Goal: Task Accomplishment & Management: Manage account settings

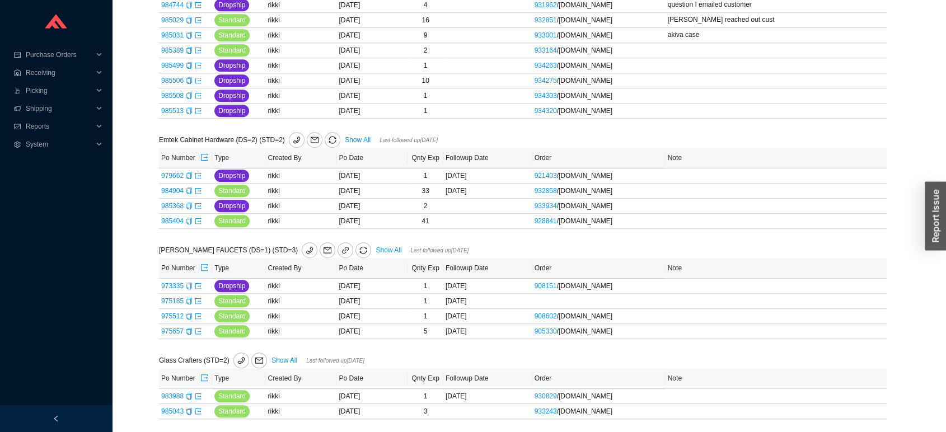
scroll to position [667, 0]
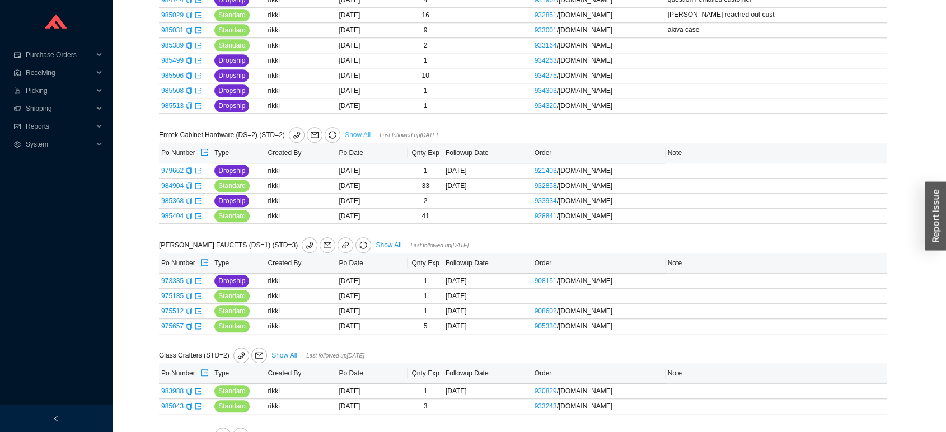
click at [357, 135] on link "Show All" at bounding box center [358, 135] width 26 height 8
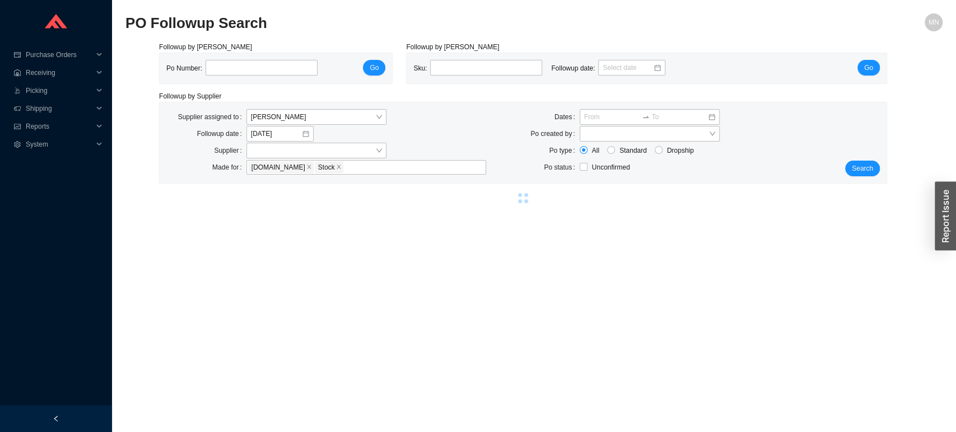
select select "2"
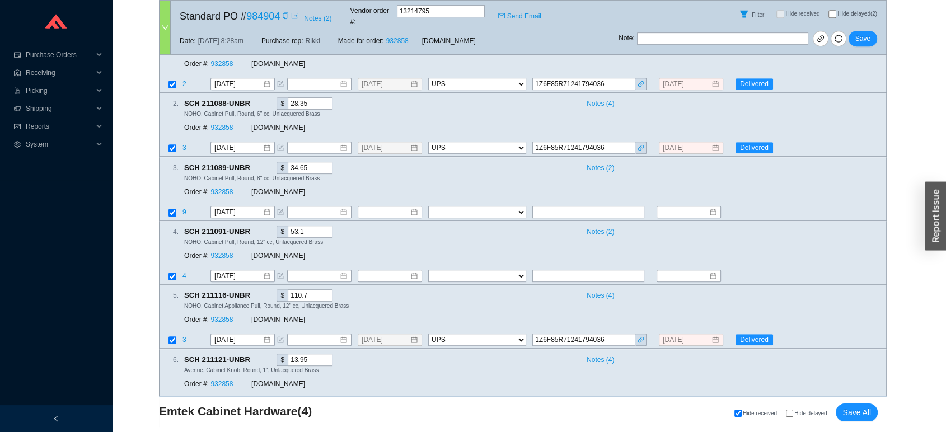
scroll to position [630, 0]
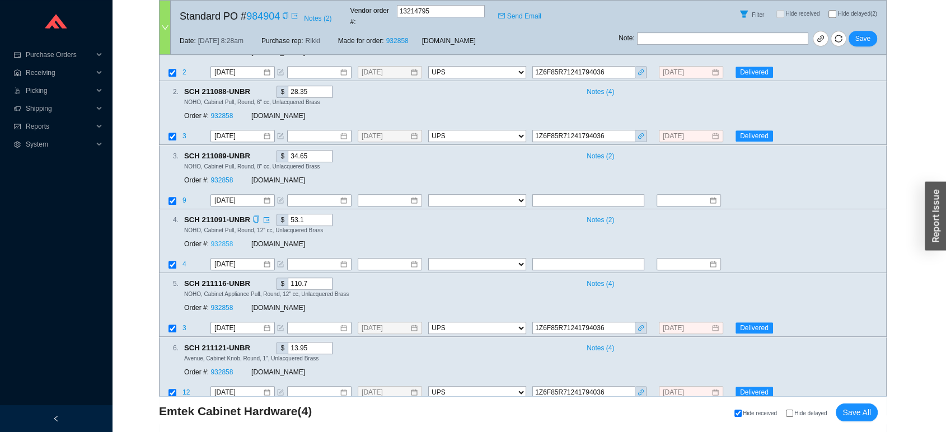
click at [227, 240] on link "932858" at bounding box center [221, 244] width 22 height 8
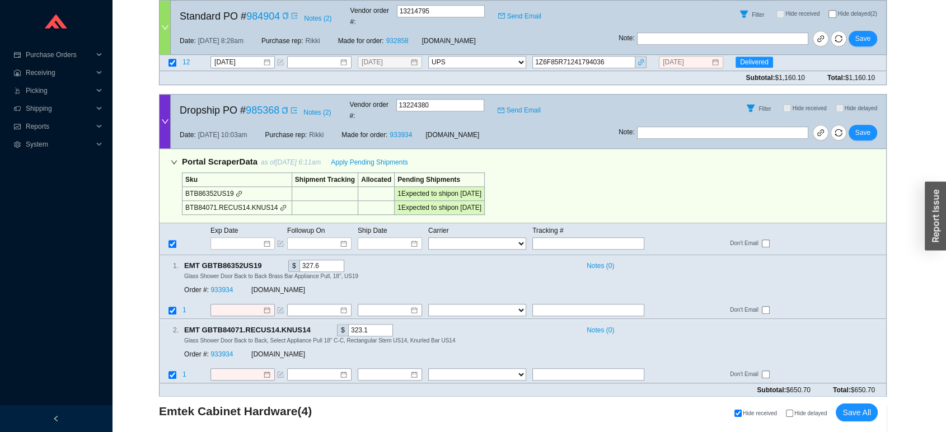
scroll to position [969, 0]
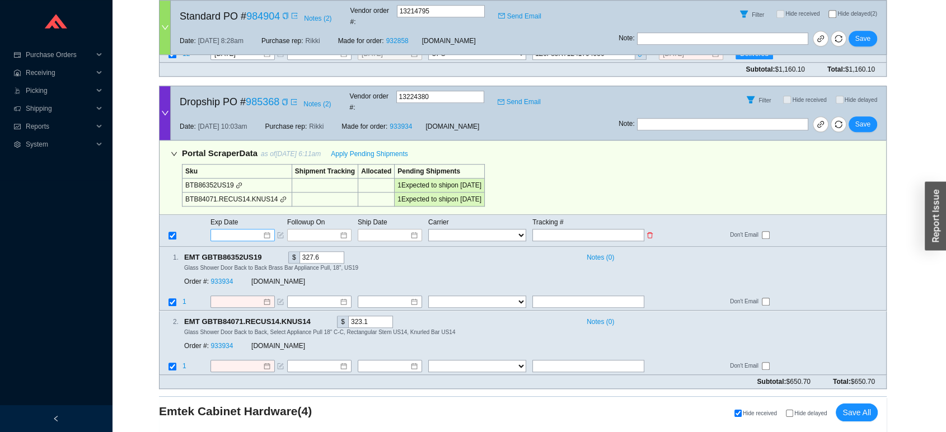
click at [256, 229] on div at bounding box center [242, 235] width 64 height 12
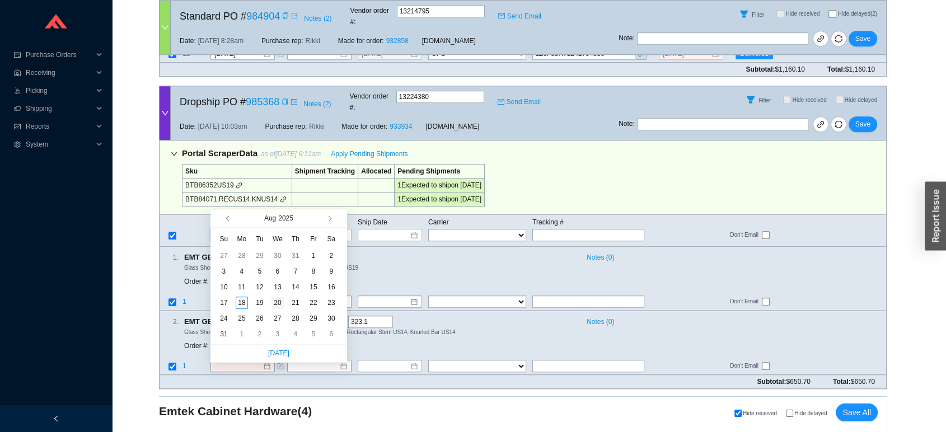
type input "8/20/2025"
click at [280, 306] on div "20" at bounding box center [277, 303] width 12 height 12
type input "8/20/2025"
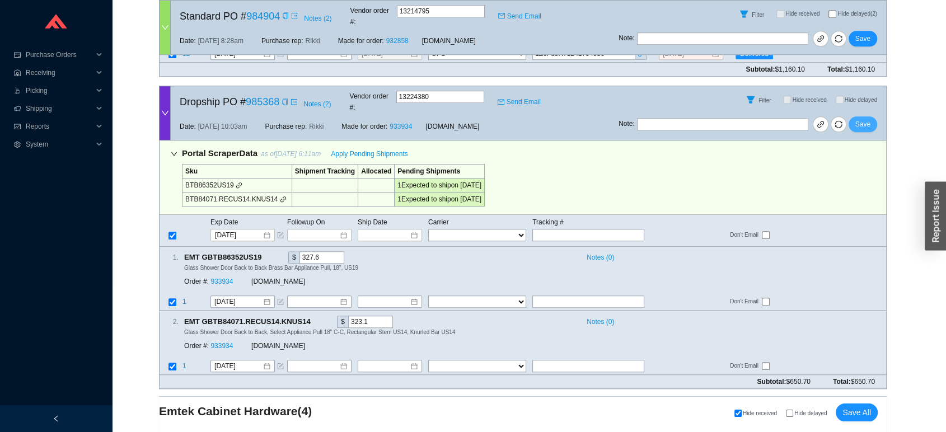
click at [862, 119] on span "Save" at bounding box center [862, 124] width 15 height 11
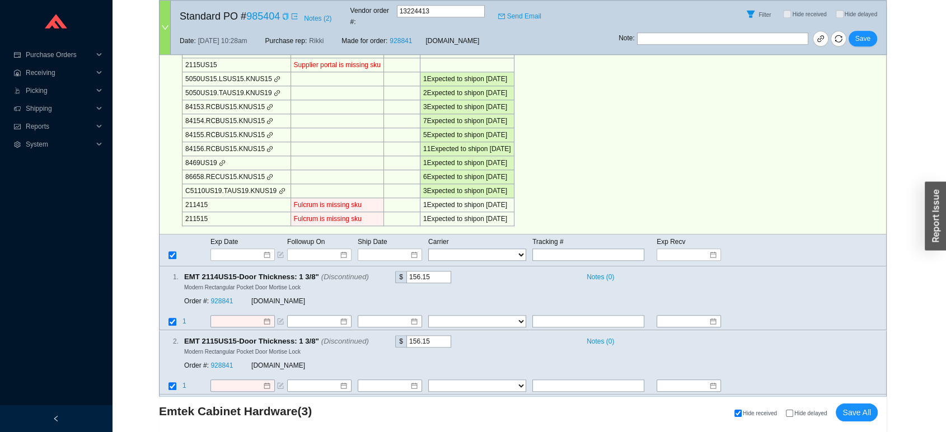
scroll to position [1101, 0]
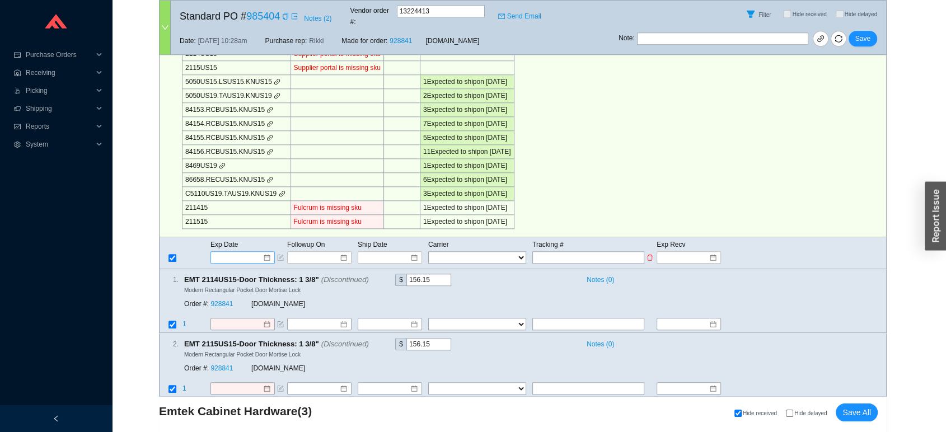
click at [249, 252] on input at bounding box center [239, 257] width 48 height 11
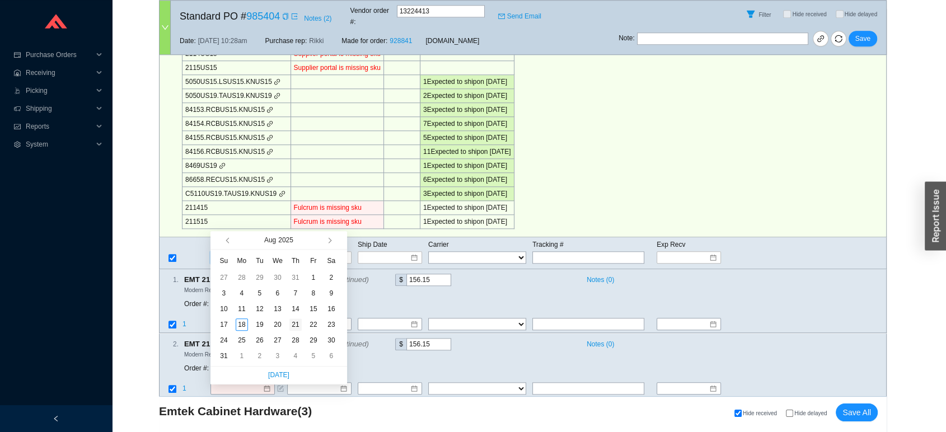
type input "8/21/2025"
click at [289, 327] on div "21" at bounding box center [295, 325] width 12 height 12
type input "8/21/2025"
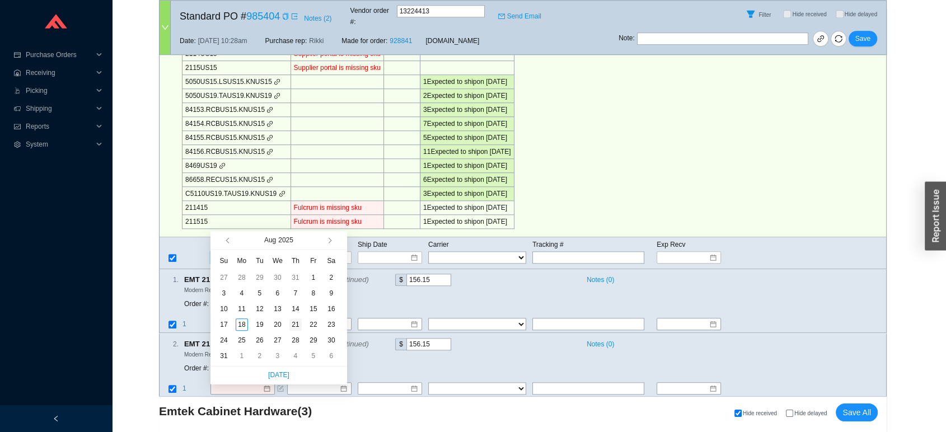
type input "8/21/2025"
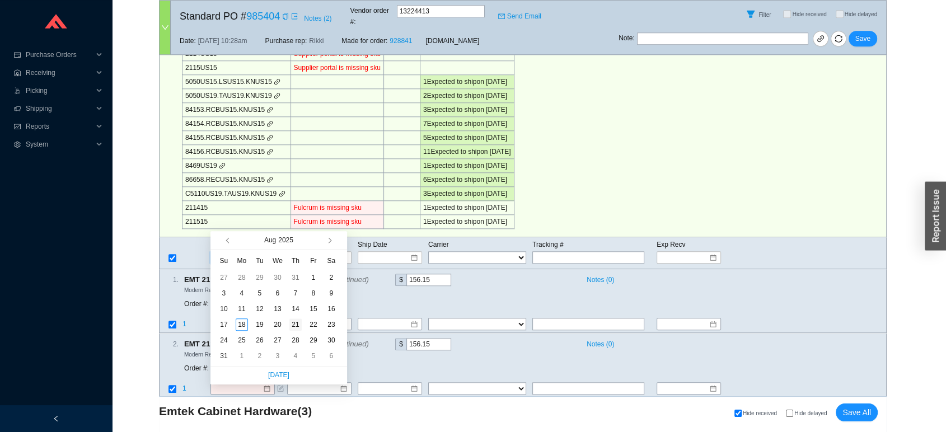
type input "8/21/2025"
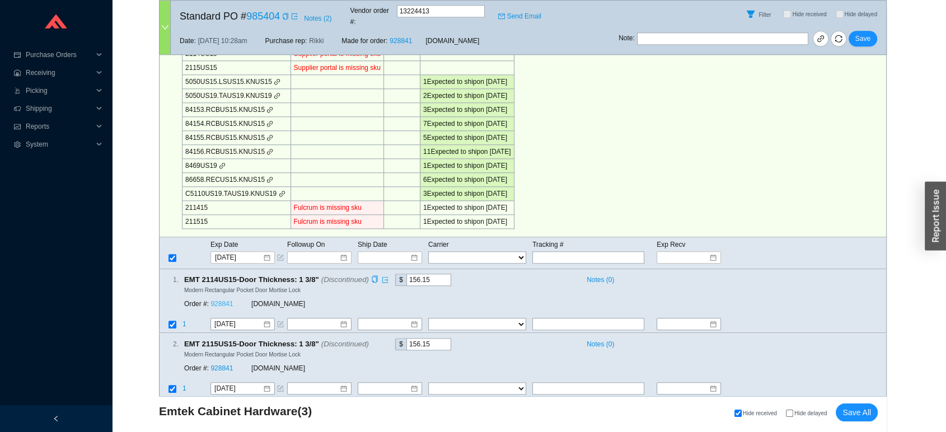
click at [222, 301] on link "928841" at bounding box center [221, 305] width 22 height 8
click at [867, 33] on span "Save" at bounding box center [862, 38] width 15 height 11
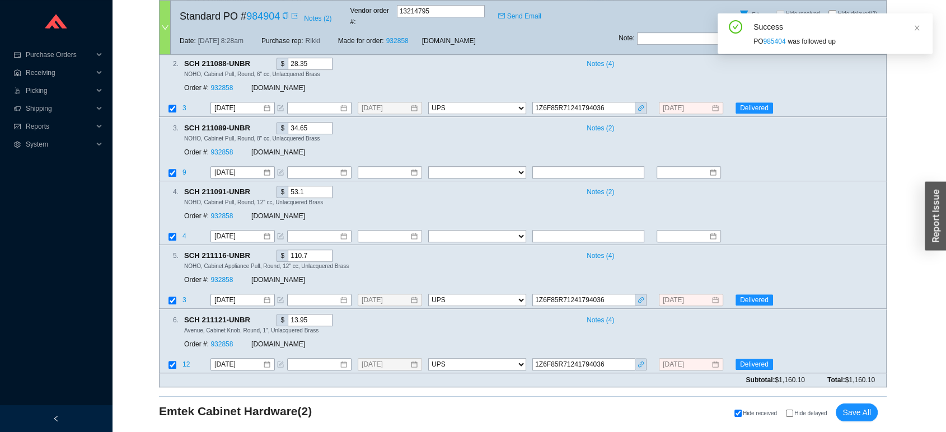
scroll to position [635, 0]
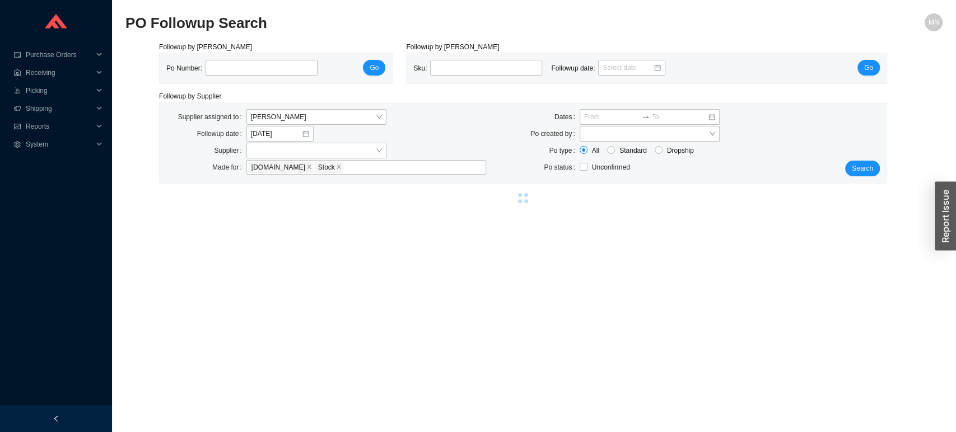
click at [900, 71] on div "Followup by PO Po Number: Go Followup by Sku Sku: Followup date: Go Followup by…" at bounding box center [533, 124] width 817 height 166
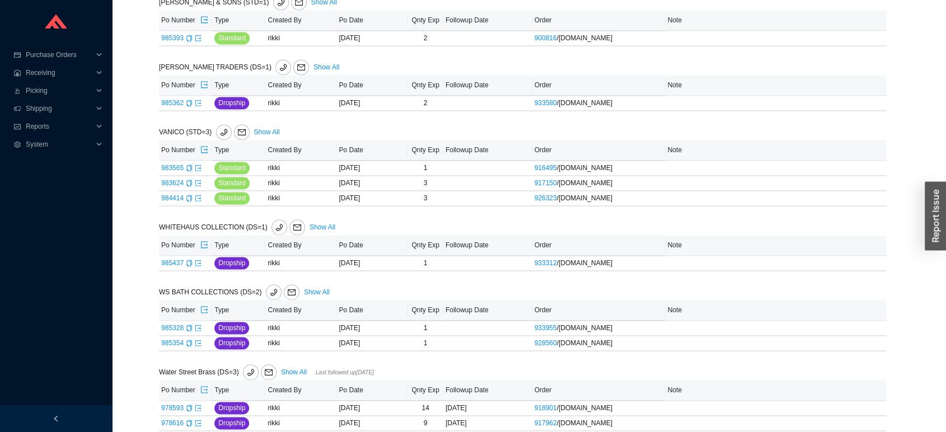
scroll to position [1658, 0]
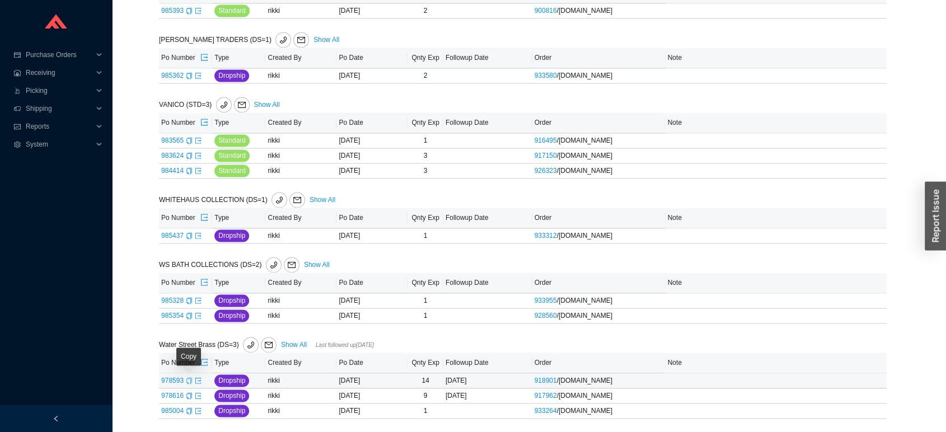
click at [186, 382] on icon "copy" at bounding box center [189, 380] width 7 height 7
click at [188, 236] on icon "copy" at bounding box center [189, 235] width 7 height 7
click at [196, 238] on icon "export" at bounding box center [198, 235] width 6 height 6
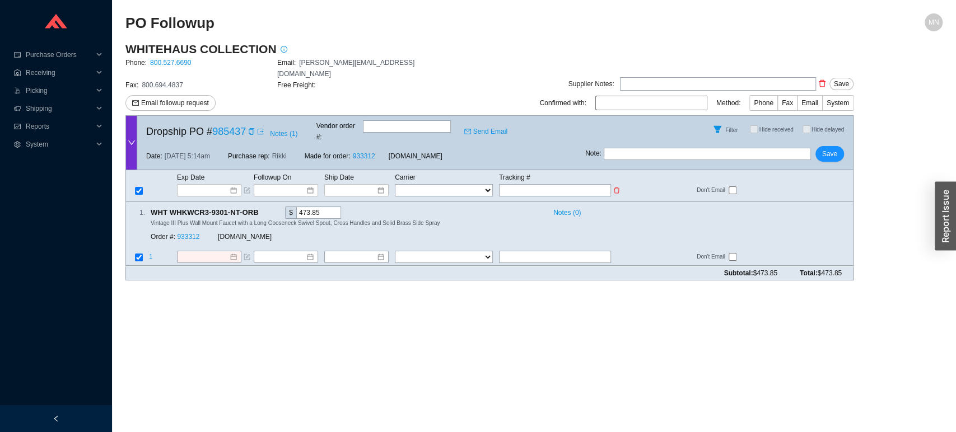
click at [553, 184] on input "text" at bounding box center [555, 190] width 112 height 12
paste input "746756414651"
type input "746756414651"
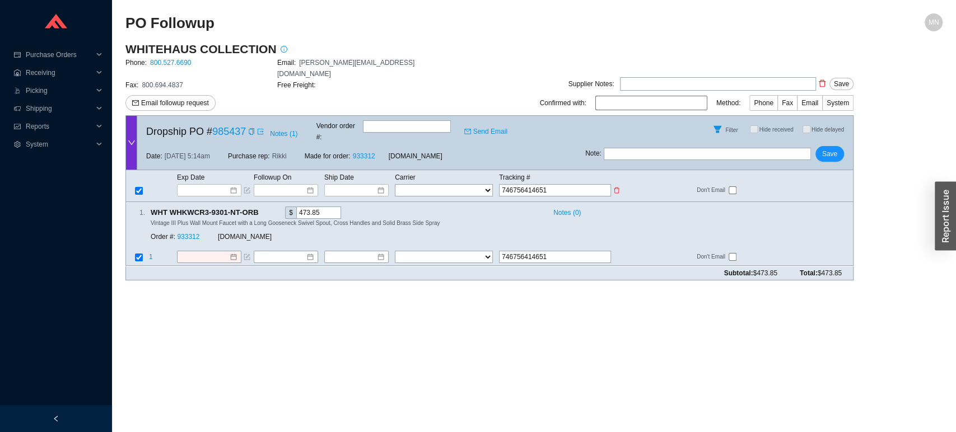
click at [453, 184] on select "FedEx UPS ---------------- 2 Day Transportation INC A&B Freight A. Duie Pyle AA…" at bounding box center [444, 190] width 98 height 12
select select "1"
click at [346, 185] on input at bounding box center [353, 190] width 48 height 11
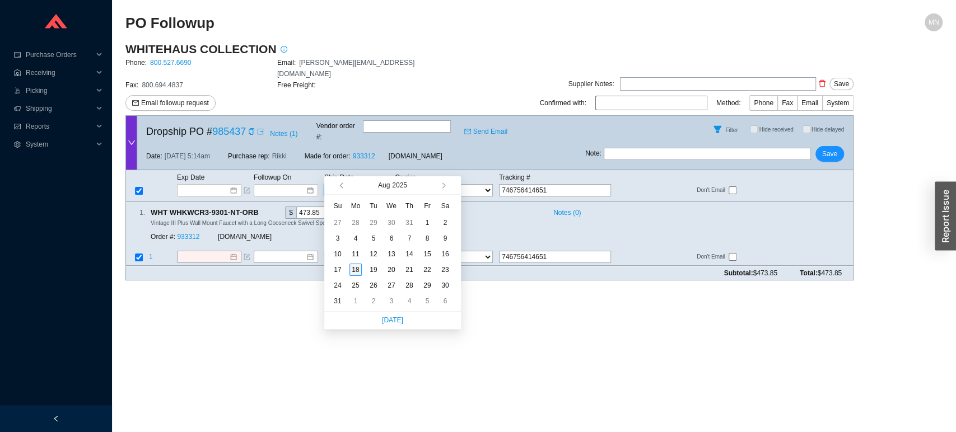
type input "8/18/2025"
click at [356, 267] on div "18" at bounding box center [355, 270] width 12 height 12
type input "8/18/2025"
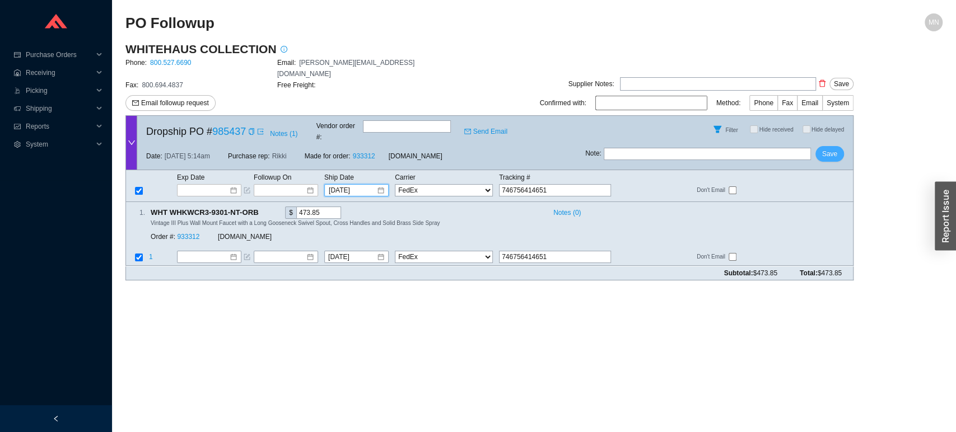
click at [837, 146] on button "Save" at bounding box center [829, 154] width 29 height 16
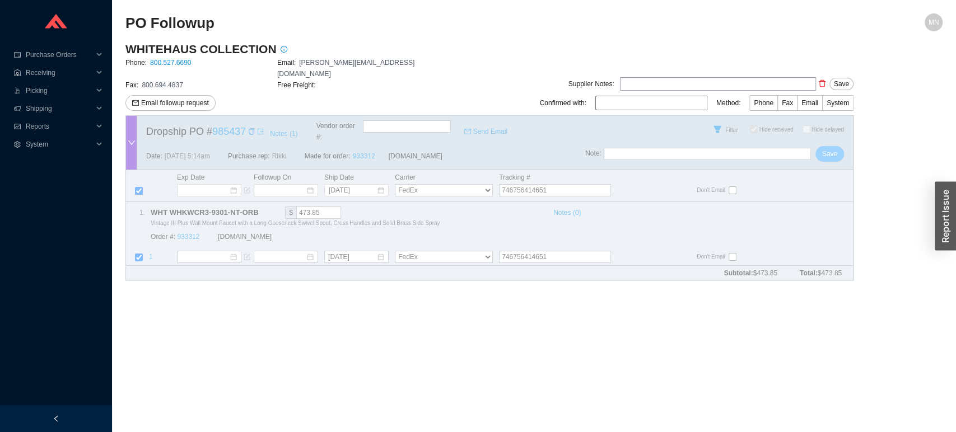
checkbox input "true"
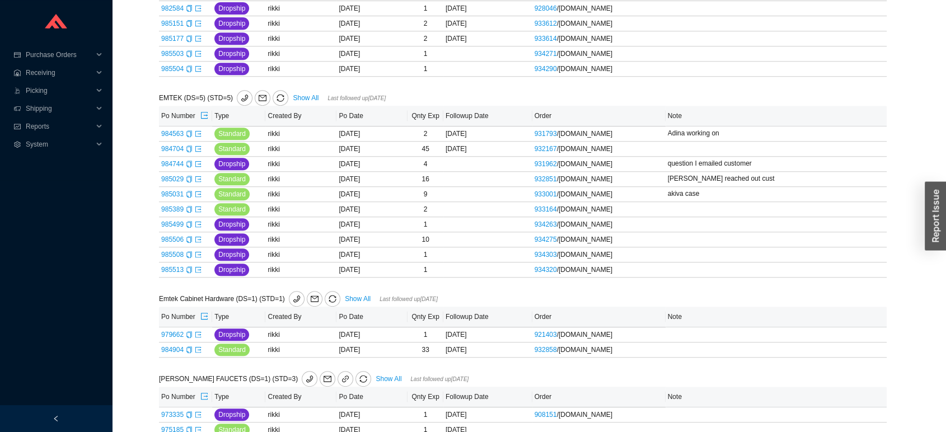
scroll to position [508, 0]
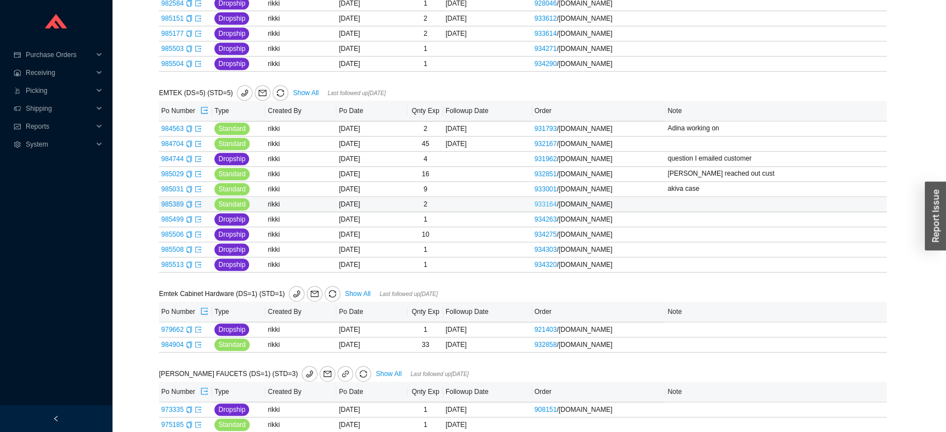
click at [538, 206] on link "933164" at bounding box center [546, 204] width 22 height 8
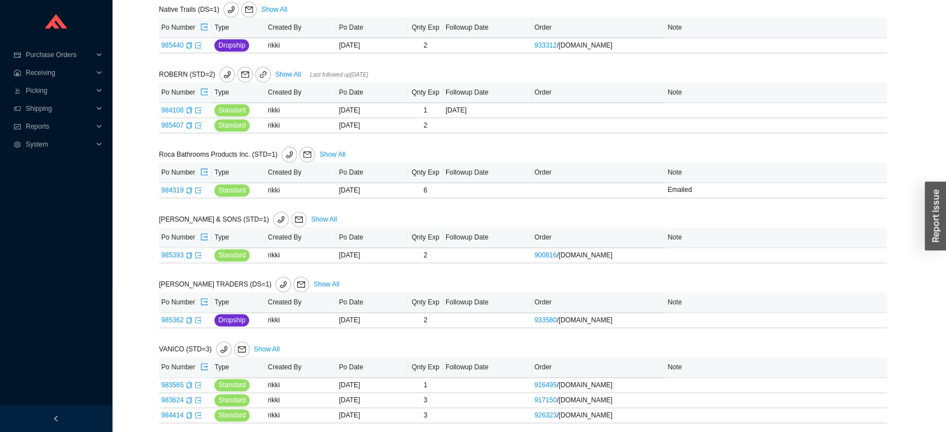
scroll to position [1406, 0]
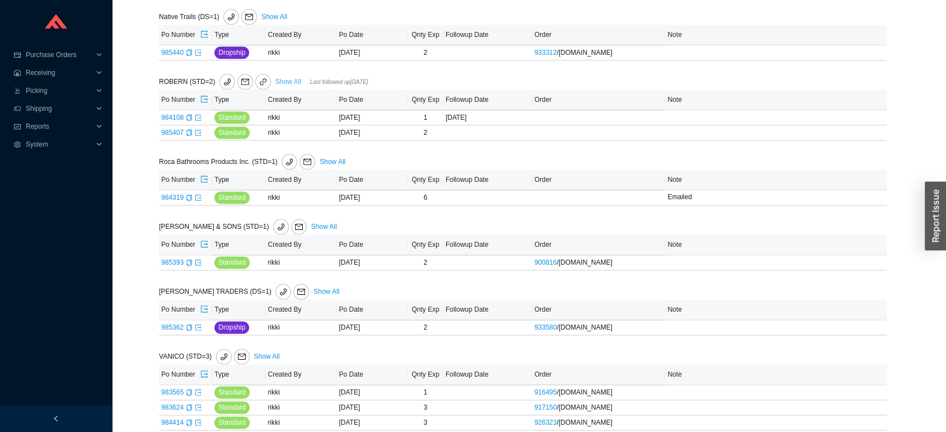
click at [278, 85] on link "Show All" at bounding box center [288, 82] width 26 height 8
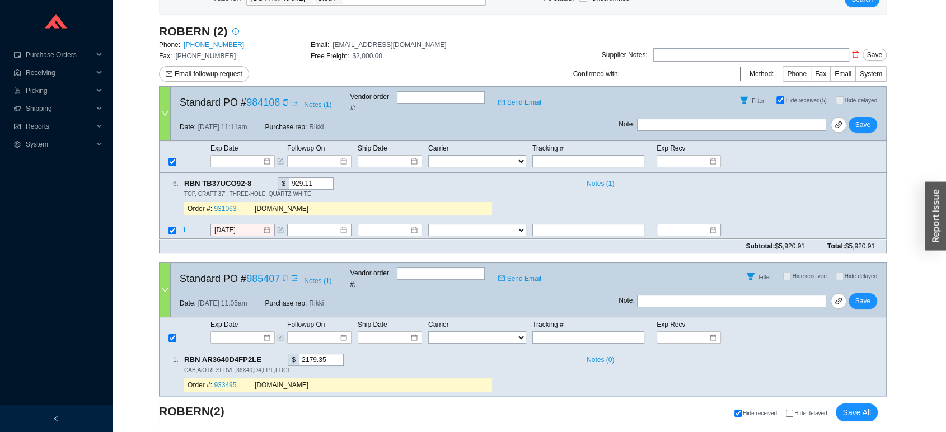
scroll to position [188, 0]
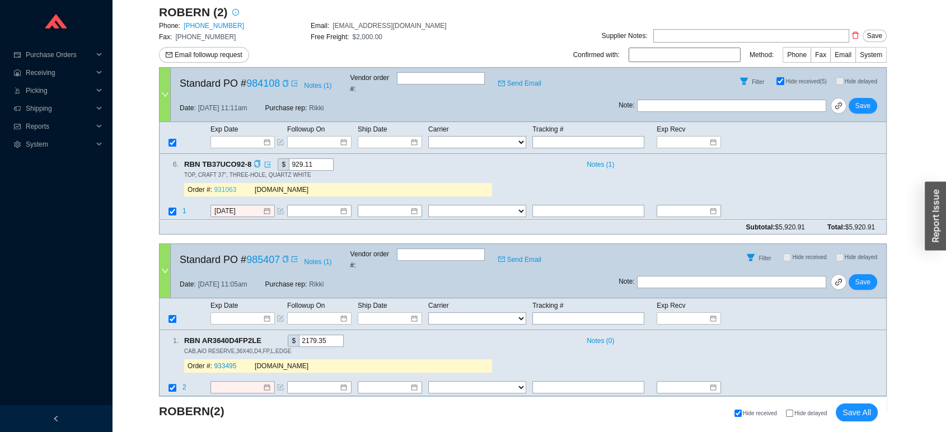
click at [221, 186] on link "931063" at bounding box center [225, 190] width 22 height 8
click at [224, 362] on link "933495" at bounding box center [225, 366] width 22 height 8
click at [284, 256] on icon "copy" at bounding box center [285, 259] width 7 height 7
click at [840, 279] on span "link" at bounding box center [839, 283] width 8 height 9
click at [231, 362] on link "933495" at bounding box center [225, 366] width 22 height 8
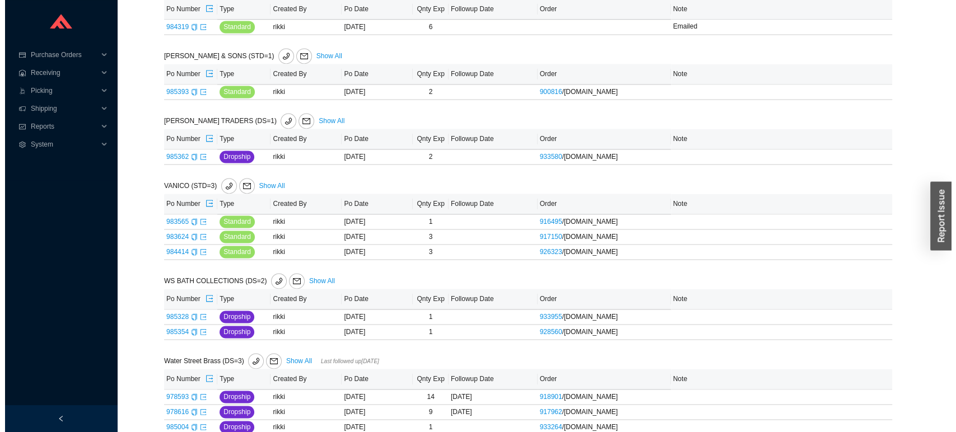
scroll to position [1593, 0]
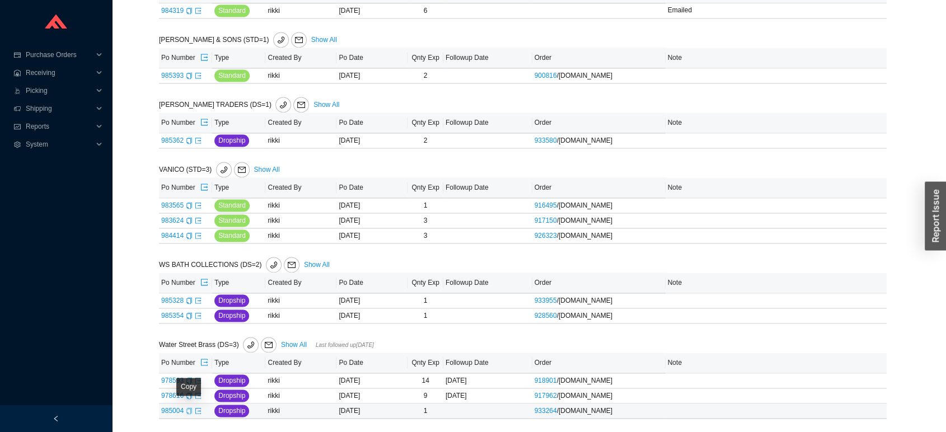
click at [188, 410] on icon "copy" at bounding box center [189, 411] width 7 height 7
click at [188, 413] on icon "copy" at bounding box center [189, 411] width 7 height 7
click at [195, 414] on icon "export" at bounding box center [198, 411] width 7 height 7
click at [289, 120] on th "Created By" at bounding box center [300, 123] width 71 height 21
click at [288, 266] on icon "mail" at bounding box center [292, 265] width 8 height 8
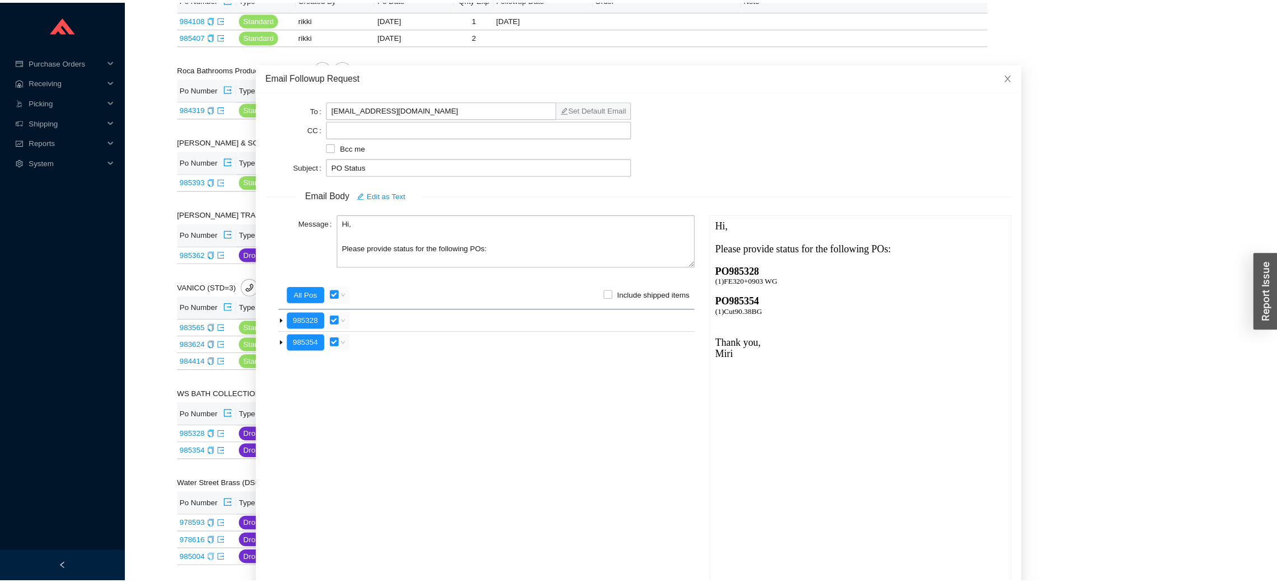
scroll to position [1450, 0]
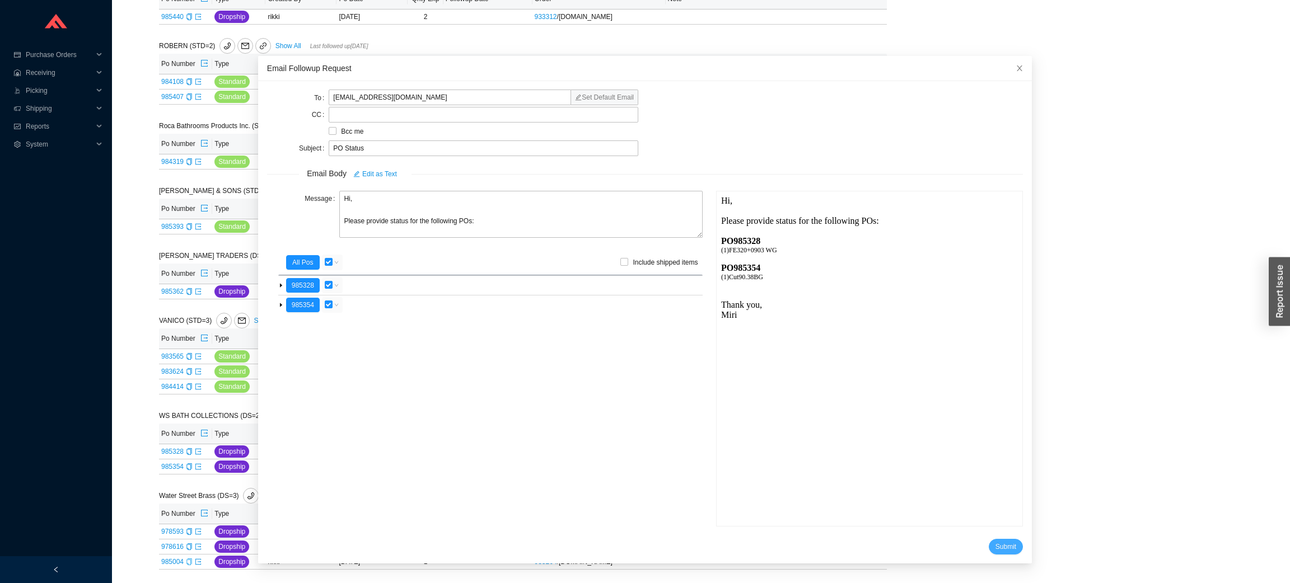
click at [945, 432] on button "Submit" at bounding box center [1006, 547] width 34 height 16
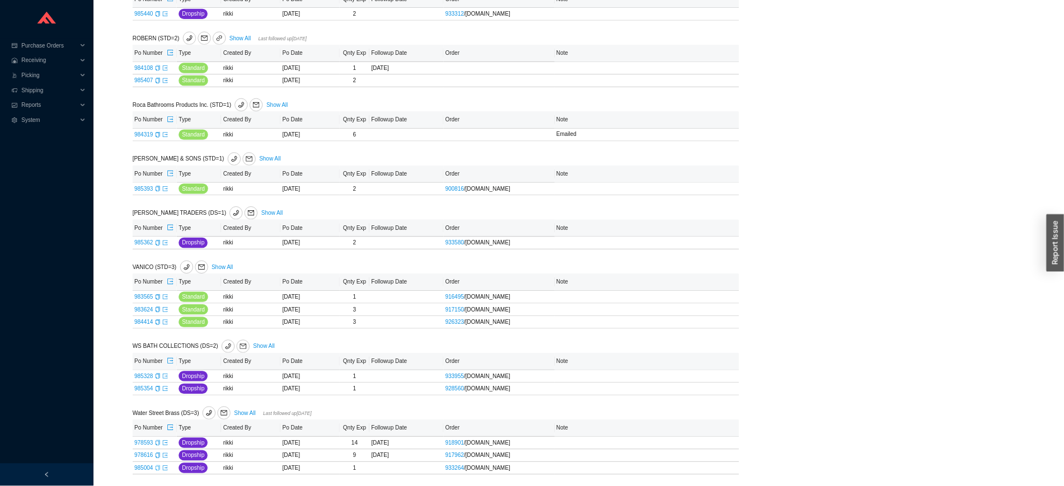
scroll to position [1451, 0]
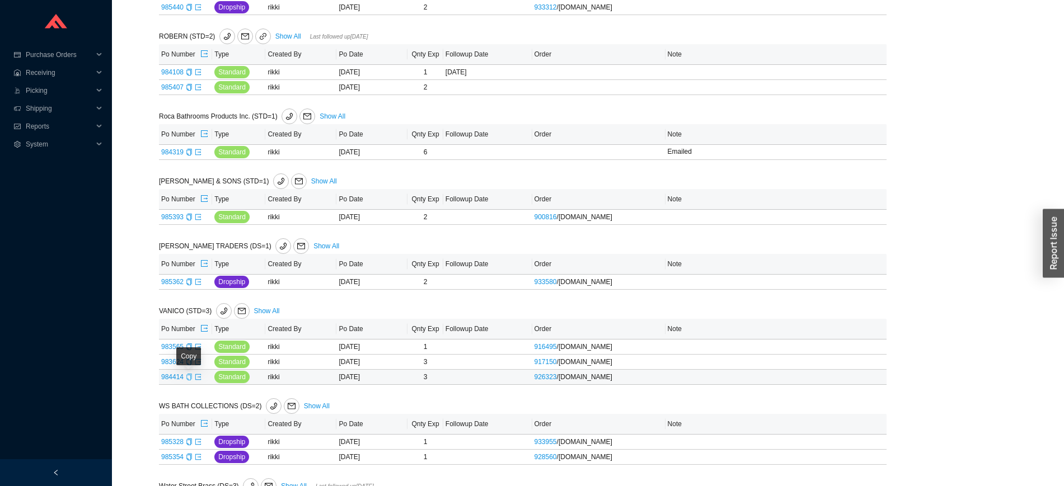
click at [186, 381] on icon "copy" at bounding box center [188, 377] width 5 height 7
drag, startPoint x: 208, startPoint y: 362, endPoint x: 197, endPoint y: 379, distance: 20.2
click at [197, 379] on tbody "983565 Standard rikki 07/24/2025 1 916495 / QualityBath.com Add note 983624 Sta…" at bounding box center [523, 362] width 728 height 45
click at [190, 381] on icon "copy" at bounding box center [188, 377] width 5 height 7
click at [196, 381] on icon "export" at bounding box center [198, 377] width 7 height 7
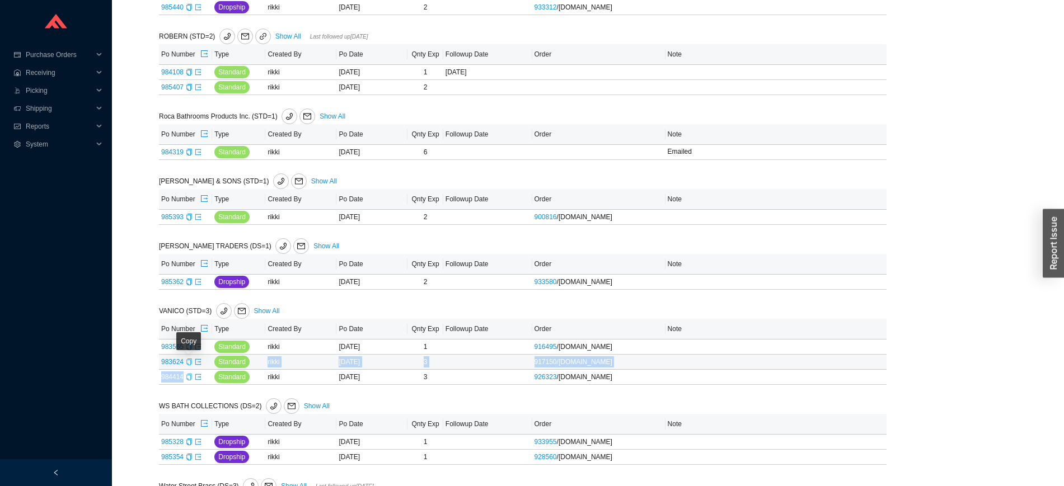
click at [190, 366] on icon "copy" at bounding box center [189, 362] width 7 height 7
click at [190, 350] on icon "copy" at bounding box center [188, 347] width 5 height 7
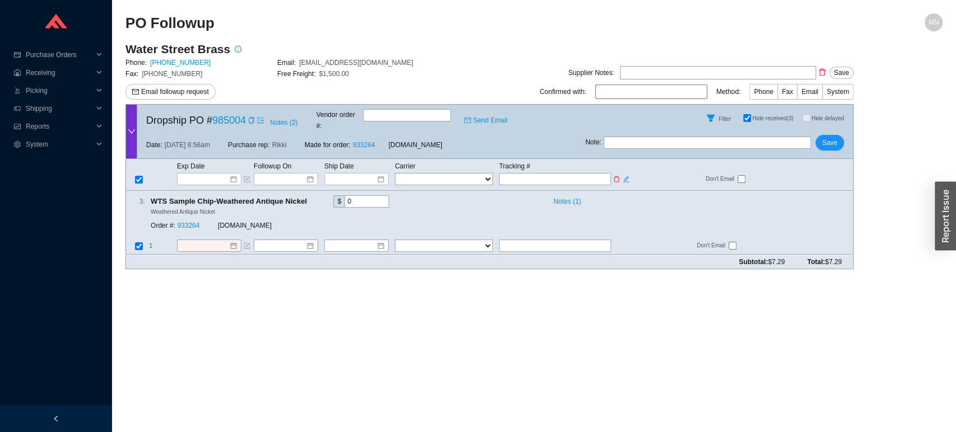
click at [528, 173] on input "text" at bounding box center [555, 179] width 112 height 12
click at [774, 109] on div "Filter Hide received (3) Hide delayed" at bounding box center [719, 118] width 268 height 27
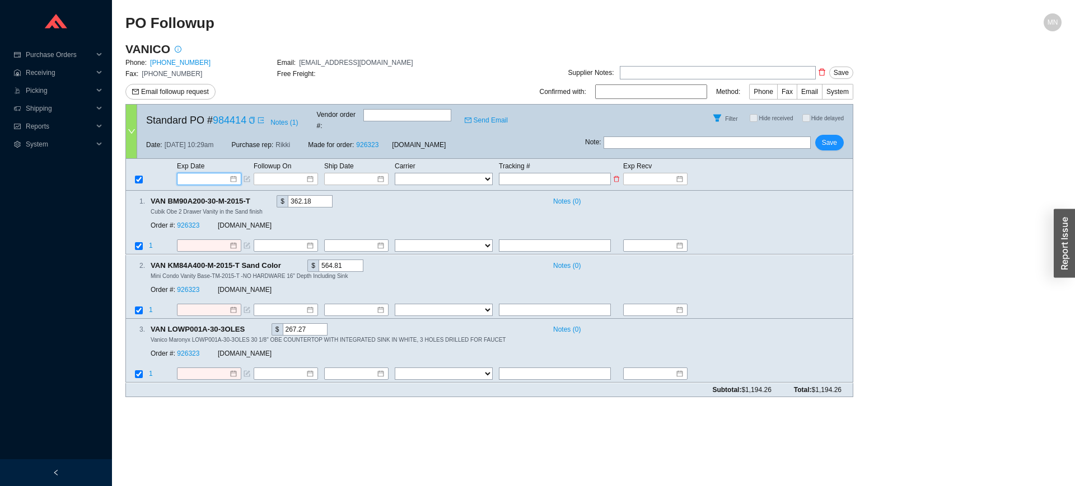
click at [205, 174] on input at bounding box center [205, 179] width 48 height 11
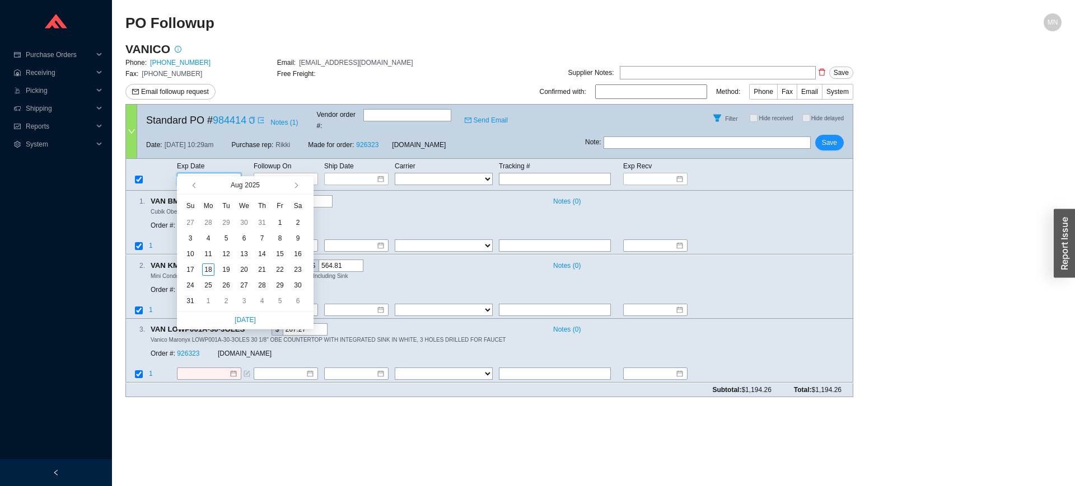
type input "[DATE]"
click at [296, 186] on span "button" at bounding box center [295, 186] width 6 height 6
type input "9/22/2025"
click at [208, 262] on td "22" at bounding box center [208, 270] width 18 height 16
type input "9/22/2025"
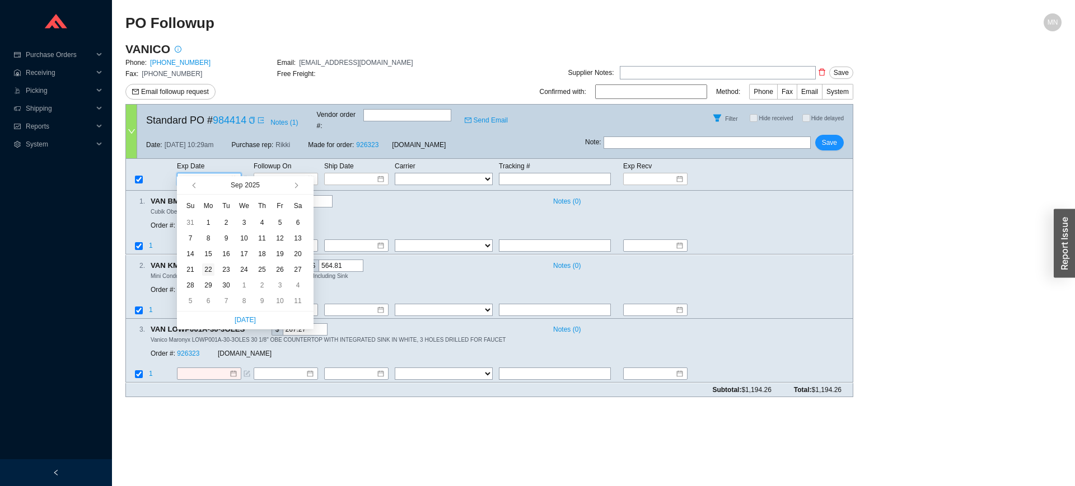
type input "9/22/2025"
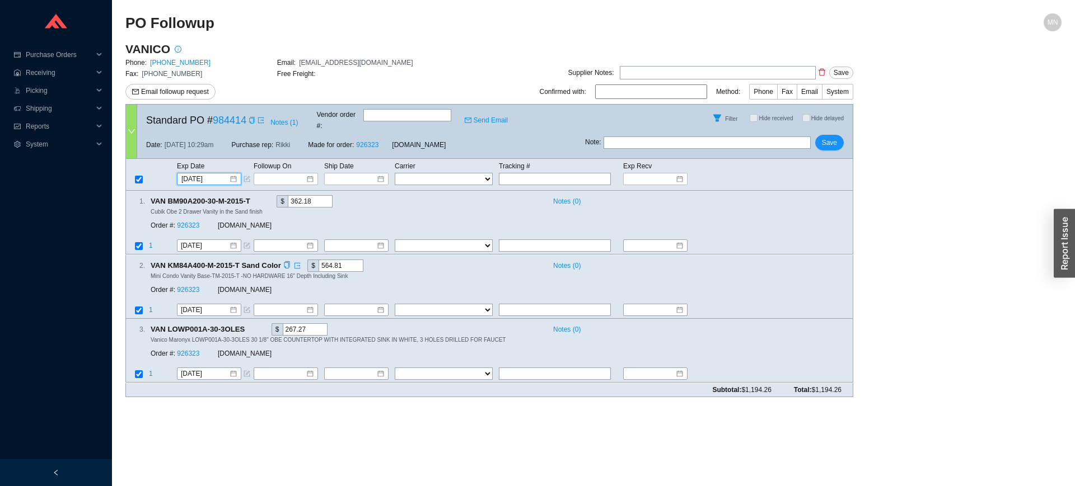
click at [224, 286] on span "[DOMAIN_NAME]" at bounding box center [245, 290] width 54 height 8
click at [190, 286] on link "926323" at bounding box center [188, 290] width 22 height 8
click at [823, 137] on span "Save" at bounding box center [829, 142] width 15 height 11
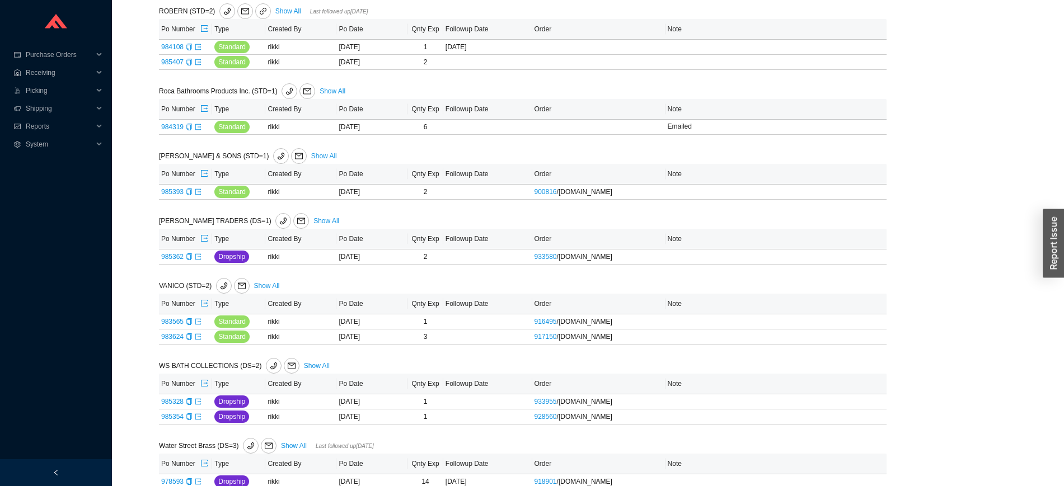
scroll to position [1479, 0]
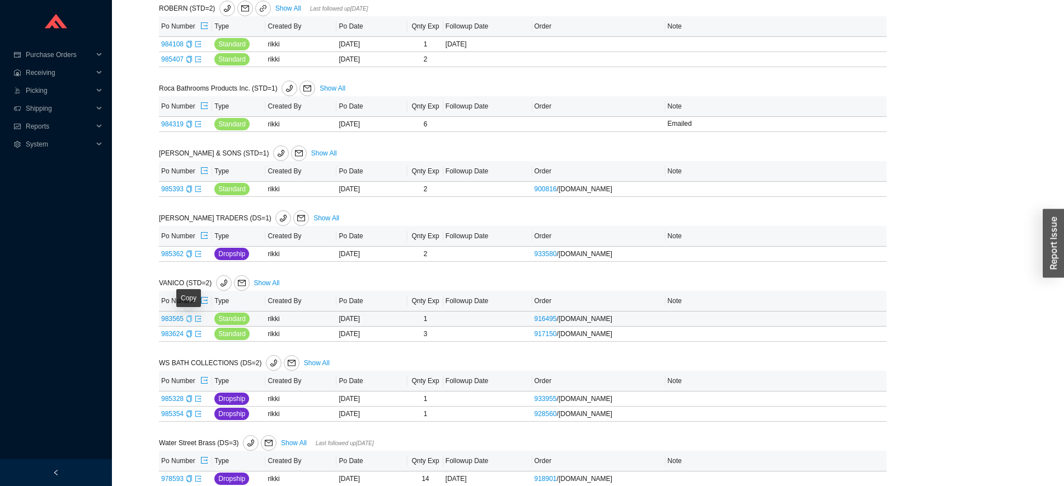
click at [188, 322] on icon "copy" at bounding box center [188, 319] width 5 height 7
click at [186, 255] on icon "copy" at bounding box center [189, 254] width 7 height 7
click at [188, 192] on icon "copy" at bounding box center [189, 189] width 7 height 7
click at [195, 190] on icon "export" at bounding box center [198, 189] width 6 height 6
click at [198, 126] on icon "export" at bounding box center [198, 124] width 7 height 7
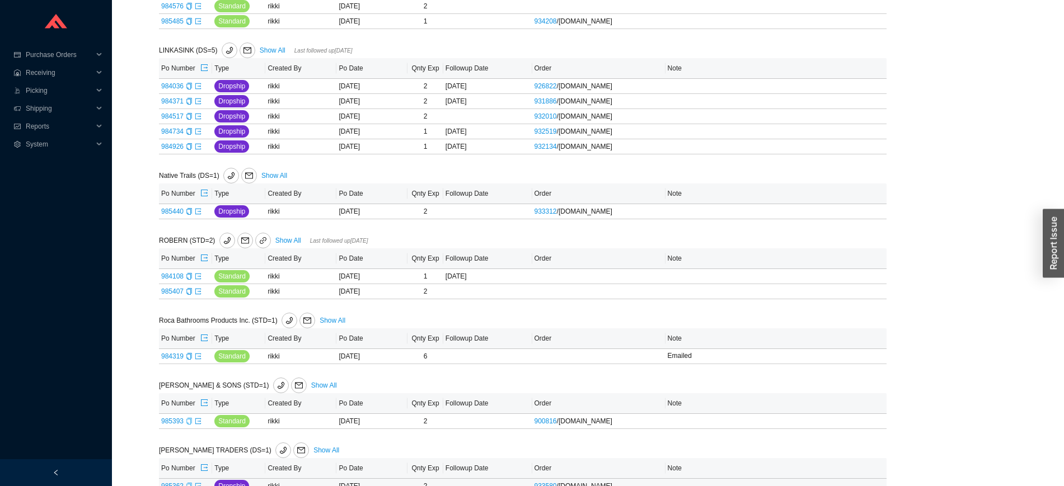
scroll to position [1242, 0]
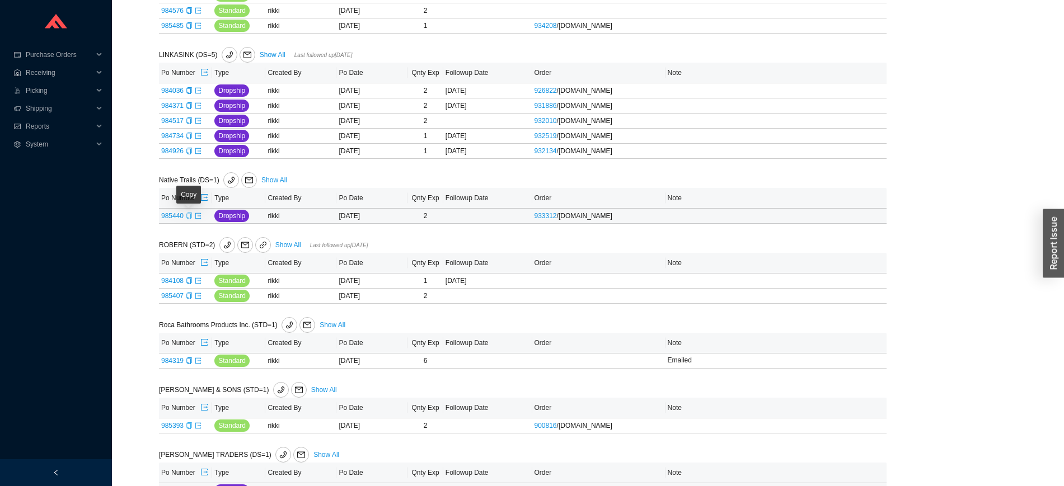
click at [188, 219] on icon "copy" at bounding box center [189, 216] width 7 height 7
click at [196, 219] on icon "export" at bounding box center [198, 216] width 7 height 7
click at [274, 54] on link "Show All" at bounding box center [273, 55] width 26 height 8
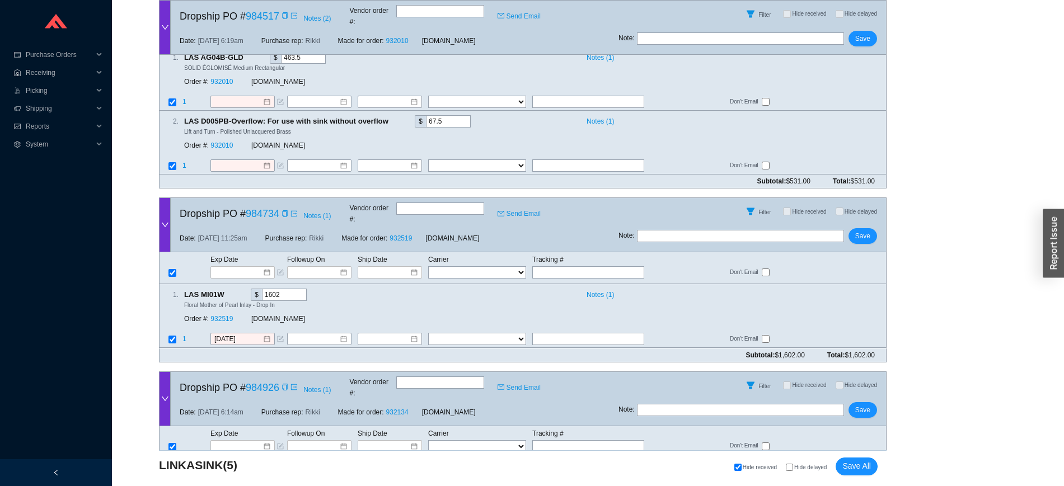
scroll to position [746, 0]
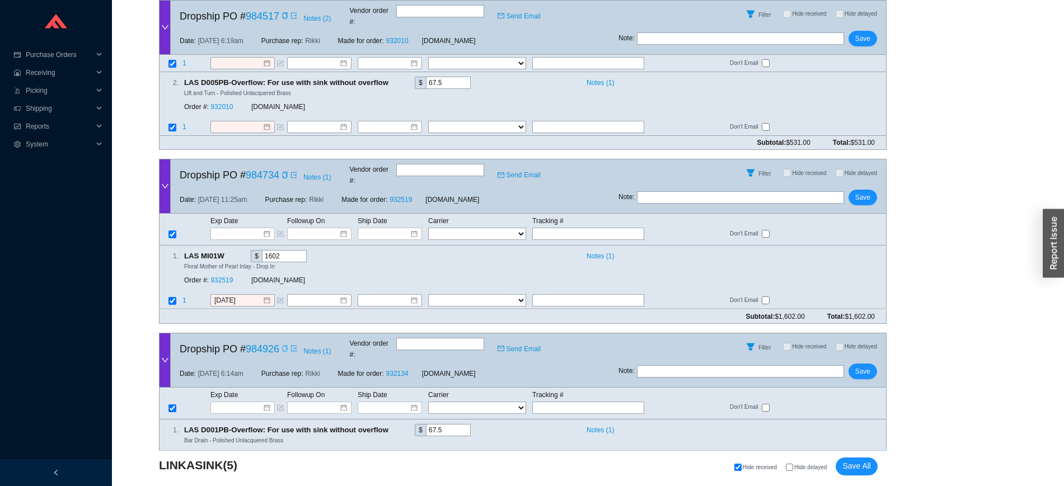
click at [283, 345] on icon "copy" at bounding box center [285, 348] width 7 height 7
click at [553, 402] on input "text" at bounding box center [588, 408] width 112 height 12
paste input "424577747630"
type input "424577747630"
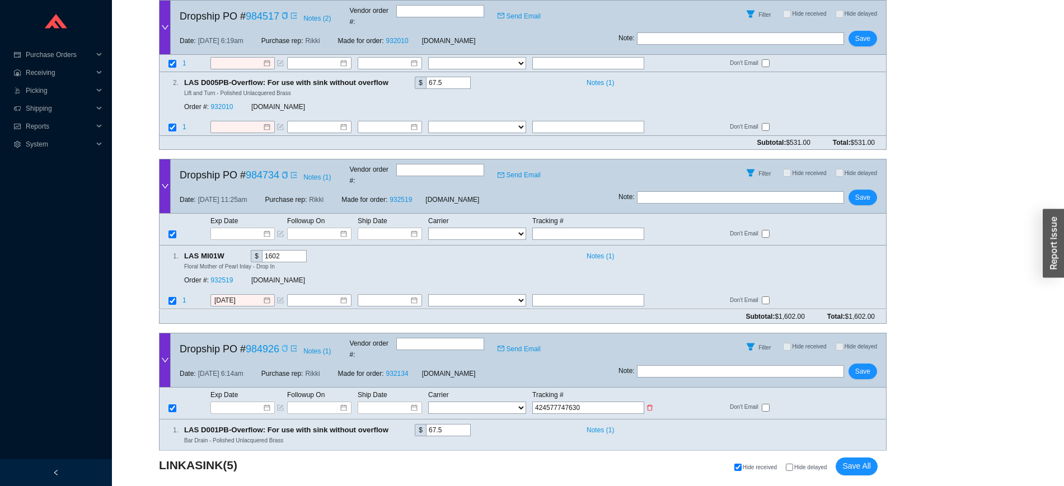
type input "424577747630"
click at [444, 402] on select "FedEx UPS ---------------- 2 Day Transportation INC A&B Freight A. Duie Pyle AA…" at bounding box center [477, 408] width 98 height 12
select select "1"
click at [396, 402] on input at bounding box center [386, 407] width 48 height 11
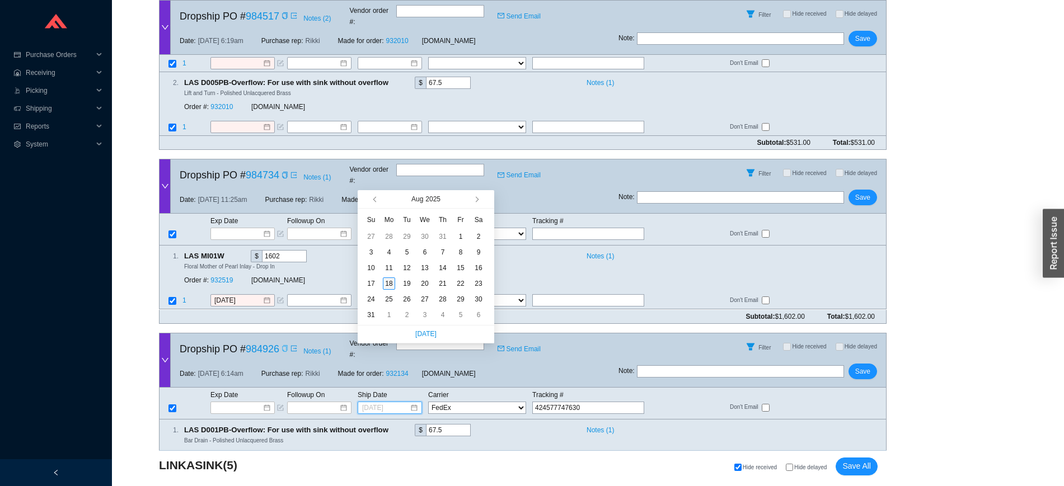
type input "[DATE]"
click at [393, 283] on div "18" at bounding box center [389, 284] width 12 height 12
type input "[DATE]"
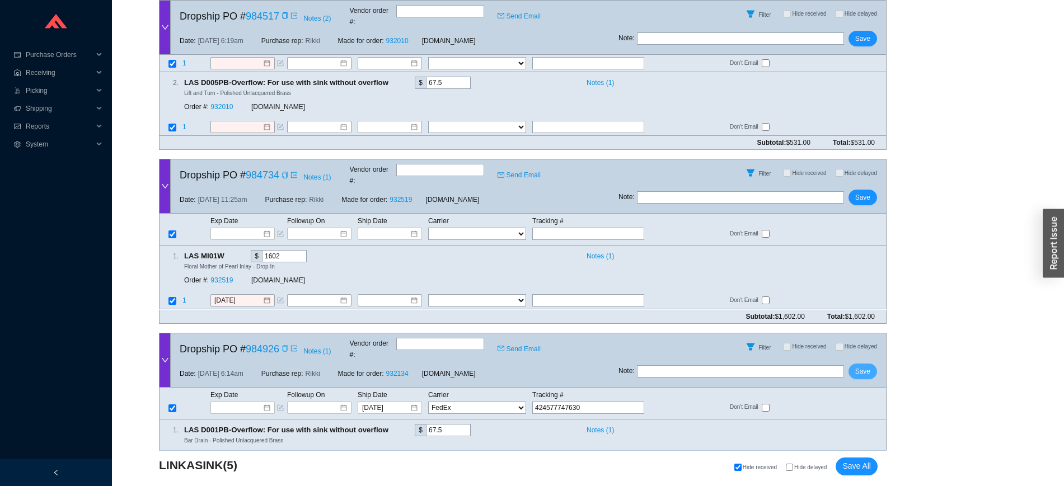
click at [864, 366] on span "Save" at bounding box center [862, 371] width 15 height 11
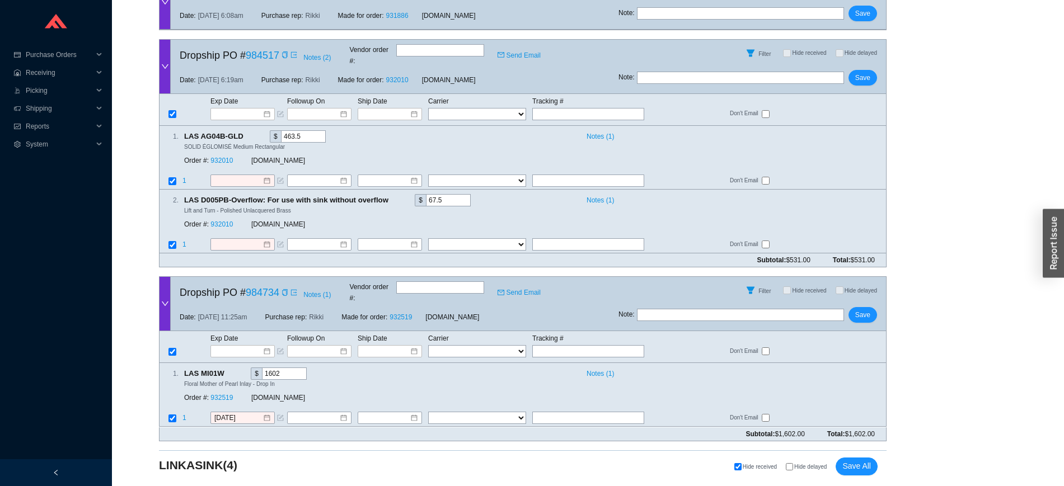
scroll to position [583, 0]
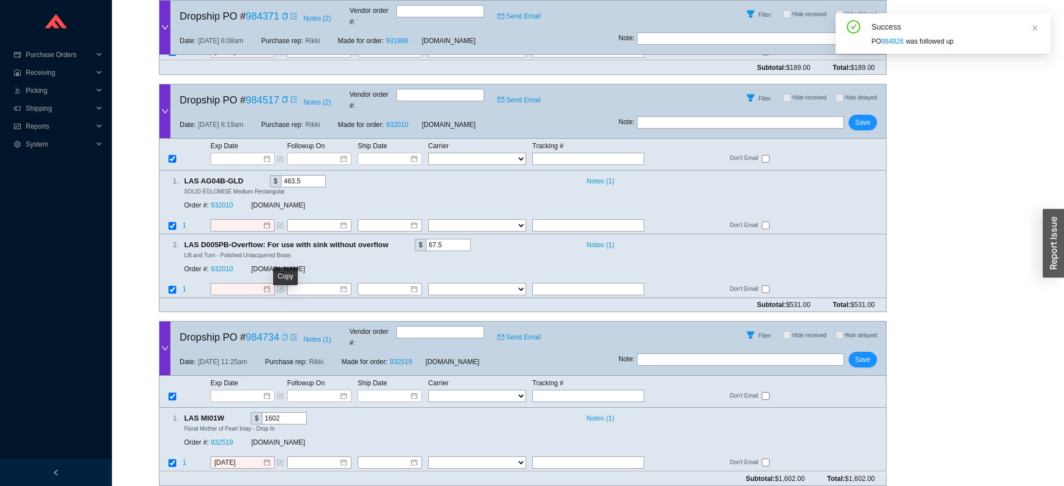
click at [286, 334] on icon "copy" at bounding box center [285, 337] width 7 height 7
click at [554, 390] on input "text" at bounding box center [588, 396] width 112 height 12
paste input "883577660895"
type input "883577660895"
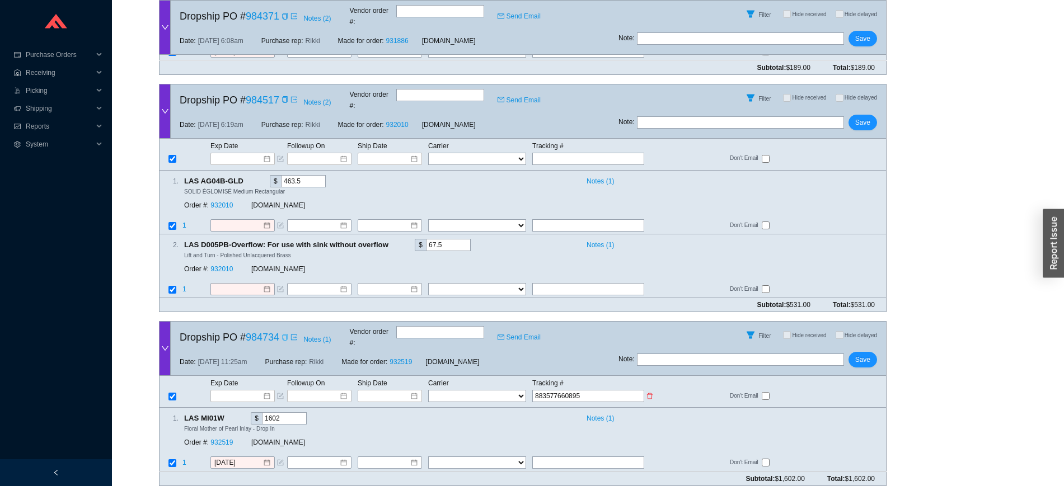
type input "883577660895"
click at [462, 377] on td "Carrier" at bounding box center [480, 383] width 104 height 12
click at [464, 390] on select "FedEx UPS ---------------- 2 Day Transportation INC A&B Freight A. Duie Pyle AA…" at bounding box center [477, 396] width 98 height 12
select select "1"
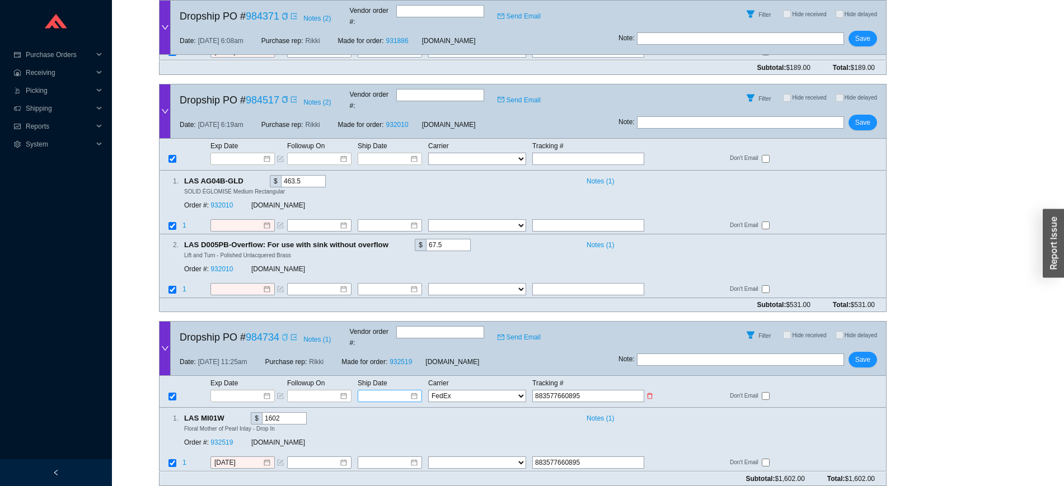
select select "1"
click at [379, 391] on input at bounding box center [386, 396] width 48 height 11
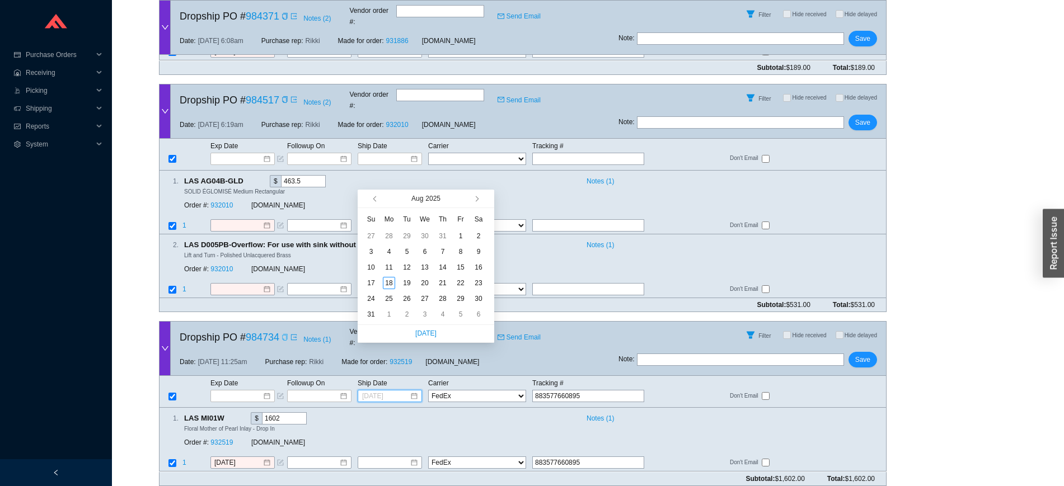
type input "8/23/2025"
type input "8/18/2025"
click at [394, 278] on div "18" at bounding box center [389, 283] width 12 height 12
type input "[DATE]"
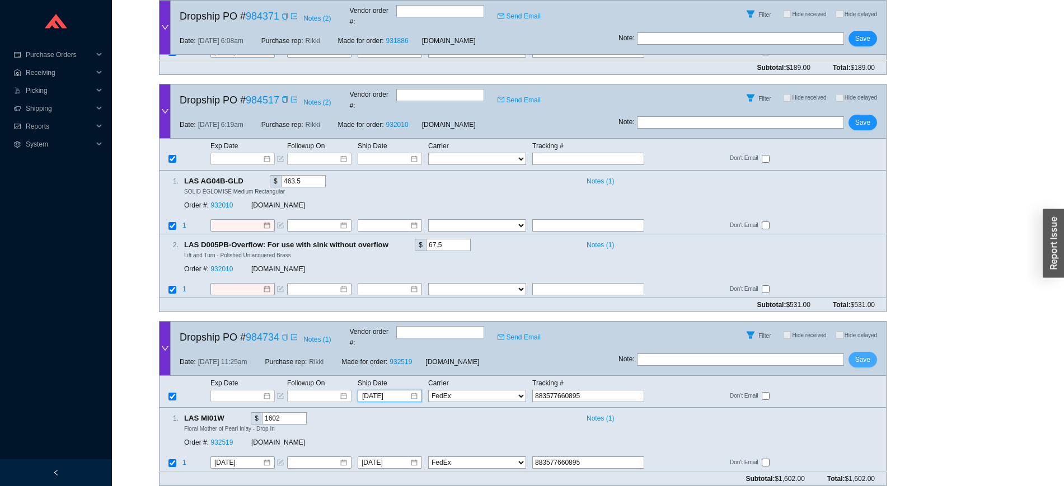
click at [865, 354] on span "Save" at bounding box center [862, 359] width 15 height 11
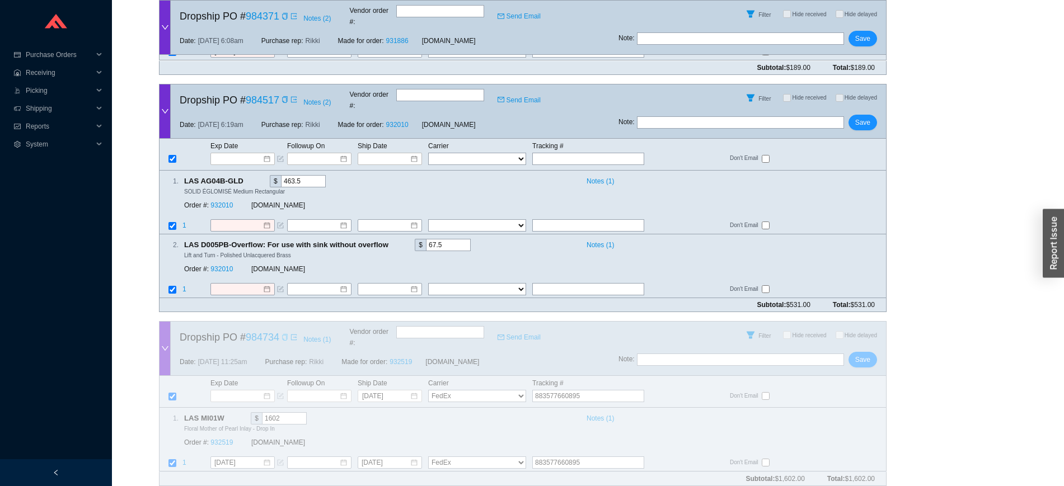
scroll to position [420, 0]
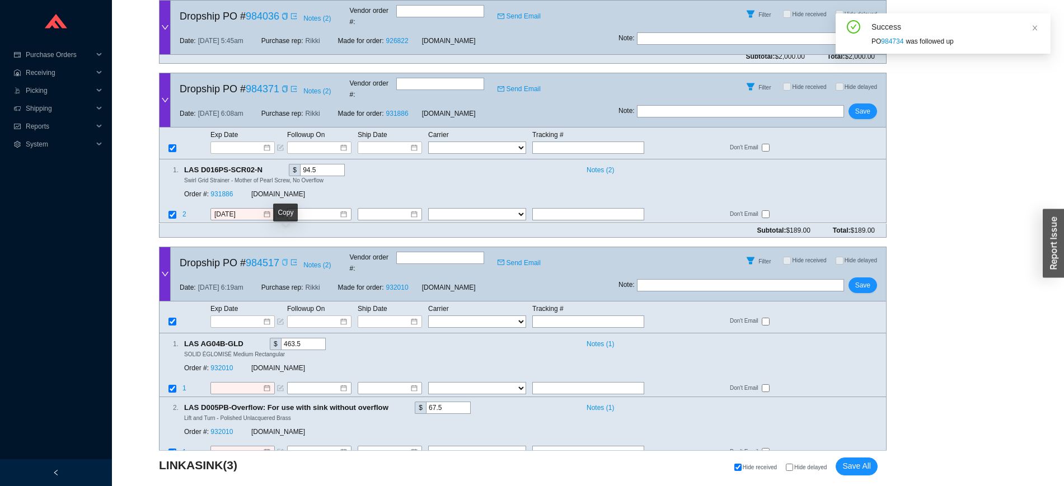
click at [285, 259] on icon "copy" at bounding box center [284, 262] width 5 height 7
click at [613, 316] on input "text" at bounding box center [588, 322] width 112 height 12
paste input "424577747890"
type input "424577747890"
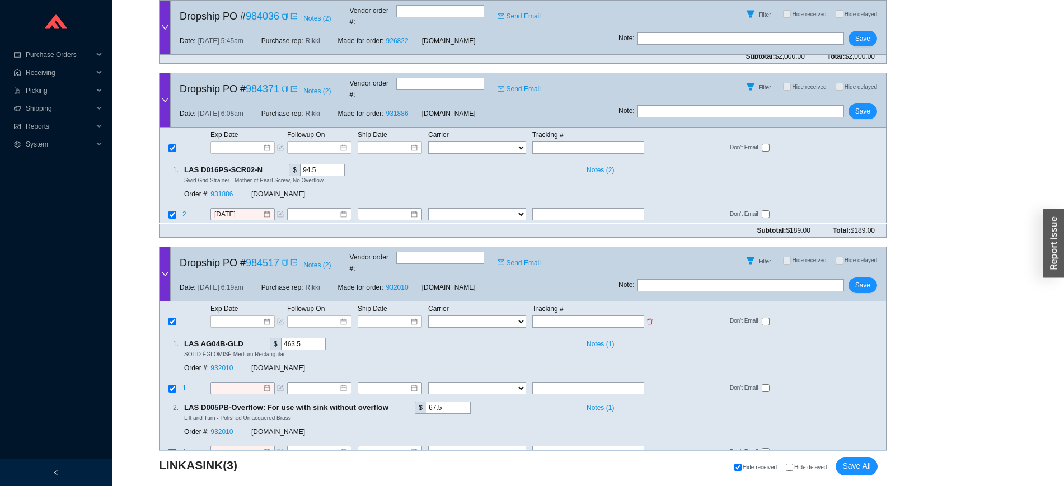
type input "424577747890"
click at [461, 316] on select "FedEx UPS ---------------- 2 Day Transportation INC A&B Freight A. Duie Pyle AA…" at bounding box center [477, 322] width 98 height 12
select select "1"
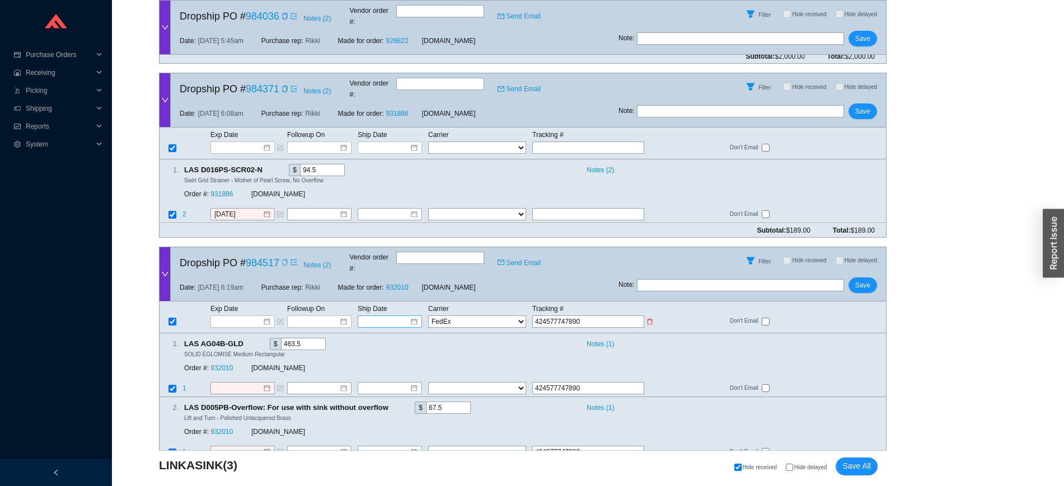
select select "1"
click at [408, 316] on input at bounding box center [386, 321] width 48 height 11
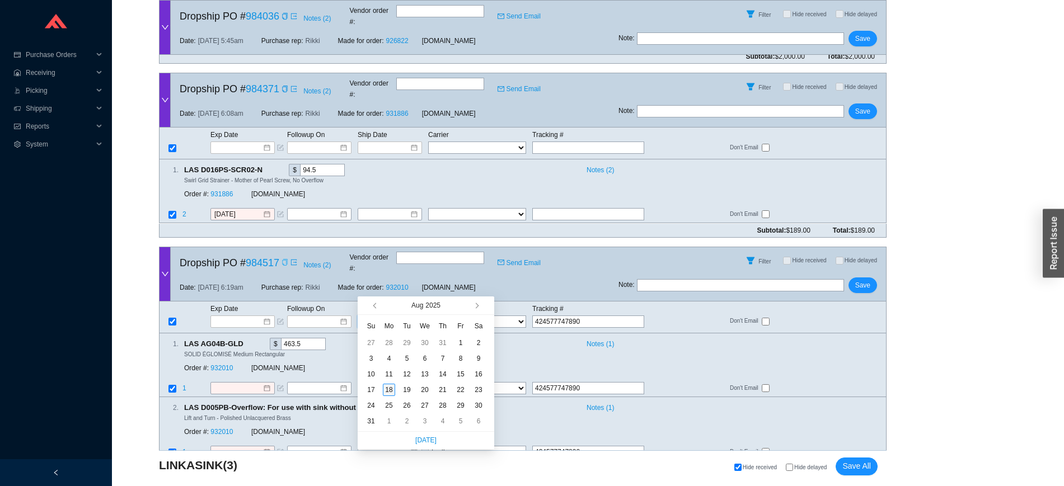
type input "[DATE]"
click at [388, 390] on div "18" at bounding box center [389, 390] width 12 height 12
type input "[DATE]"
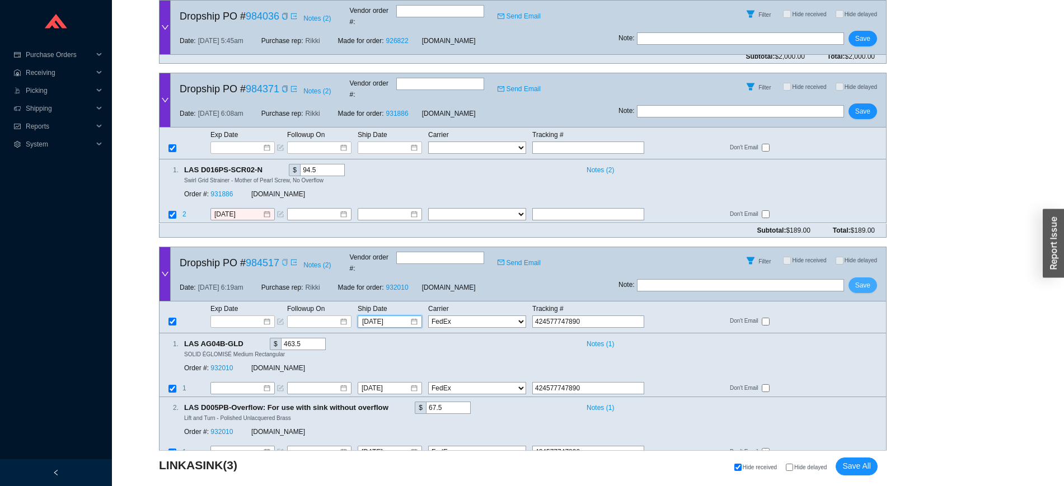
click at [862, 280] on span "Save" at bounding box center [862, 285] width 15 height 11
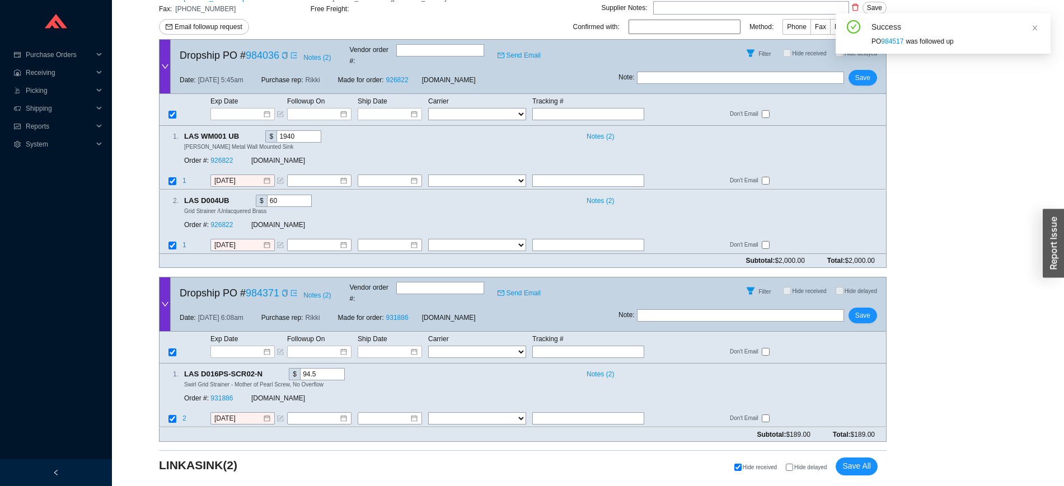
scroll to position [194, 0]
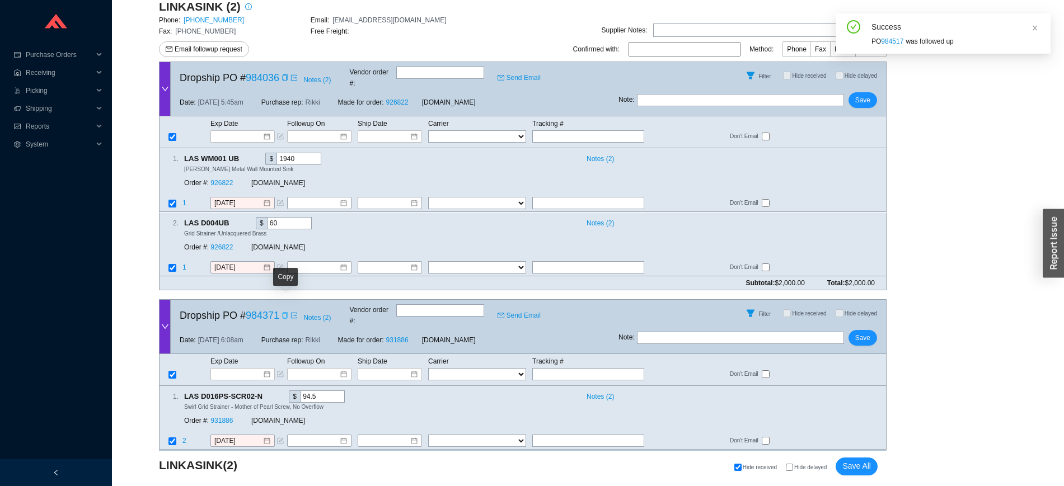
click at [282, 312] on icon "copy" at bounding box center [285, 315] width 7 height 7
click at [286, 74] on icon "copy" at bounding box center [284, 77] width 5 height 7
click at [284, 77] on icon "copy" at bounding box center [284, 77] width 5 height 7
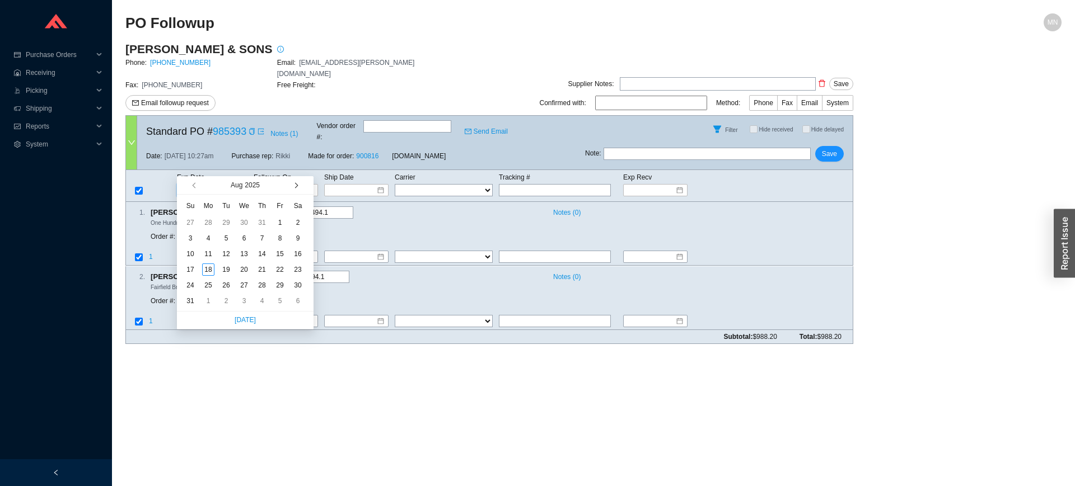
click at [298, 189] on button "button" at bounding box center [295, 185] width 11 height 18
type input "[DATE]"
click at [283, 266] on div "26" at bounding box center [280, 270] width 12 height 12
type input "[DATE]"
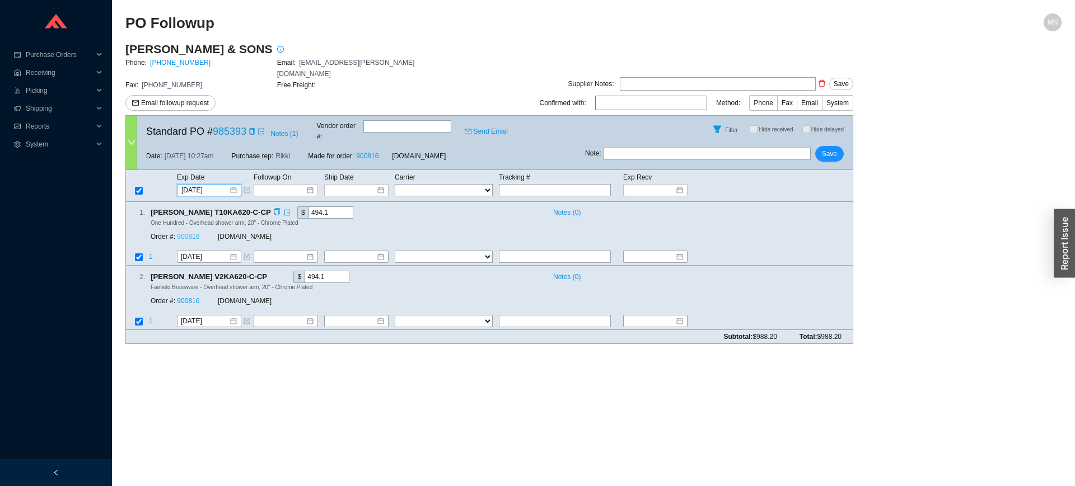
click at [194, 233] on link "900816" at bounding box center [188, 237] width 22 height 8
click at [827, 148] on span "Save" at bounding box center [829, 153] width 15 height 11
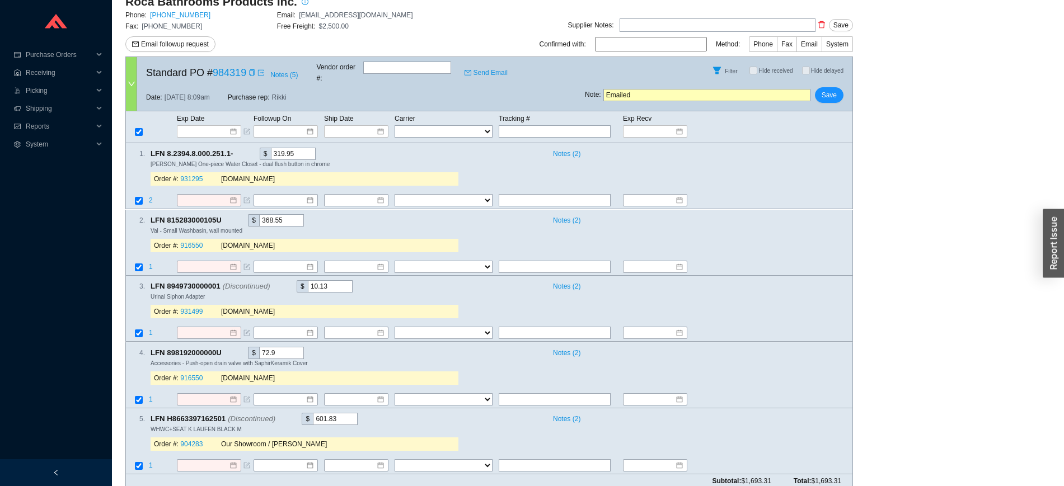
scroll to position [7, 0]
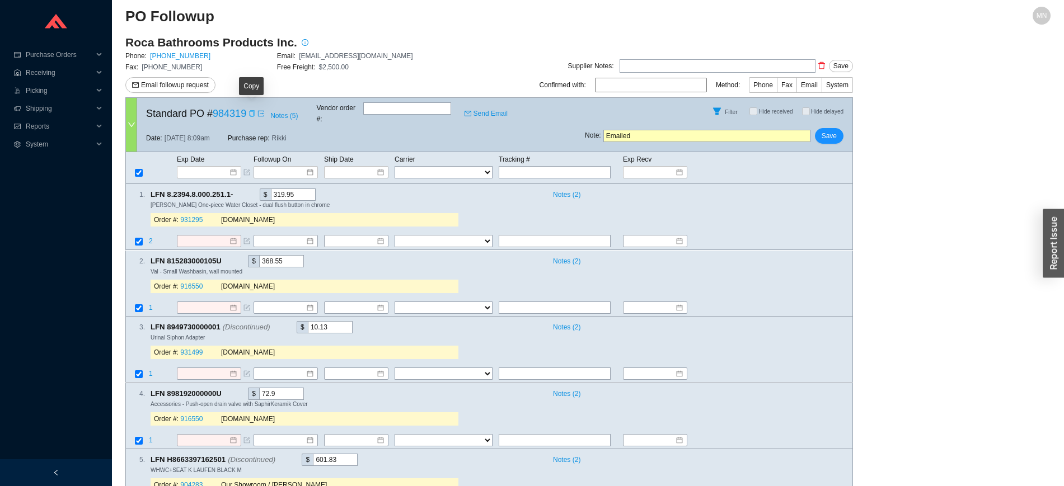
click at [253, 111] on icon "copy" at bounding box center [252, 113] width 7 height 7
click at [645, 130] on input "Emailed" at bounding box center [706, 136] width 207 height 12
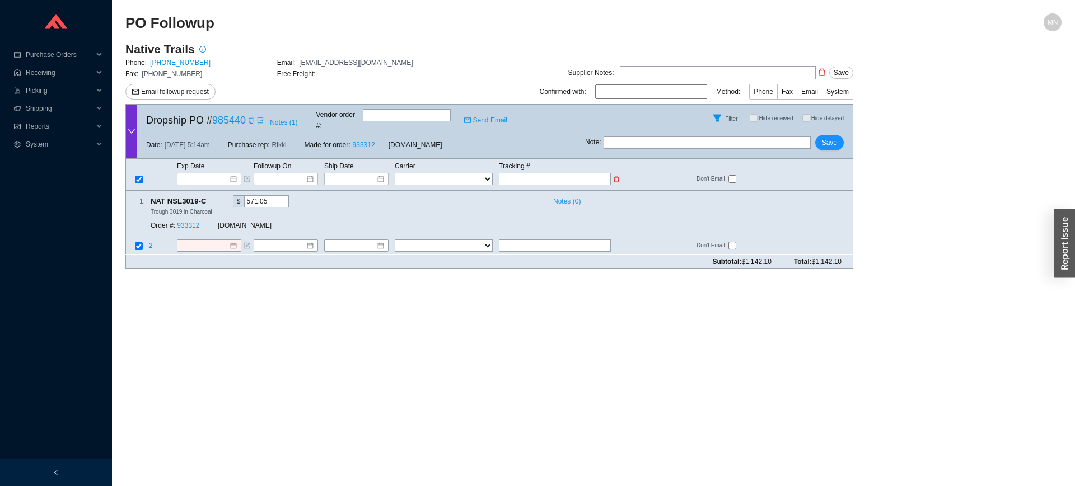
click at [573, 173] on input "text" at bounding box center [555, 179] width 112 height 12
paste input "415716765421"
type input "415716765421"
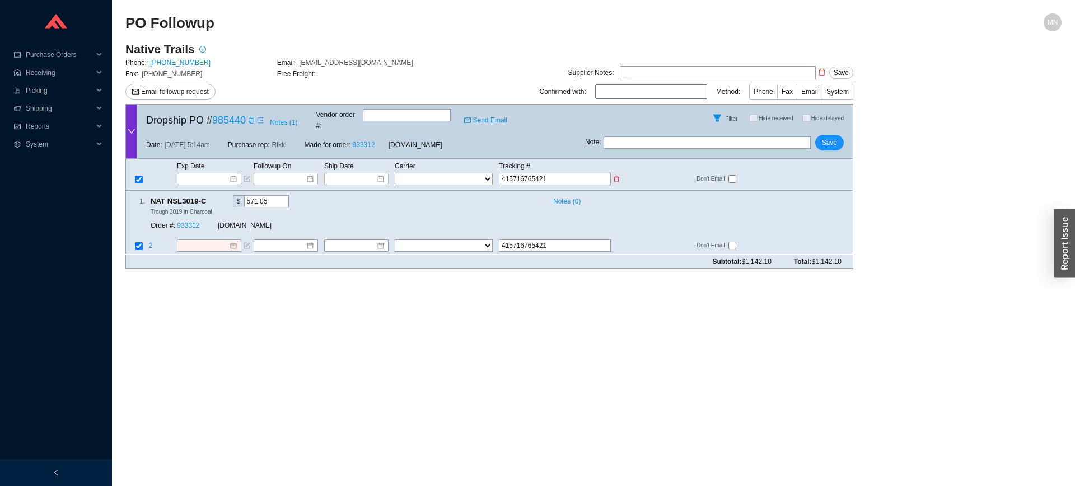
click at [460, 174] on select "FedEx UPS ---------------- 2 Day Transportation INC A&B Freight A. [PERSON_NAME…" at bounding box center [444, 179] width 98 height 12
select select "1"
click at [367, 160] on td "Ship Date" at bounding box center [359, 166] width 71 height 12
click at [364, 174] on input at bounding box center [353, 179] width 48 height 11
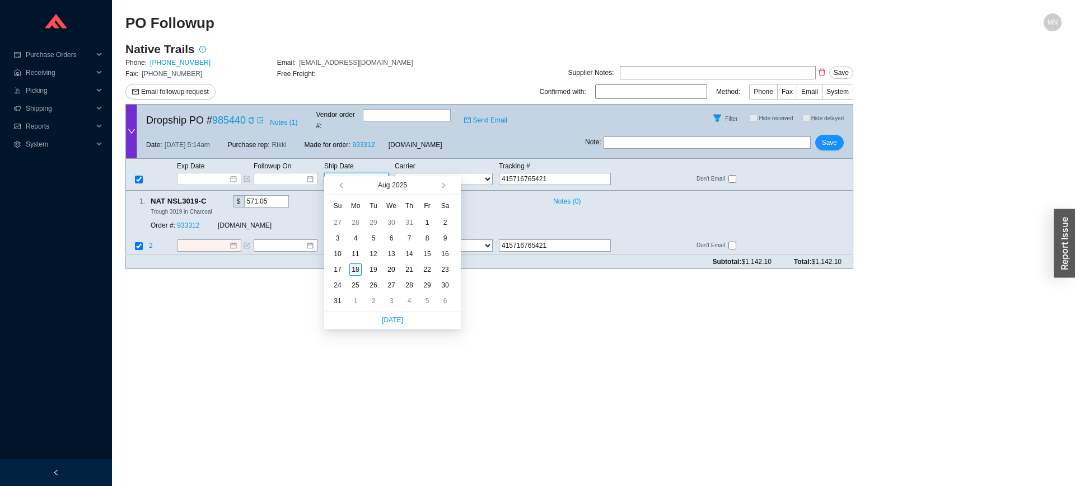
type input "[DATE]"
click at [360, 266] on div "18" at bounding box center [355, 270] width 12 height 12
type input "[DATE]"
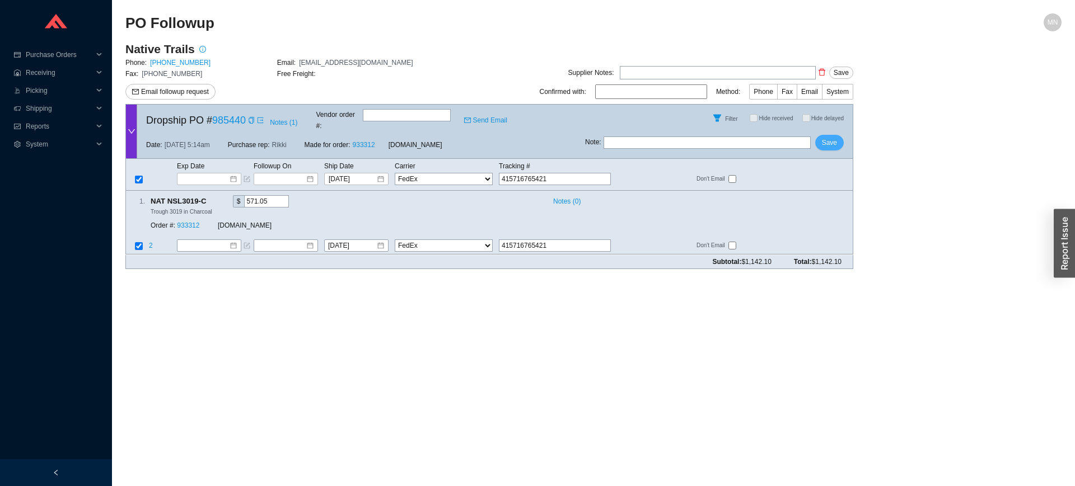
click at [830, 139] on span "Save" at bounding box center [829, 142] width 15 height 11
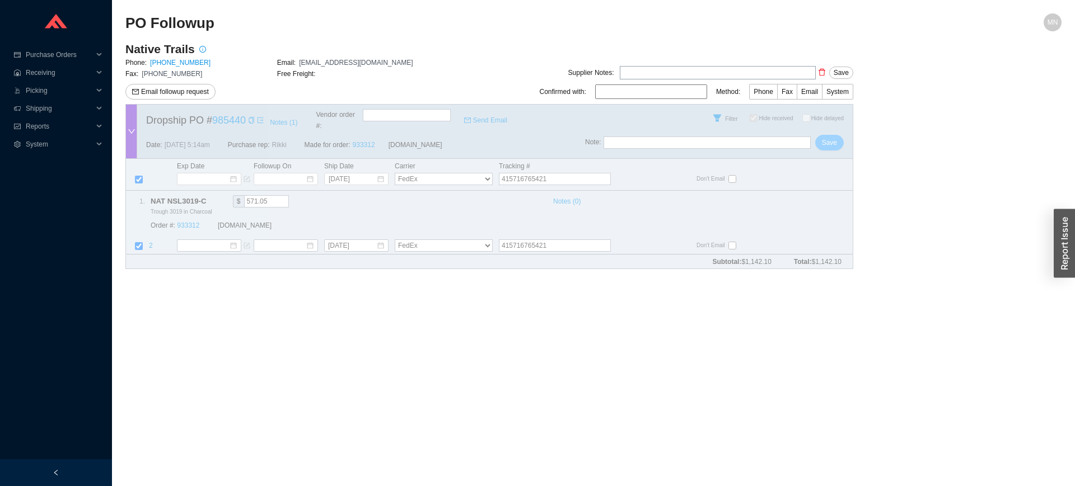
checkbox input "true"
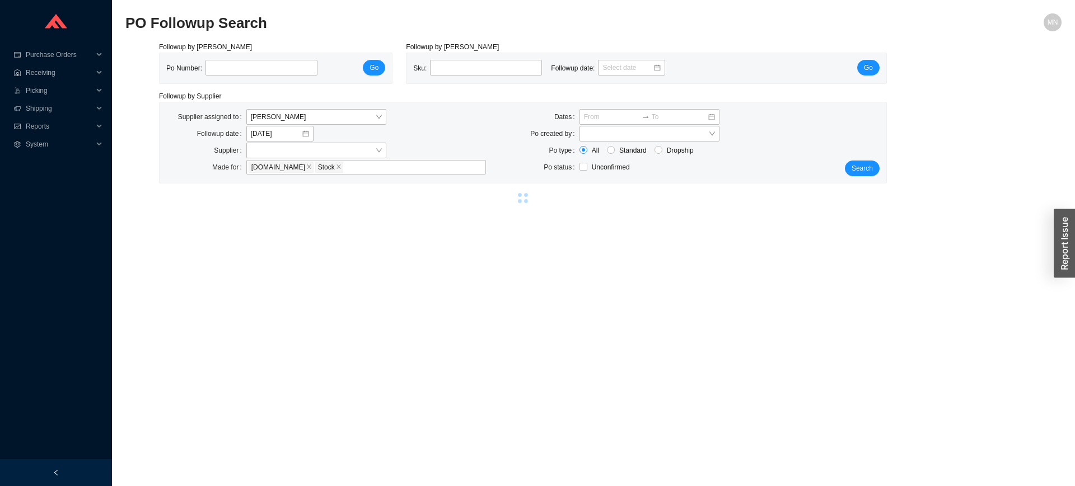
click at [1054, 115] on div "Followup by PO Po Number: Go Followup by Sku Sku: Followup date: Go Followup by…" at bounding box center [593, 124] width 936 height 166
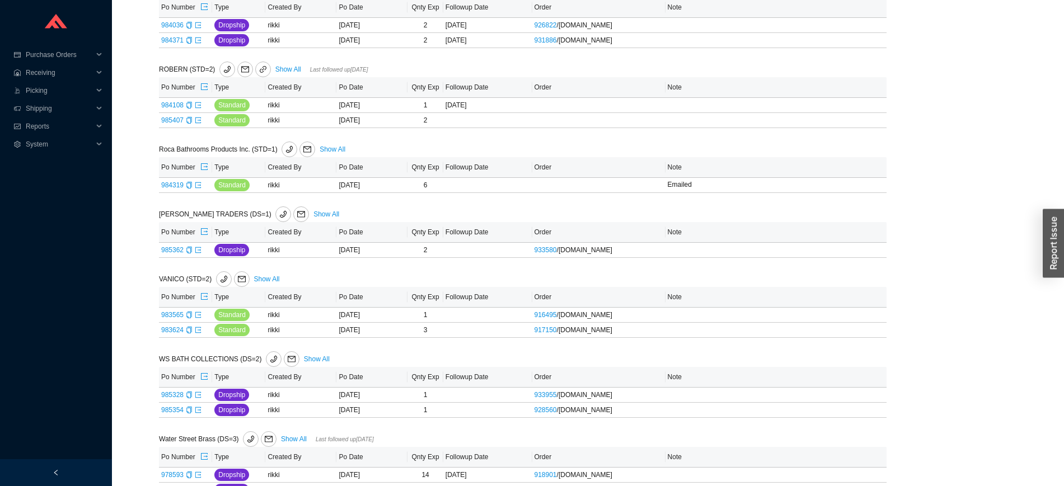
scroll to position [1352, 0]
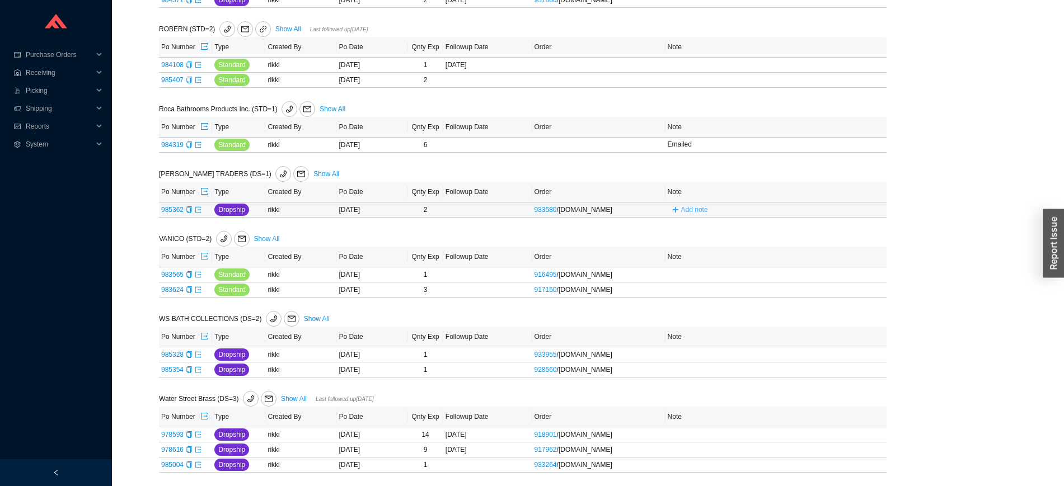
click at [694, 205] on span "Add note" at bounding box center [694, 209] width 27 height 11
type input "Emailed"
click at [832, 226] on span "Save" at bounding box center [831, 225] width 15 height 11
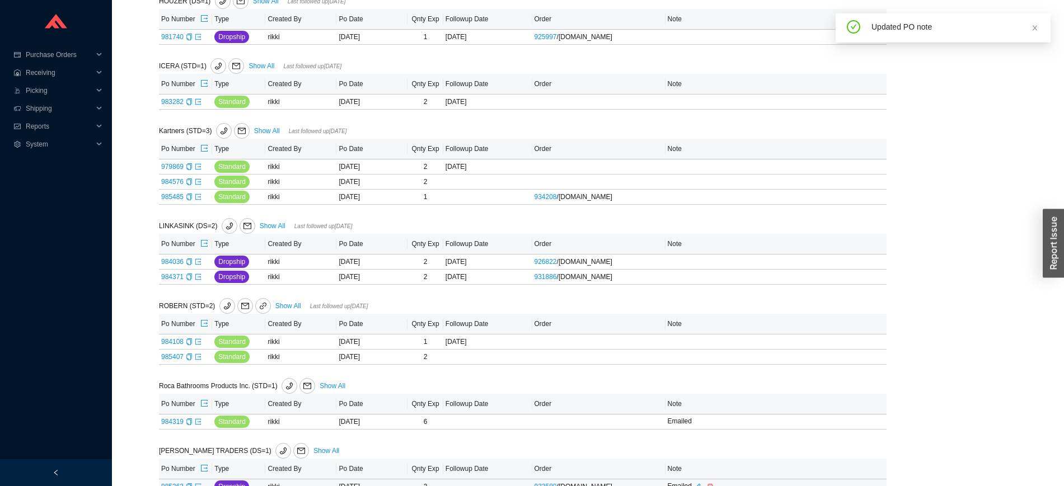
scroll to position [1066, 0]
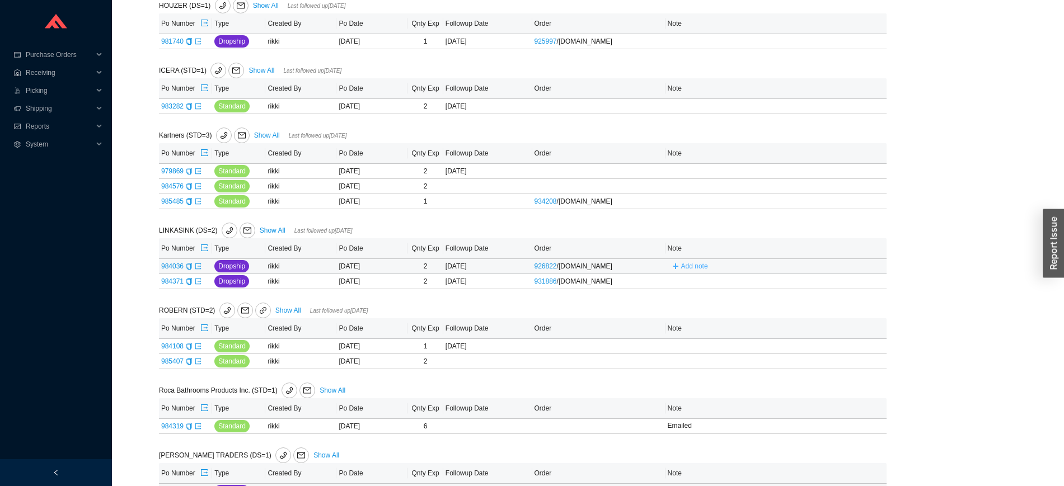
click at [687, 268] on span "Add note" at bounding box center [694, 266] width 27 height 11
type input "Emailed"
click at [828, 288] on span "Save" at bounding box center [831, 282] width 15 height 11
click at [814, 288] on div "Add note" at bounding box center [760, 281] width 185 height 12
click at [706, 284] on span "Add note" at bounding box center [694, 281] width 27 height 11
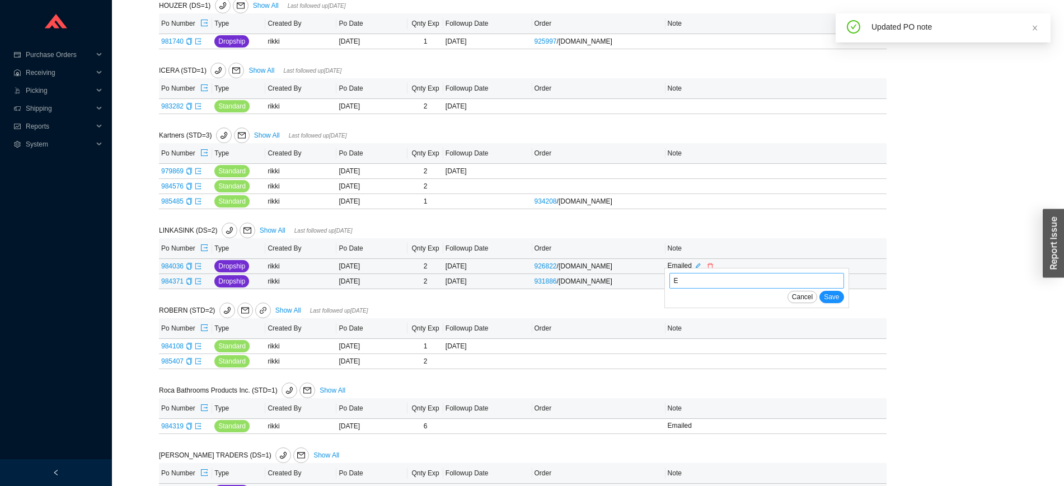
type input "Emailed"
click at [837, 303] on span "Save" at bounding box center [831, 297] width 15 height 11
click at [200, 204] on icon "export" at bounding box center [198, 201] width 7 height 7
click at [196, 188] on icon "export" at bounding box center [198, 186] width 7 height 7
click at [200, 175] on icon "export" at bounding box center [198, 171] width 7 height 7
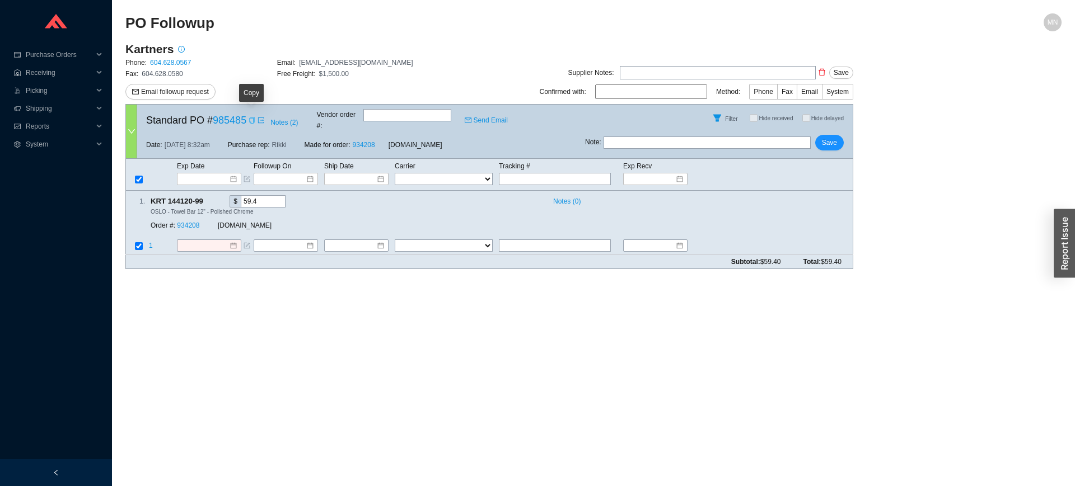
click at [250, 118] on icon "copy" at bounding box center [252, 120] width 7 height 7
click at [208, 176] on div "Exp Date Followup On Ship Date Carrier Tracking # Exp Recv FedEx UPS ----------…" at bounding box center [489, 175] width 728 height 32
click at [210, 160] on td "Exp Date" at bounding box center [214, 166] width 77 height 12
click at [220, 174] on input at bounding box center [205, 179] width 48 height 11
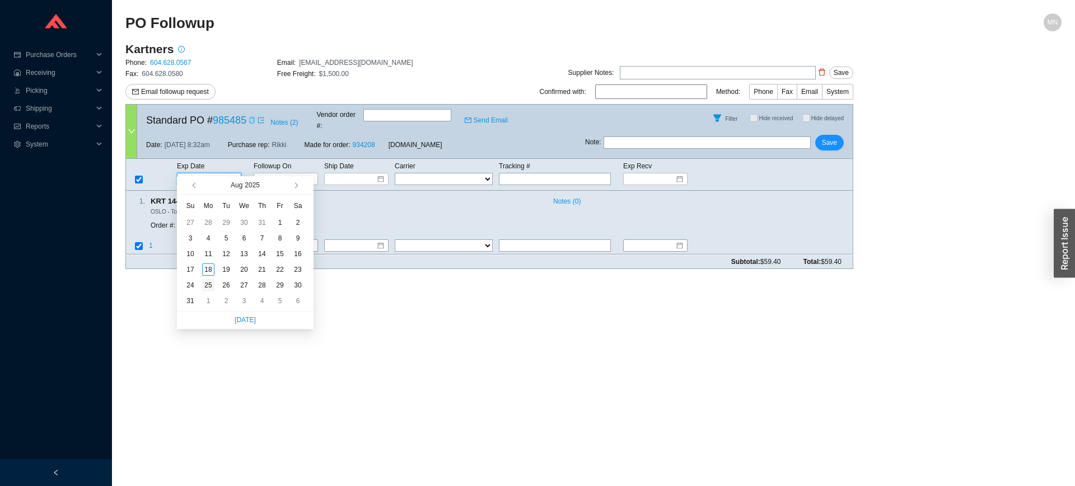
type input "8/25/2025"
click at [209, 288] on div "25" at bounding box center [208, 285] width 12 height 12
type input "8/25/2025"
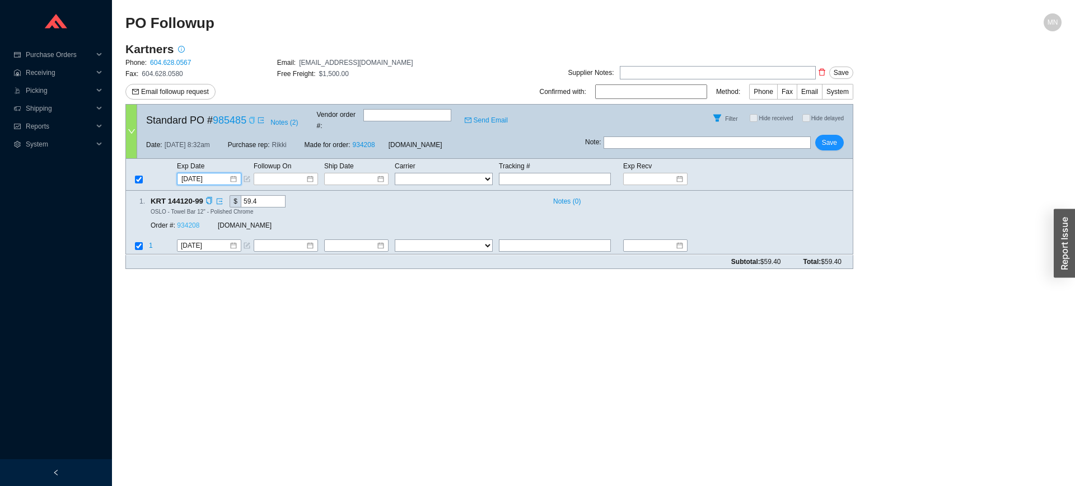
click at [187, 222] on link "934208" at bounding box center [188, 226] width 22 height 8
click at [835, 137] on span "Save" at bounding box center [829, 142] width 15 height 11
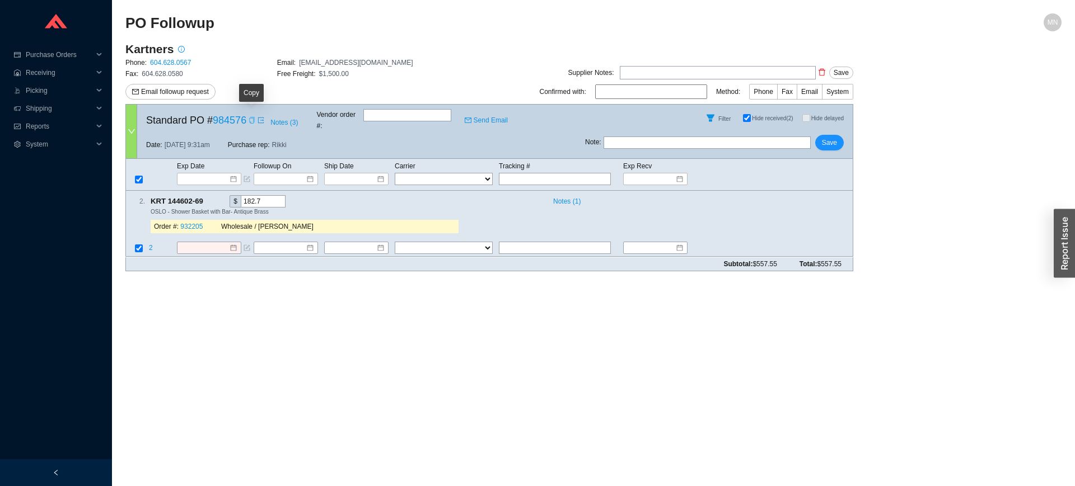
click at [251, 120] on icon "copy" at bounding box center [252, 120] width 7 height 7
click at [213, 174] on input at bounding box center [205, 179] width 48 height 11
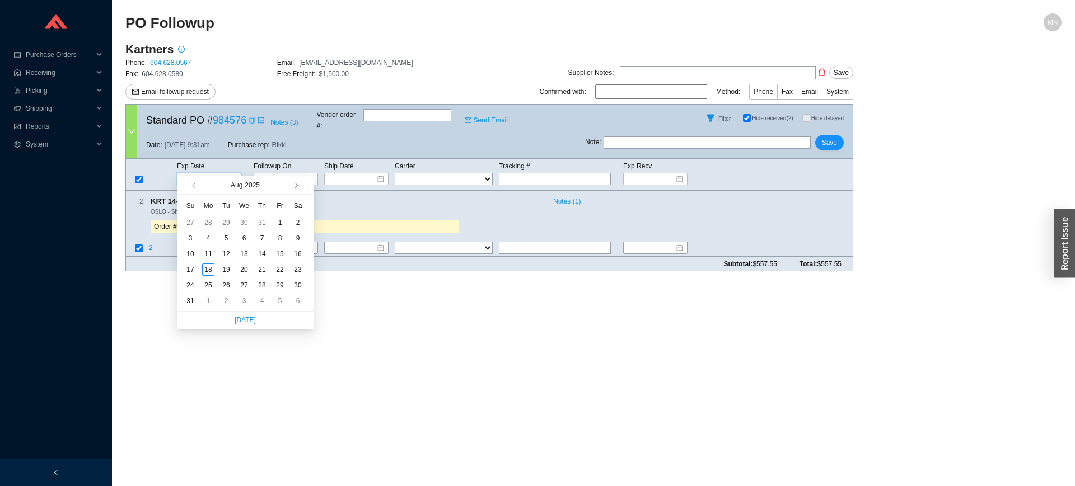
type input "8/1/2025"
click at [301, 187] on span "button" at bounding box center [306, 185] width 11 height 18
type input "7/31/2025"
click at [296, 188] on span "button" at bounding box center [295, 186] width 6 height 6
type input "9/29/2025"
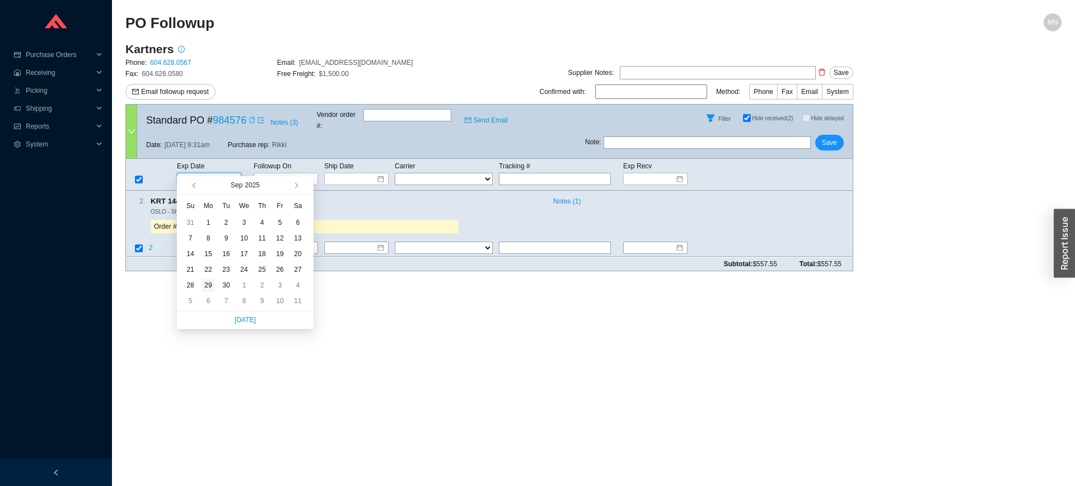
click at [205, 282] on div "29" at bounding box center [208, 285] width 12 height 12
type input "9/29/2025"
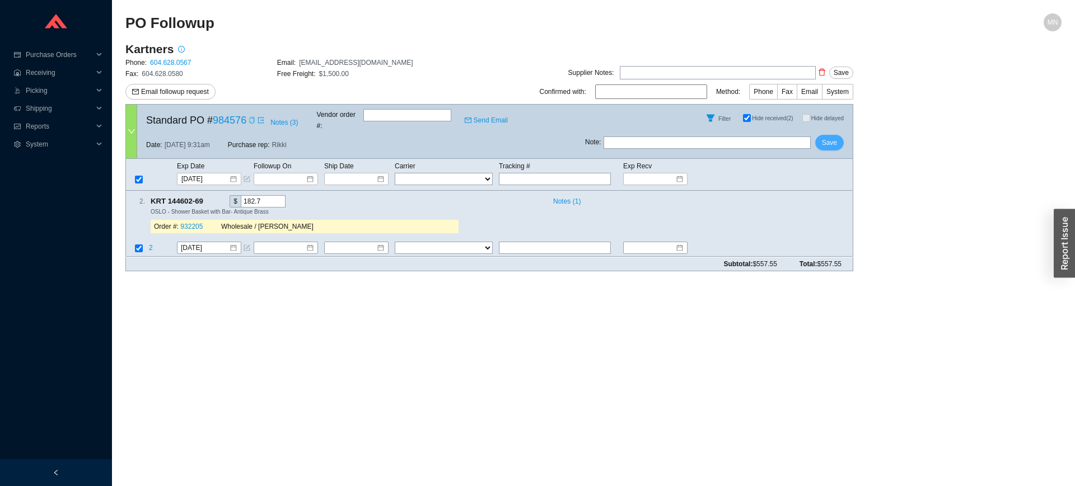
click at [834, 137] on span "Save" at bounding box center [829, 142] width 15 height 11
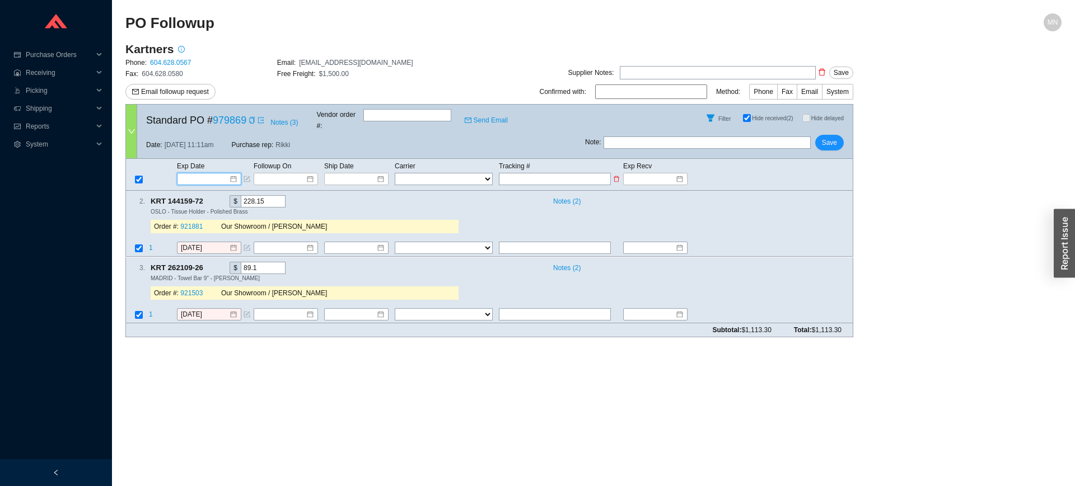
click at [215, 174] on input at bounding box center [205, 179] width 48 height 11
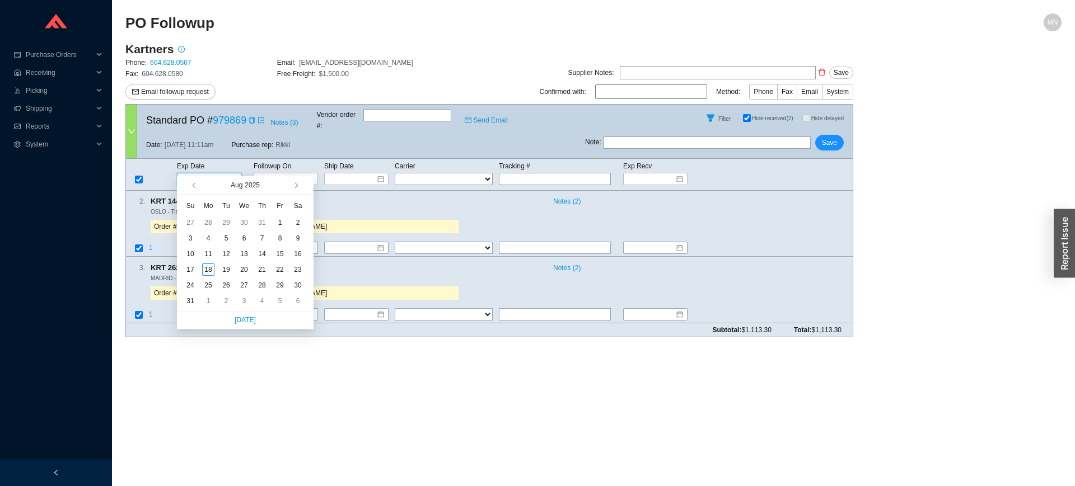
type input "[DATE]"
click at [196, 305] on div "31" at bounding box center [190, 301] width 12 height 12
type input "[DATE]"
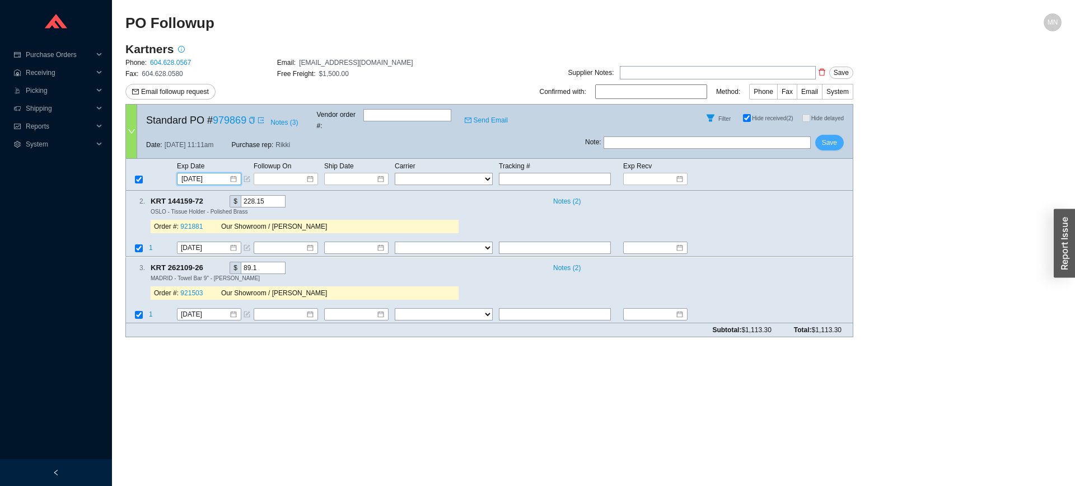
click at [826, 137] on span "Save" at bounding box center [829, 142] width 15 height 11
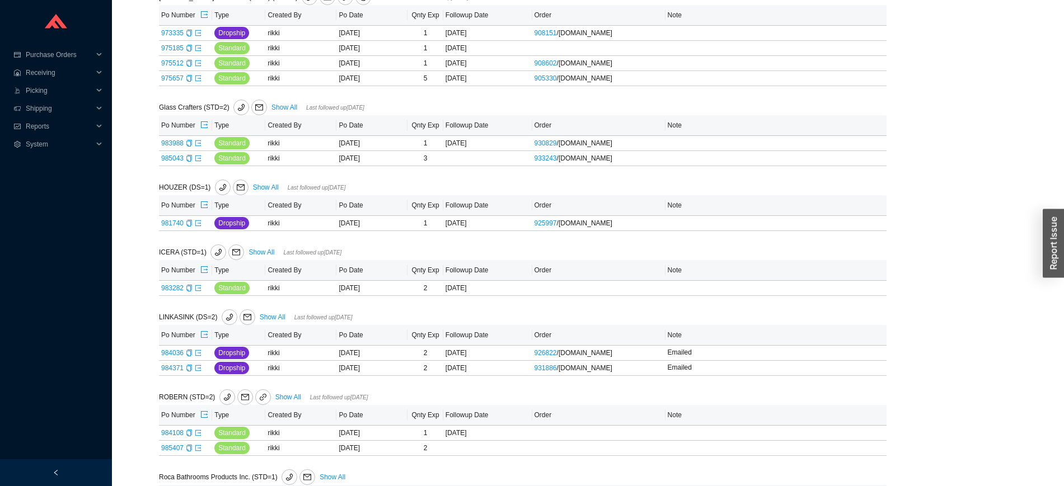
scroll to position [874, 0]
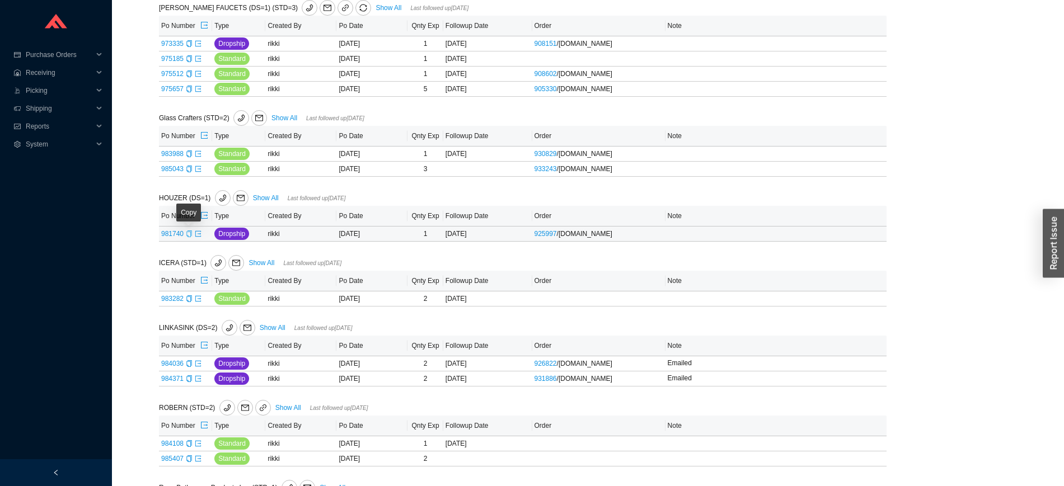
click at [189, 237] on icon "copy" at bounding box center [188, 234] width 5 height 7
click at [201, 236] on td "981740" at bounding box center [185, 234] width 53 height 15
click at [200, 236] on icon "export" at bounding box center [198, 234] width 7 height 7
click at [190, 172] on icon "copy" at bounding box center [188, 169] width 5 height 7
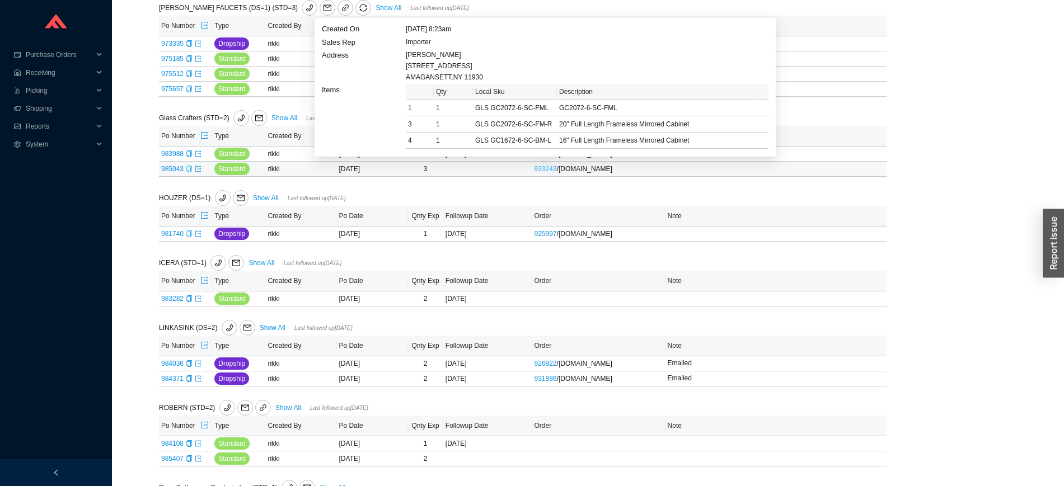
click at [544, 170] on link "933243" at bounding box center [546, 169] width 22 height 8
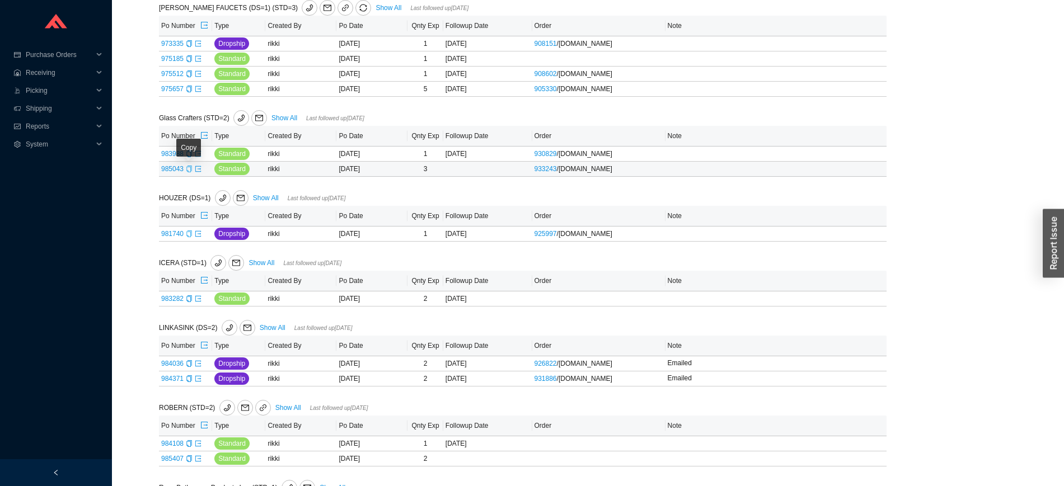
click at [189, 175] on div "Copy" at bounding box center [189, 168] width 7 height 11
click at [188, 156] on icon "copy" at bounding box center [189, 154] width 7 height 7
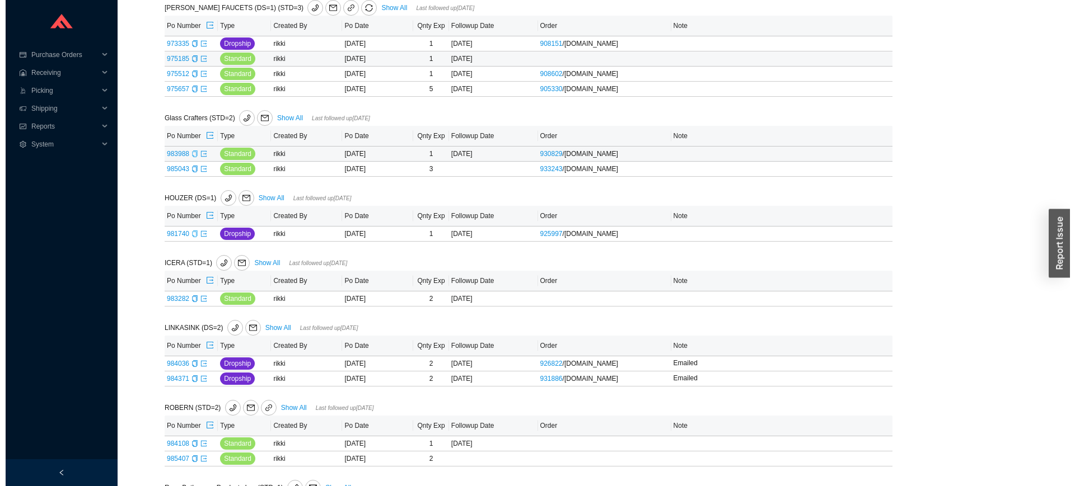
scroll to position [850, 0]
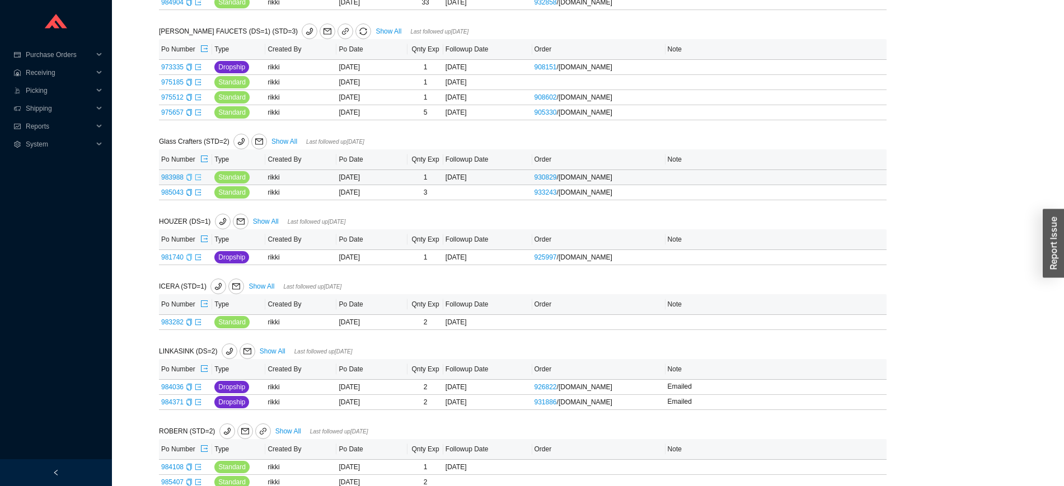
click at [199, 176] on link at bounding box center [198, 178] width 7 height 8
click at [199, 180] on icon "export" at bounding box center [198, 177] width 6 height 6
click at [255, 137] on button "button" at bounding box center [259, 142] width 16 height 16
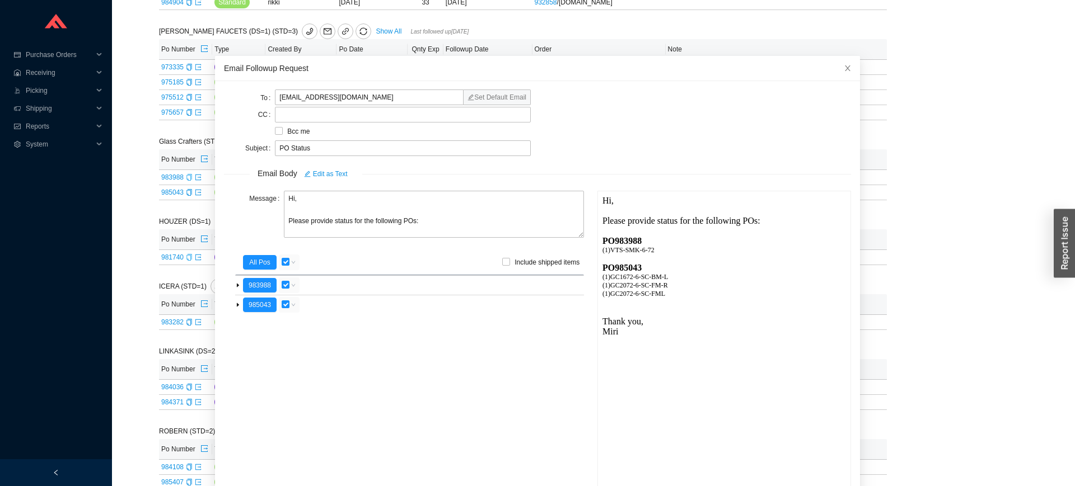
scroll to position [0, 0]
click at [286, 263] on input "checkbox" at bounding box center [286, 262] width 8 height 8
checkbox input "false"
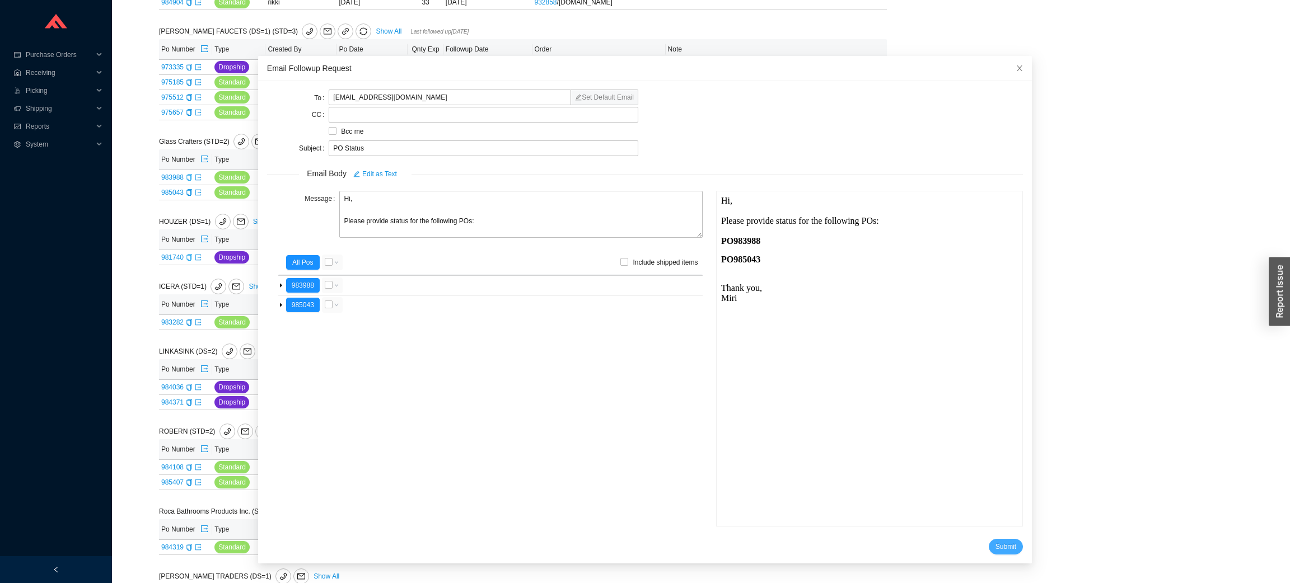
click at [995, 486] on span "Submit" at bounding box center [1005, 546] width 21 height 11
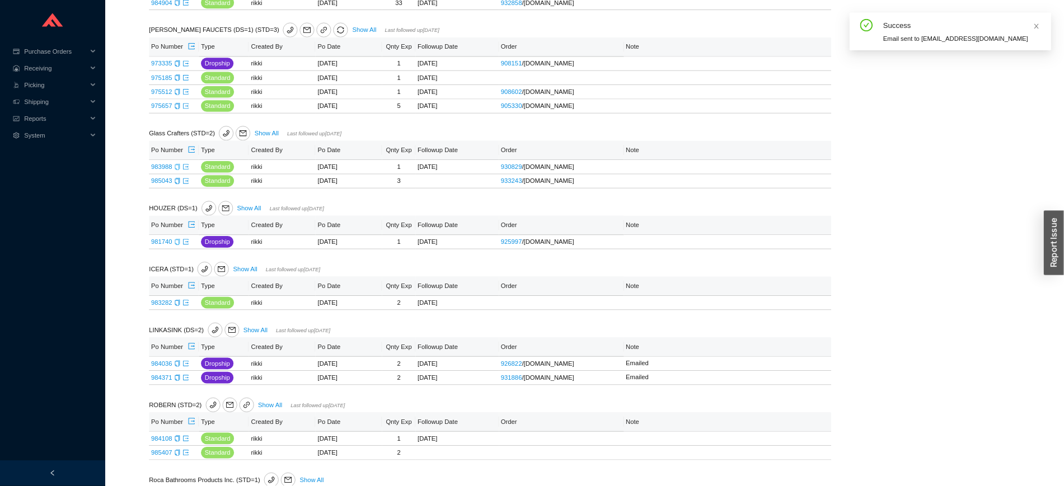
scroll to position [850, 0]
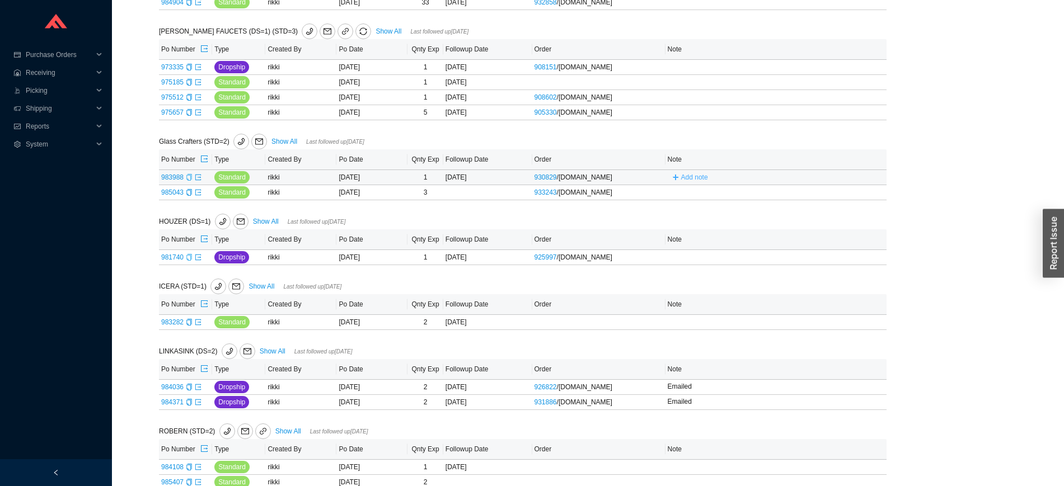
click at [682, 179] on span "Add note" at bounding box center [694, 177] width 27 height 11
type input "Emailed"
click at [831, 198] on span "Save" at bounding box center [831, 193] width 15 height 11
click at [717, 198] on div "Add note" at bounding box center [760, 192] width 185 height 12
click at [698, 198] on span "Add note" at bounding box center [694, 192] width 27 height 11
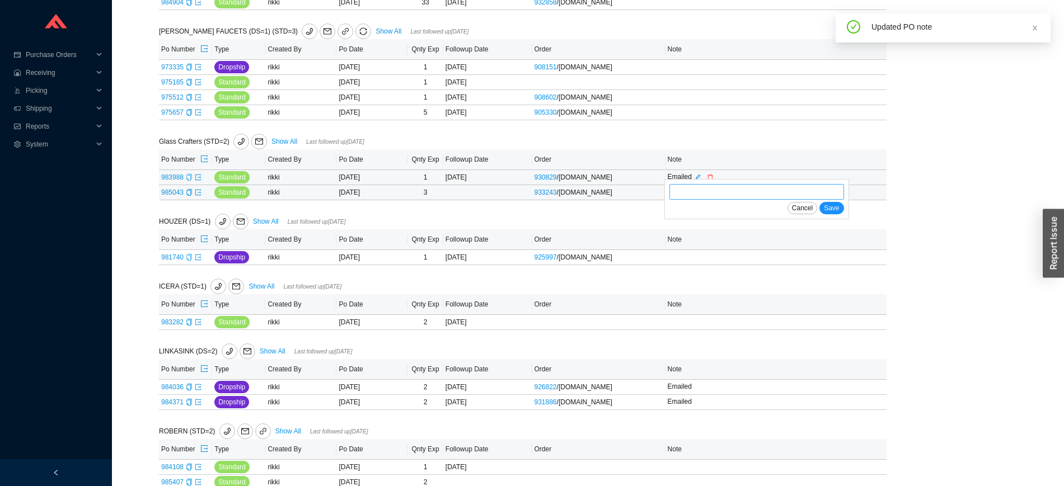
click at [698, 198] on input "text" at bounding box center [757, 192] width 175 height 16
type input "Emailed"
click at [834, 210] on span "Save" at bounding box center [831, 208] width 15 height 11
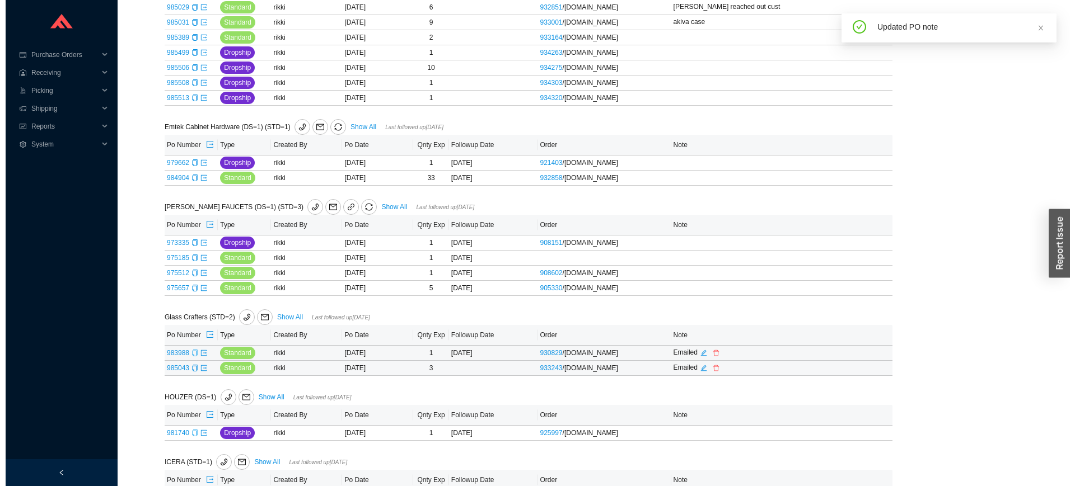
scroll to position [666, 0]
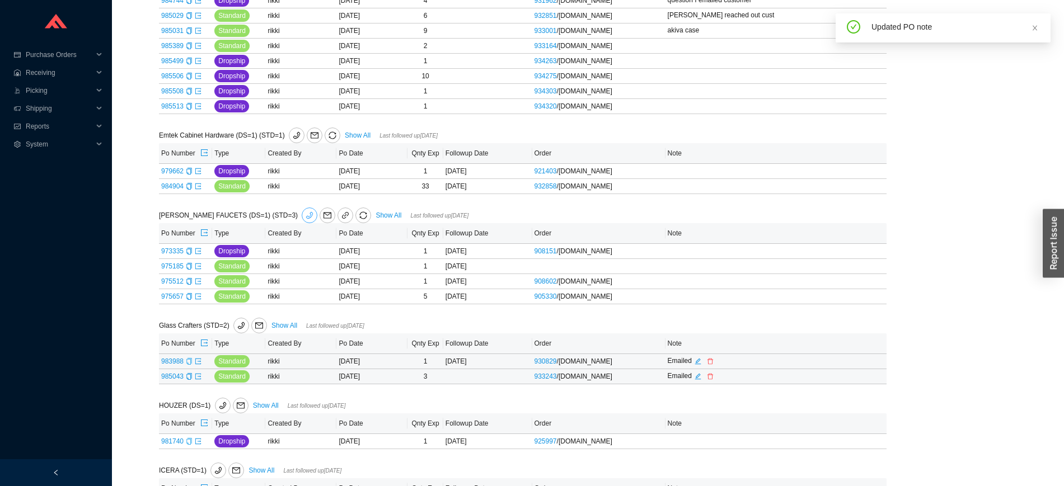
click at [302, 217] on span "phone" at bounding box center [309, 216] width 15 height 8
click at [324, 219] on icon "mail" at bounding box center [328, 216] width 8 height 6
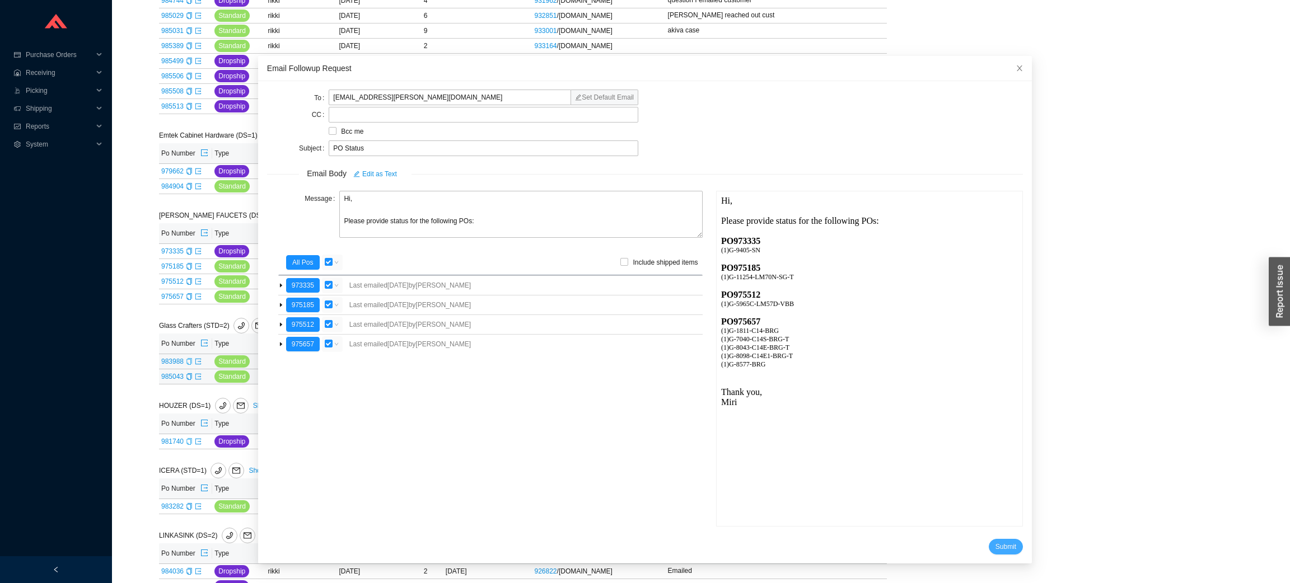
click at [989, 486] on button "Submit" at bounding box center [1006, 547] width 34 height 16
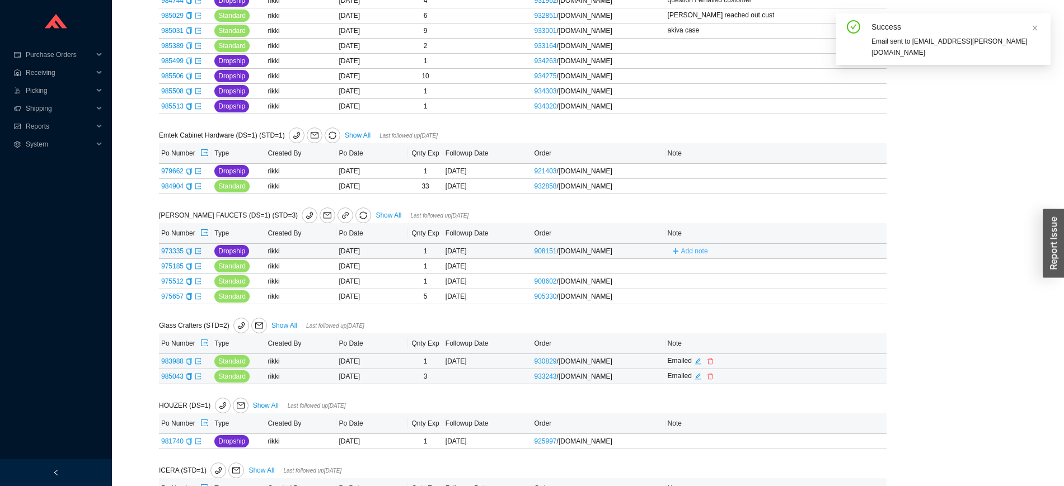
click at [680, 256] on button "Add note" at bounding box center [690, 251] width 45 height 12
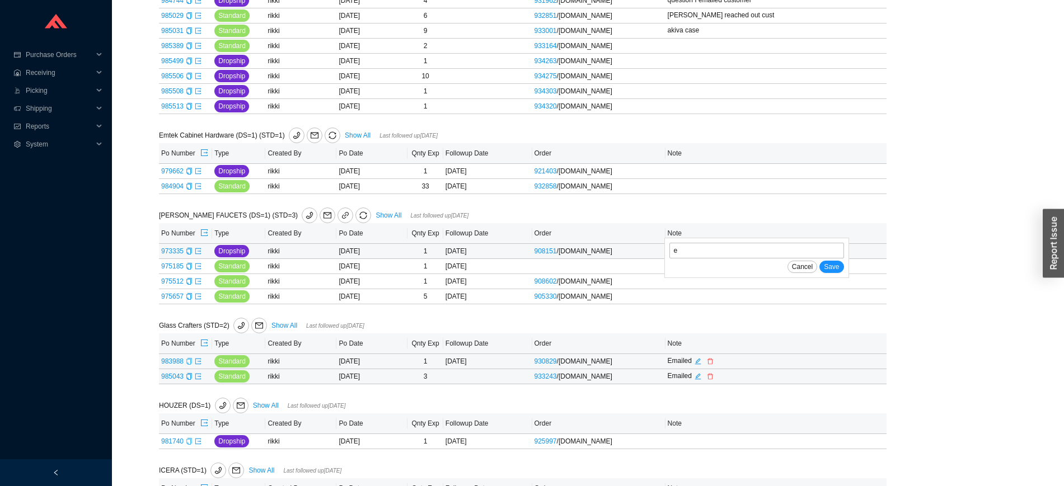
type input "Emailed"
click at [842, 268] on button "Save" at bounding box center [832, 267] width 24 height 12
click at [708, 272] on span "Add note" at bounding box center [694, 266] width 27 height 11
click at [708, 274] on input "text" at bounding box center [757, 266] width 175 height 16
type input "Emailed"
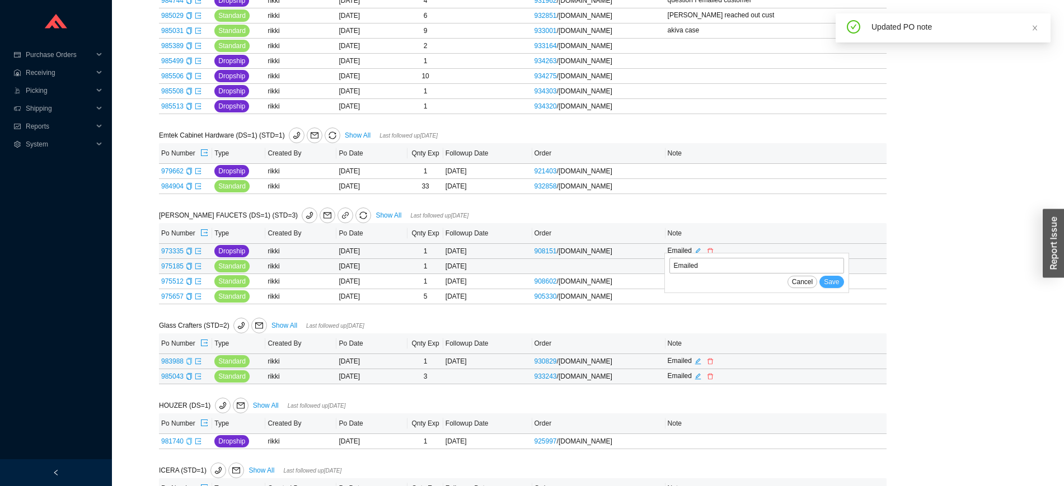
click at [838, 284] on span "Save" at bounding box center [831, 282] width 15 height 11
click at [195, 285] on icon "export" at bounding box center [198, 281] width 7 height 7
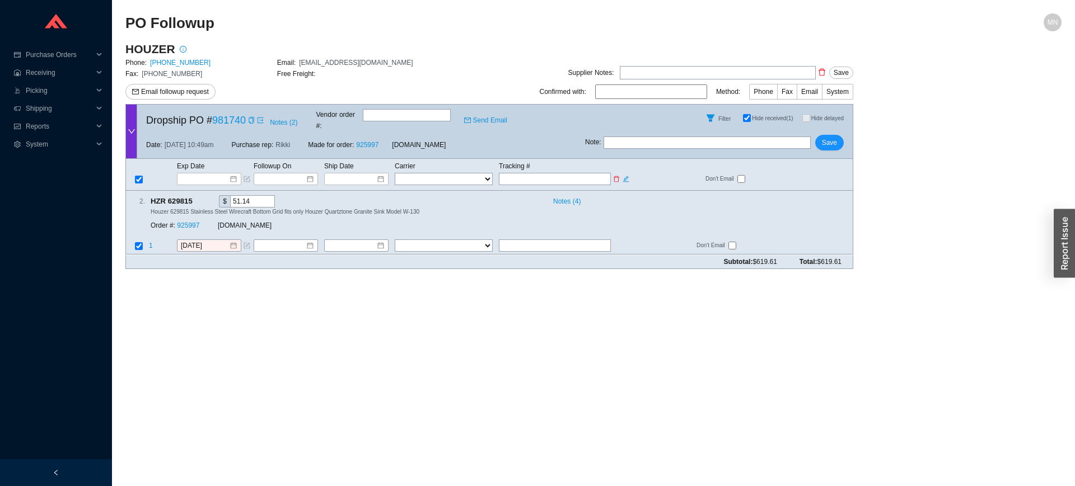
click at [539, 173] on input "text" at bounding box center [555, 179] width 112 height 12
paste input "421369727933"
type input "421369727933"
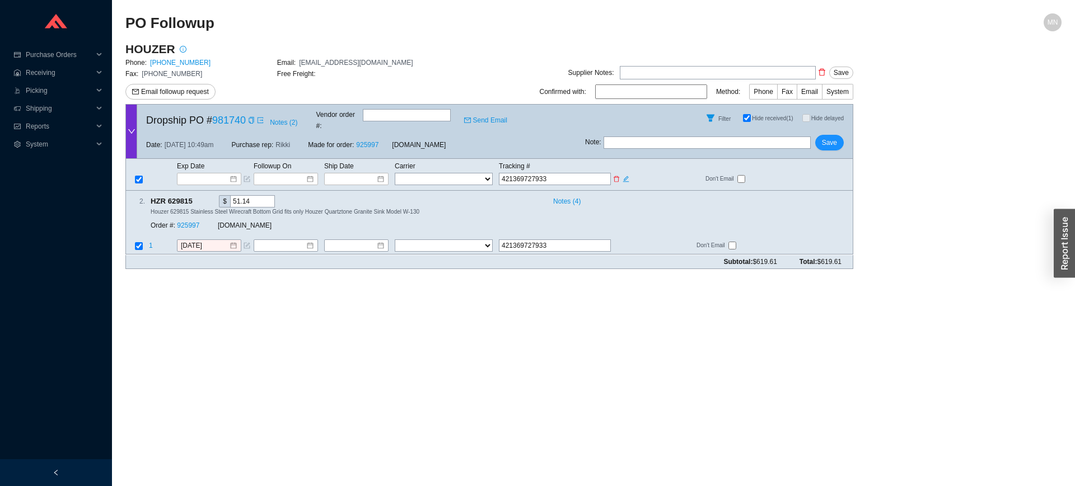
click at [445, 173] on select "FedEx UPS ---------------- 2 Day Transportation INC A&B Freight A. Duie Pyle AA…" at bounding box center [444, 179] width 98 height 12
select select "1"
click at [363, 174] on input at bounding box center [353, 179] width 48 height 11
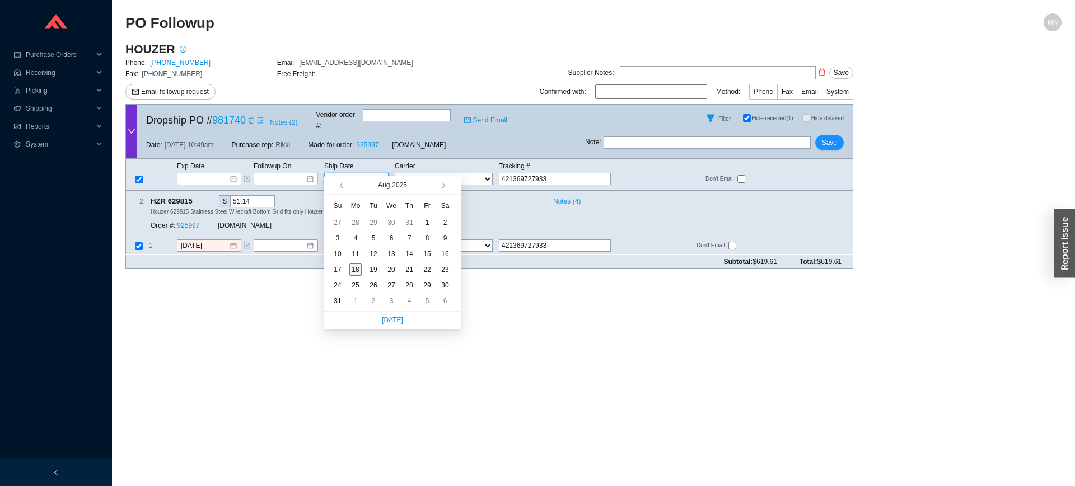
type input "[DATE]"
click at [358, 270] on div "18" at bounding box center [355, 270] width 12 height 12
type input "[DATE]"
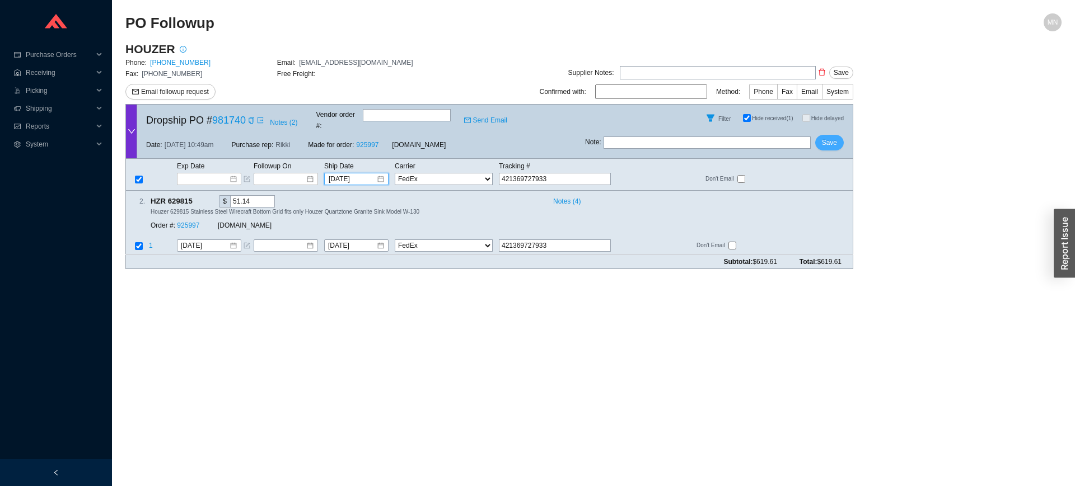
click at [829, 137] on span "Save" at bounding box center [829, 142] width 15 height 11
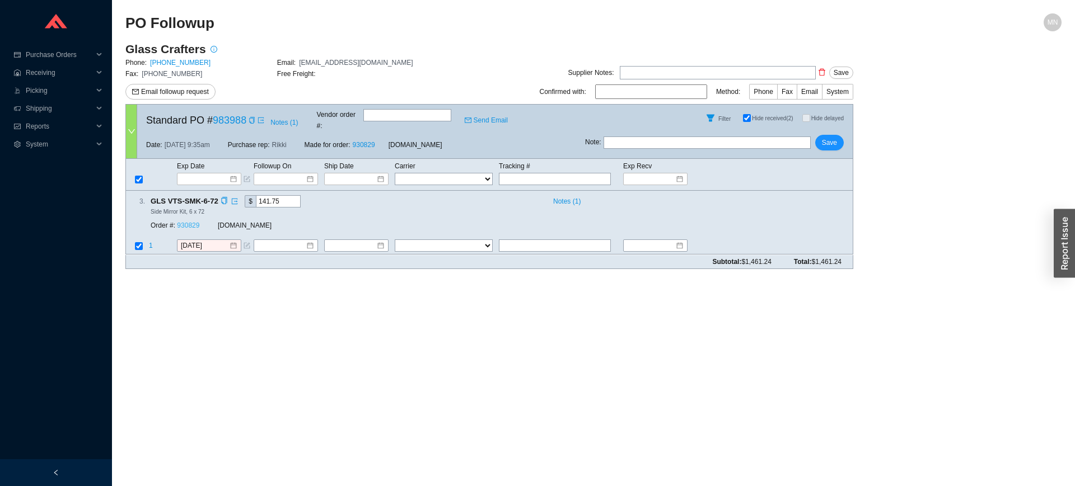
click at [186, 222] on link "930829" at bounding box center [188, 226] width 22 height 8
click at [215, 174] on input at bounding box center [205, 179] width 48 height 11
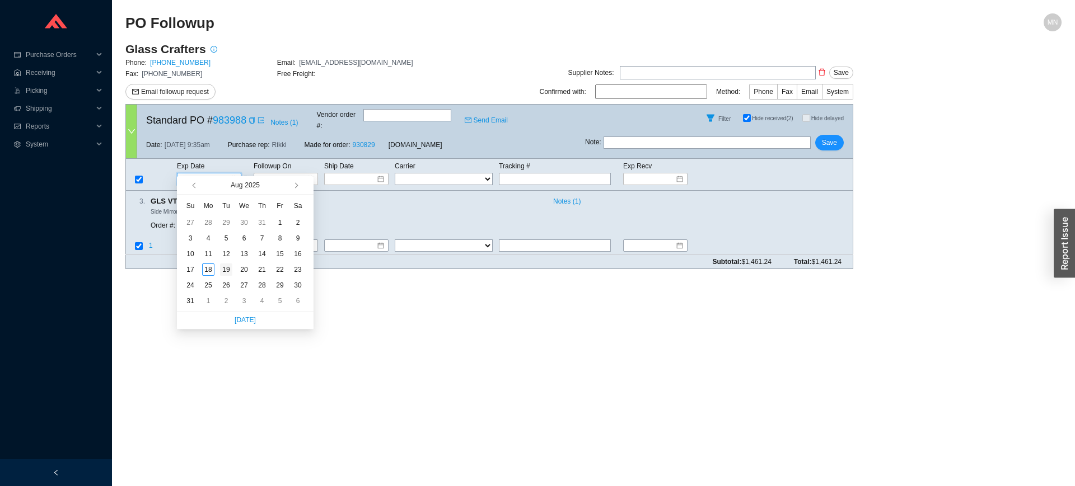
type input "[DATE]"
click at [223, 269] on div "19" at bounding box center [226, 270] width 12 height 12
type input "[DATE]"
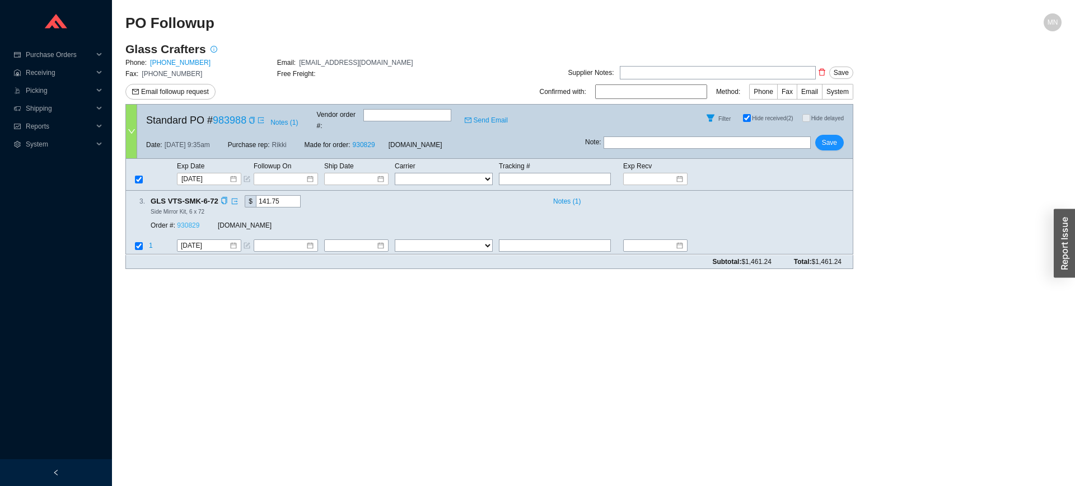
click at [195, 222] on link "930829" at bounding box center [188, 226] width 22 height 8
click at [833, 137] on span "Save" at bounding box center [829, 142] width 15 height 11
click at [825, 137] on span "Save" at bounding box center [829, 142] width 15 height 11
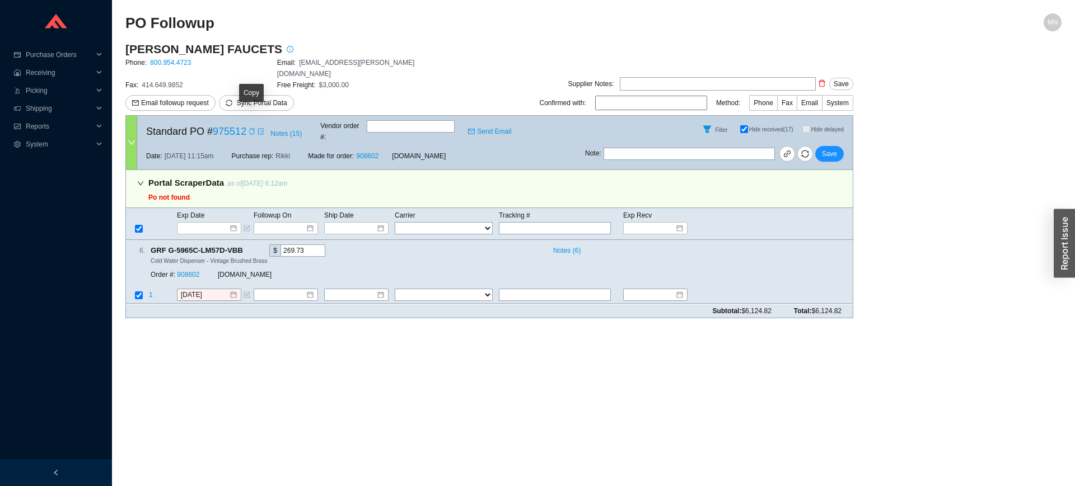
click at [249, 128] on icon "copy" at bounding box center [251, 131] width 5 height 7
click at [216, 223] on input at bounding box center [205, 228] width 48 height 11
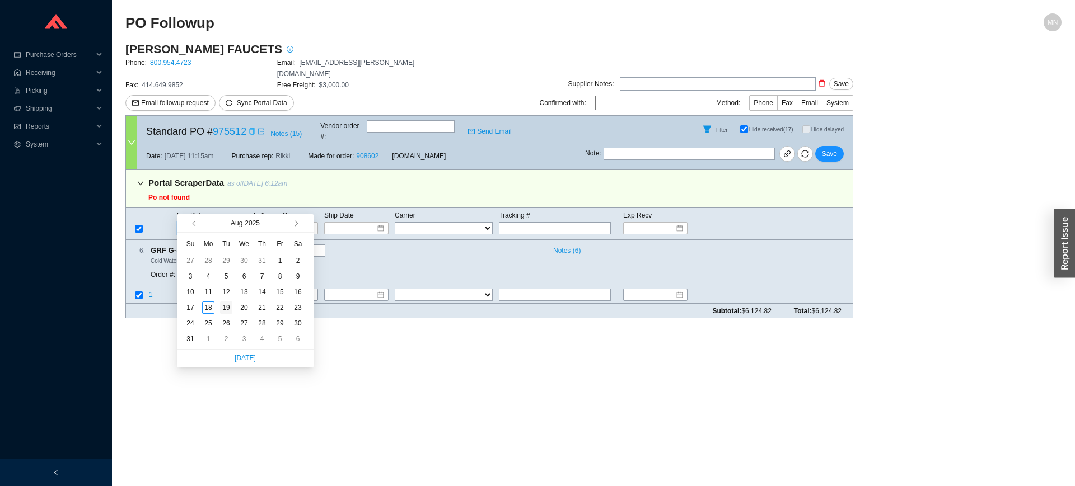
type input "[DATE]"
click at [228, 307] on div "19" at bounding box center [226, 308] width 12 height 12
type input "[DATE]"
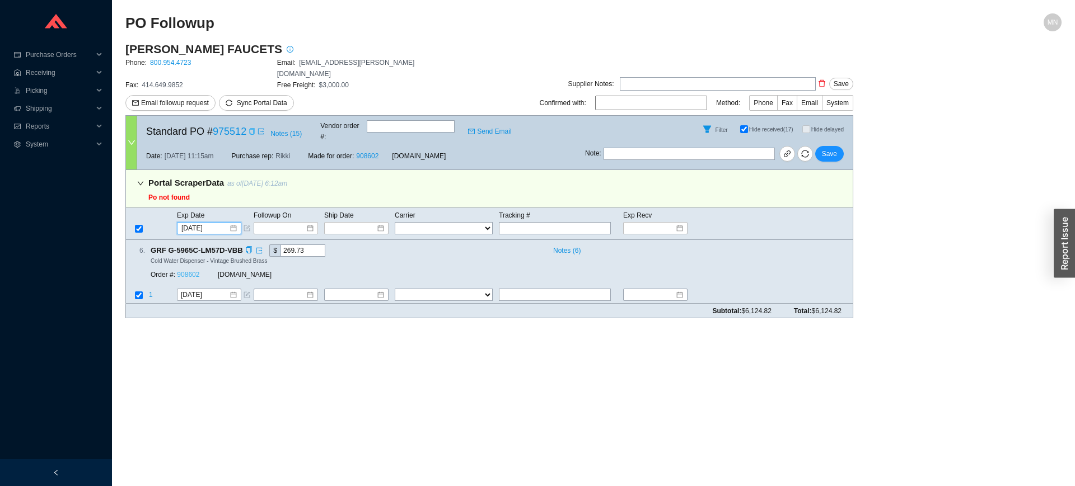
click at [186, 271] on link "908602" at bounding box center [188, 275] width 22 height 8
click at [830, 148] on span "Save" at bounding box center [829, 153] width 15 height 11
click at [196, 271] on link "908602" at bounding box center [188, 275] width 22 height 8
click at [835, 148] on span "Save" at bounding box center [829, 153] width 15 height 11
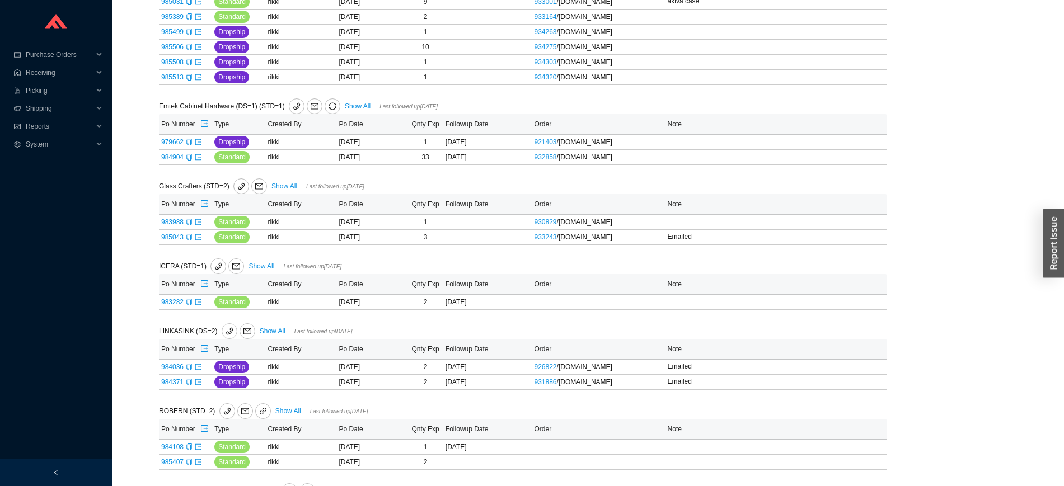
scroll to position [706, 0]
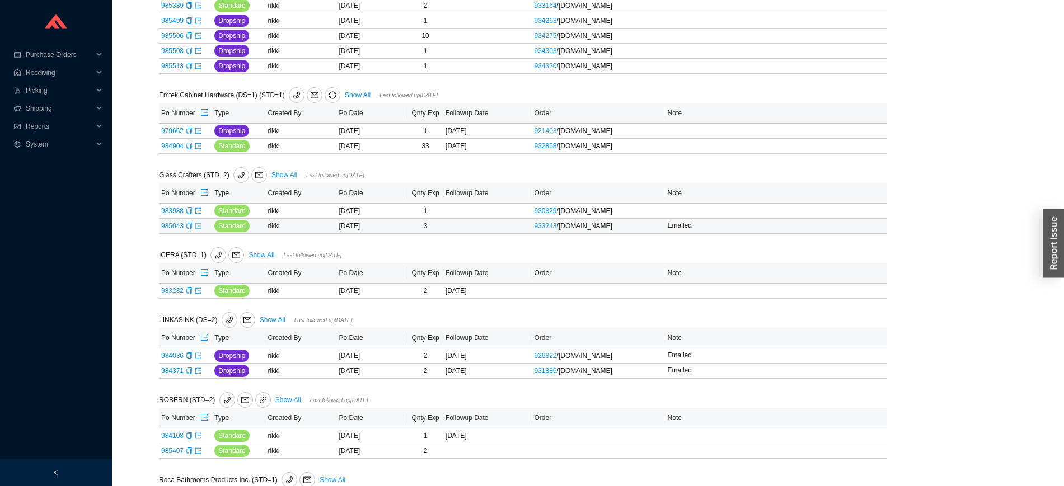
click at [200, 230] on icon "export" at bounding box center [198, 226] width 7 height 7
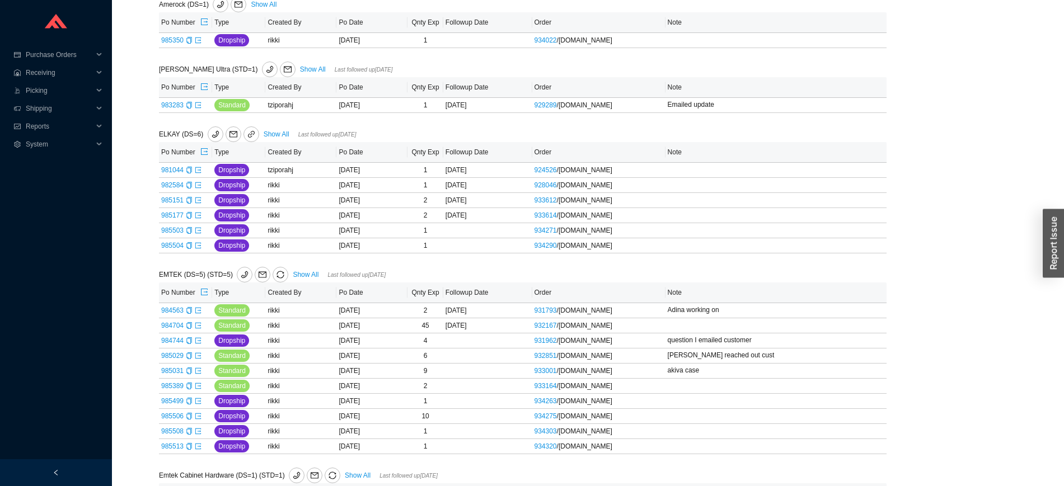
scroll to position [315, 0]
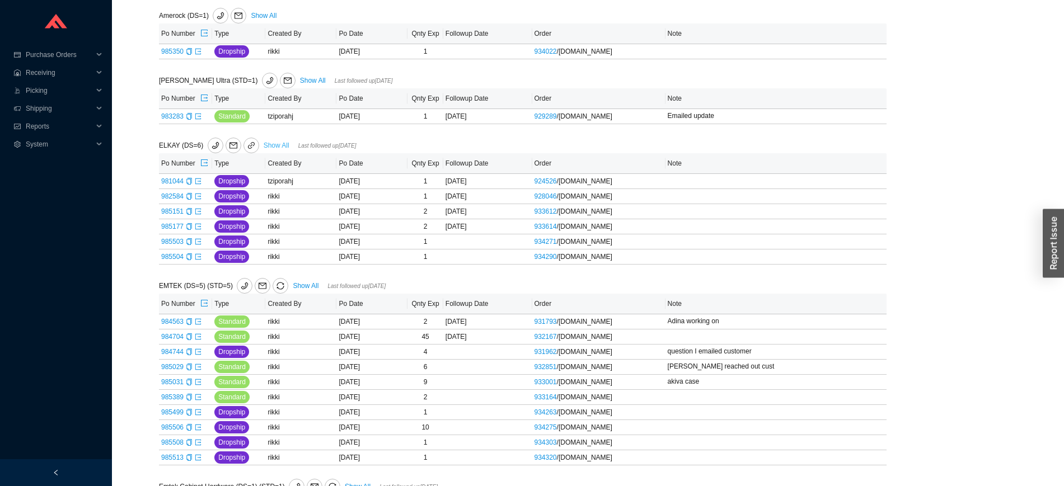
click at [278, 145] on link "Show All" at bounding box center [277, 146] width 26 height 8
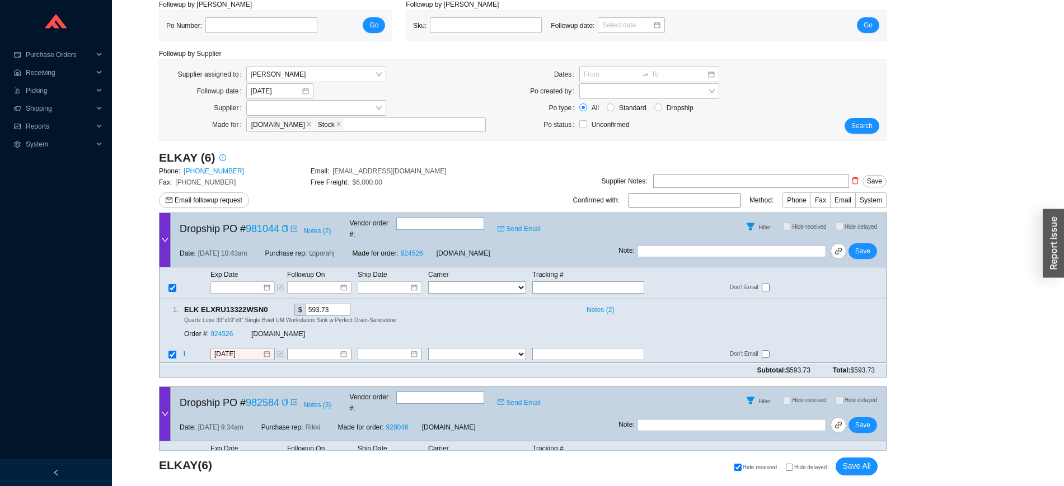
scroll to position [91, 0]
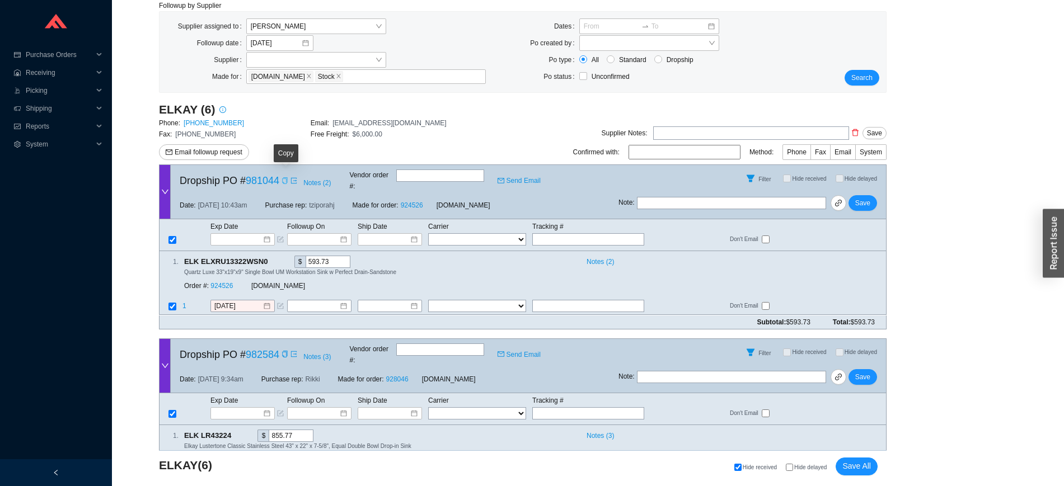
click at [283, 177] on icon "copy" at bounding box center [284, 180] width 5 height 7
click at [254, 234] on input at bounding box center [239, 239] width 48 height 11
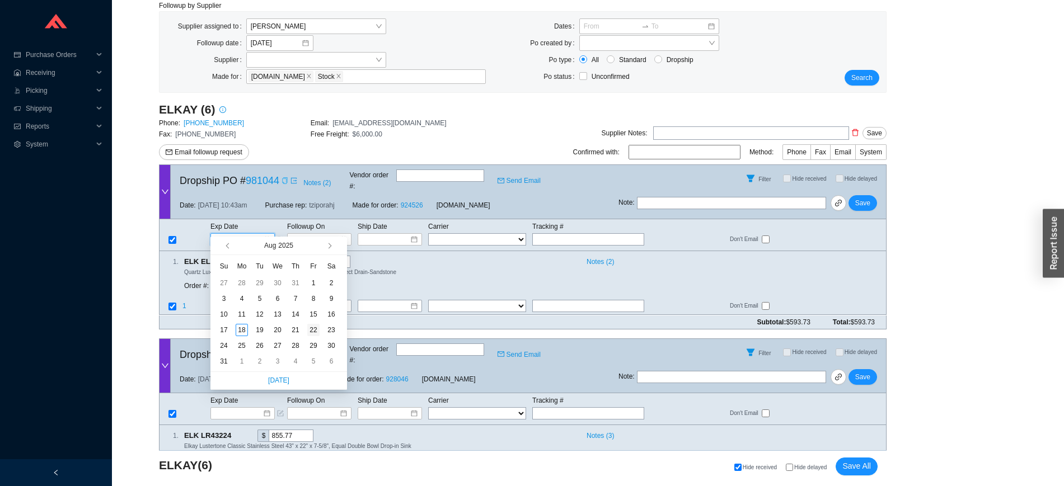
type input "8/22/2025"
click at [312, 335] on div "22" at bounding box center [313, 330] width 12 height 12
type input "8/22/2025"
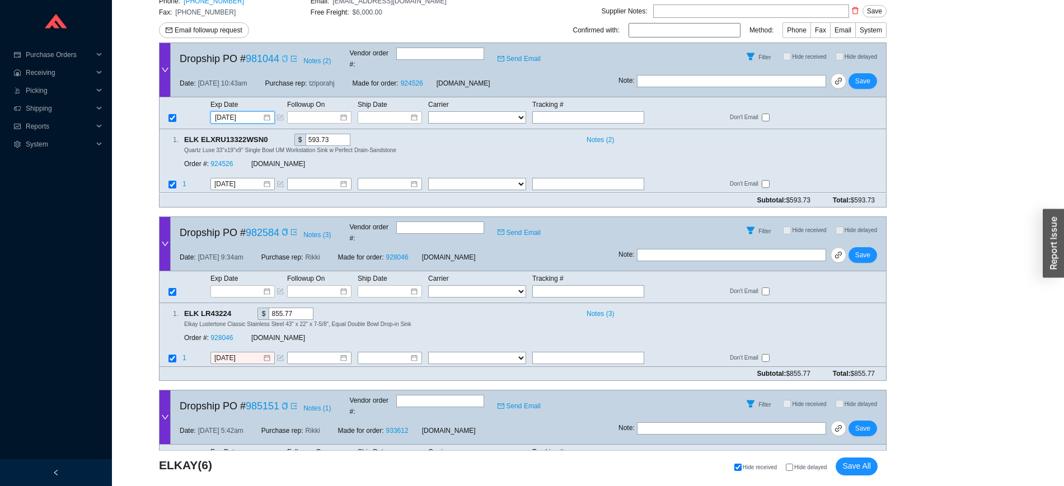
scroll to position [222, 0]
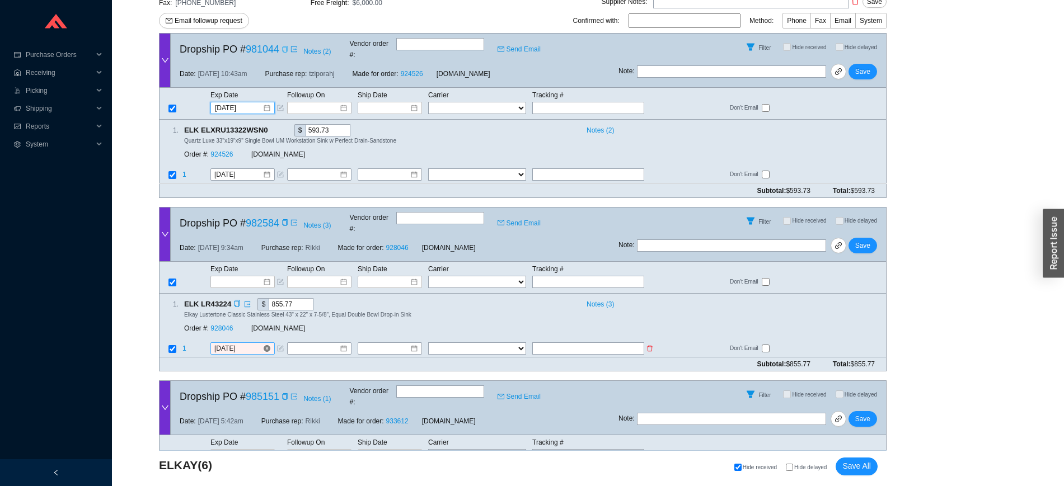
click at [250, 343] on input "8/8/2025" at bounding box center [238, 348] width 48 height 11
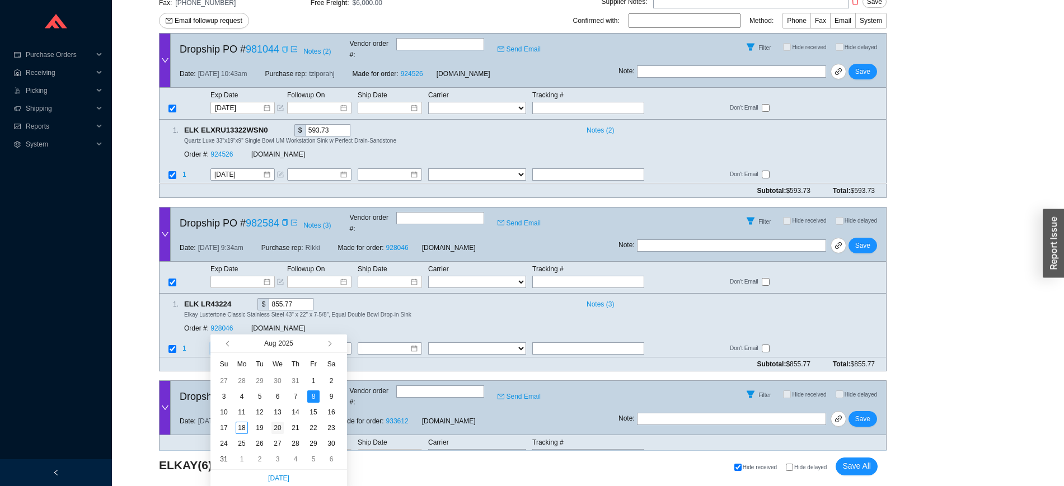
type input "8/20/2025"
click at [278, 424] on div "20" at bounding box center [277, 428] width 12 height 12
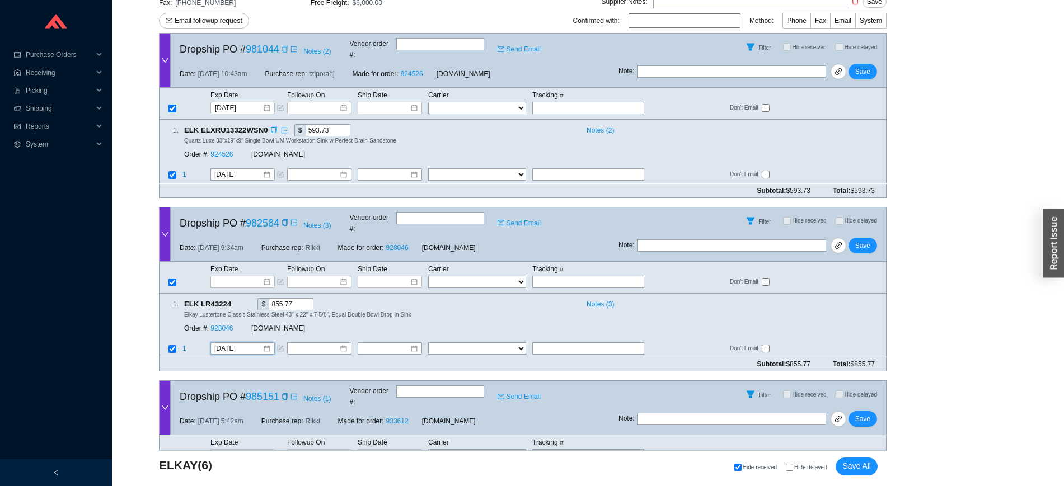
click at [224, 149] on div "Order #: 924526" at bounding box center [217, 154] width 67 height 11
click at [224, 151] on link "924526" at bounding box center [221, 155] width 22 height 8
click at [229, 325] on link "928046" at bounding box center [221, 329] width 22 height 8
click at [873, 64] on button "Save" at bounding box center [863, 72] width 29 height 16
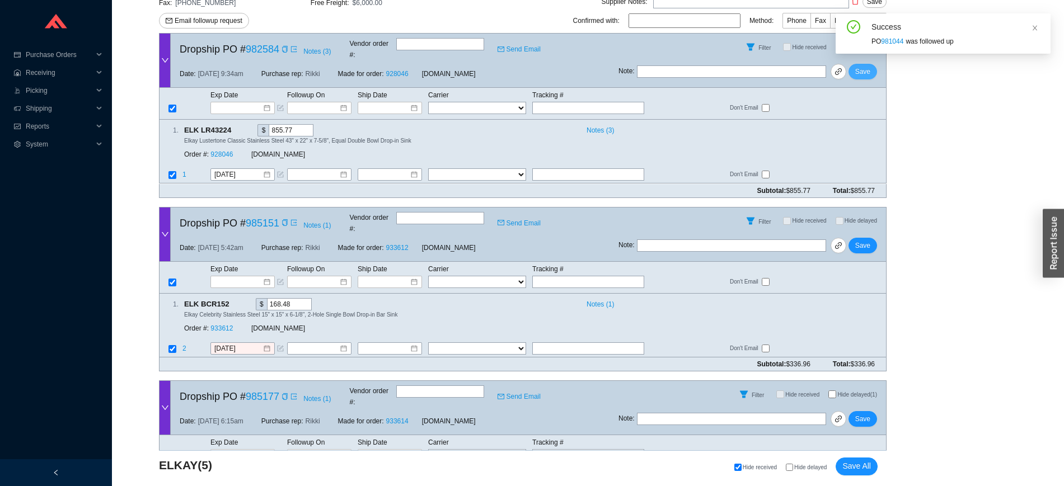
click at [864, 66] on span "Save" at bounding box center [862, 71] width 15 height 11
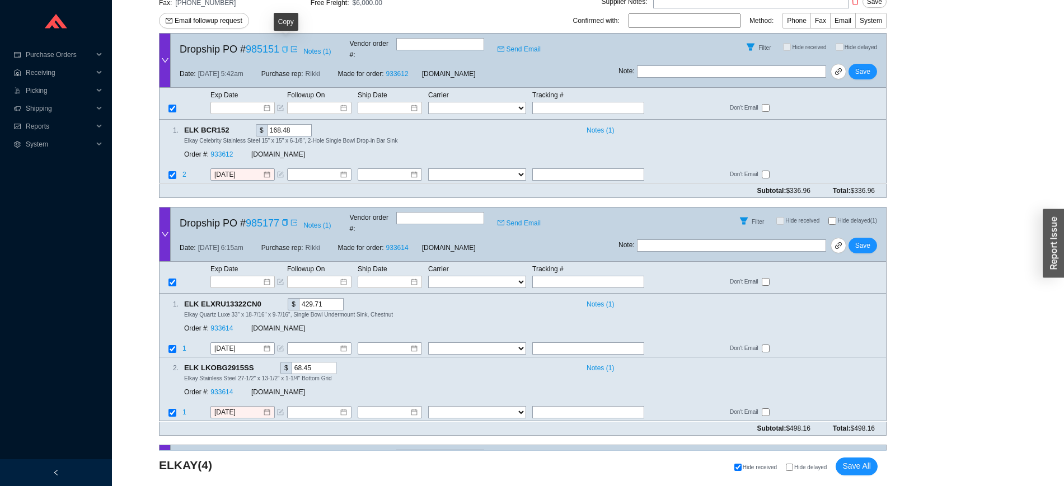
click at [283, 46] on icon "copy" at bounding box center [284, 49] width 5 height 7
click at [579, 102] on input "text" at bounding box center [588, 108] width 112 height 12
paste input "392152863360"
type input "392152863360"
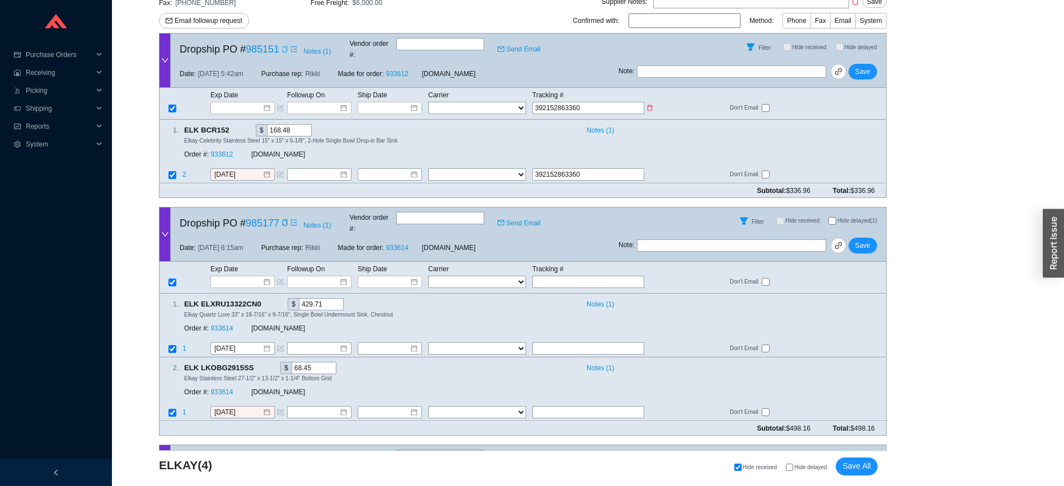
type input "392152863360"
click at [476, 102] on select "FedEx UPS ---------------- 2 Day Transportation INC A&B Freight A. Duie Pyle AA…" at bounding box center [477, 108] width 98 height 12
select select "1"
click at [394, 102] on input at bounding box center [386, 107] width 48 height 11
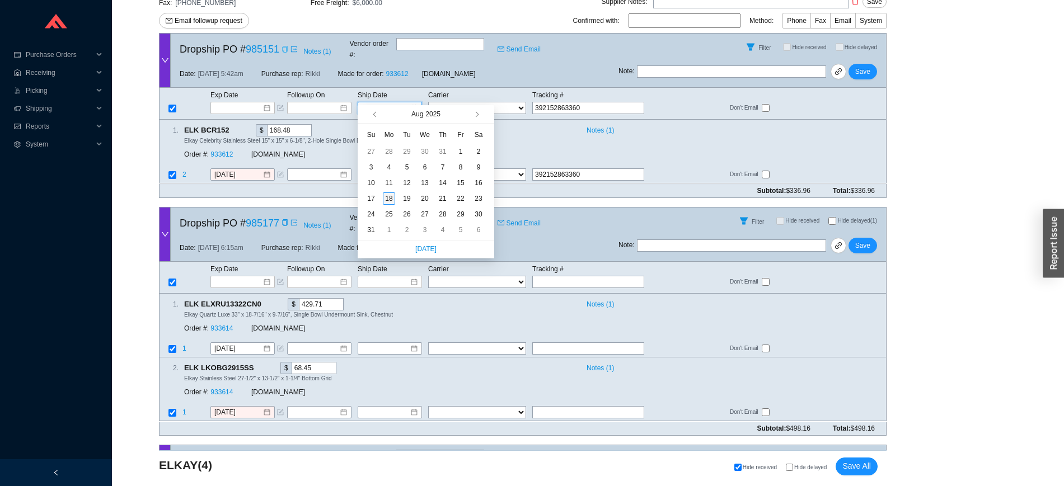
type input "[DATE]"
click at [388, 195] on div "18" at bounding box center [389, 199] width 12 height 12
type input "[DATE]"
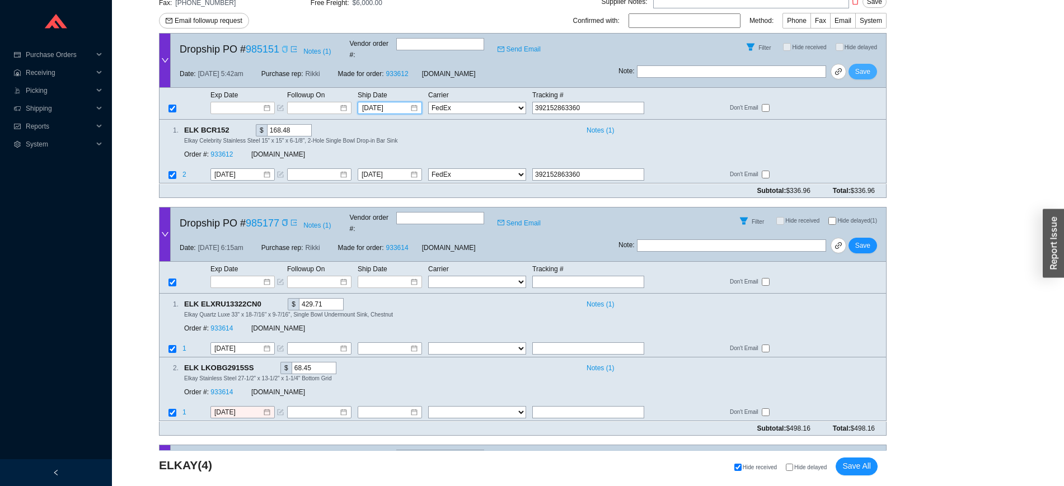
click at [867, 66] on span "Save" at bounding box center [862, 71] width 15 height 11
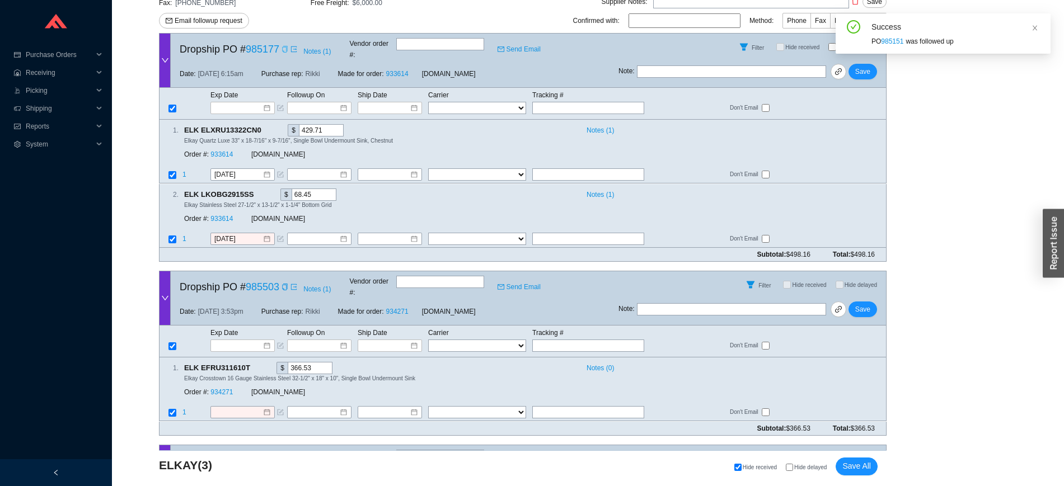
click at [284, 44] on div "Copy" at bounding box center [285, 49] width 7 height 11
click at [545, 102] on input "text" at bounding box center [588, 108] width 112 height 12
paste input "392129844870"
type input "392129844870"
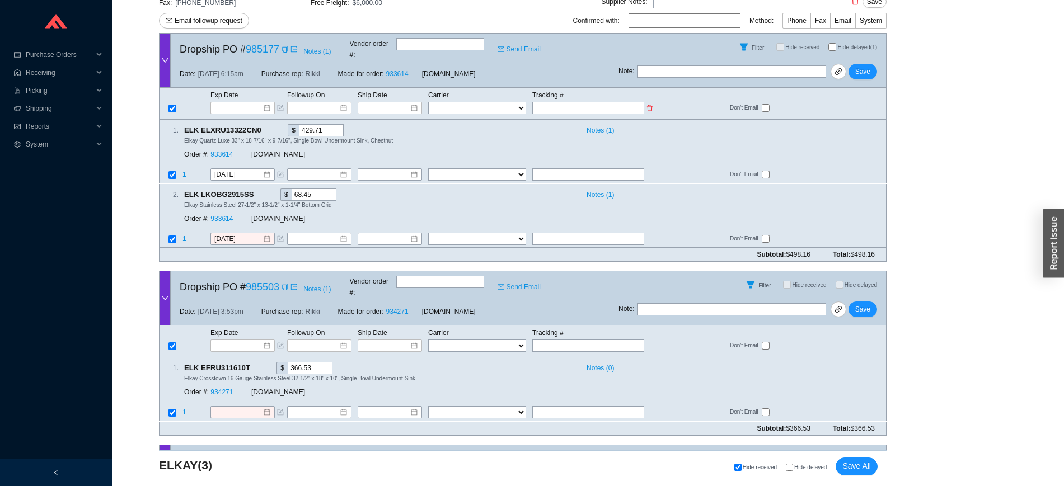
type input "392129844870"
click at [516, 102] on select "FedEx UPS ---------------- 2 Day Transportation INC A&B Freight A. Duie Pyle AA…" at bounding box center [477, 108] width 98 height 12
select select "1"
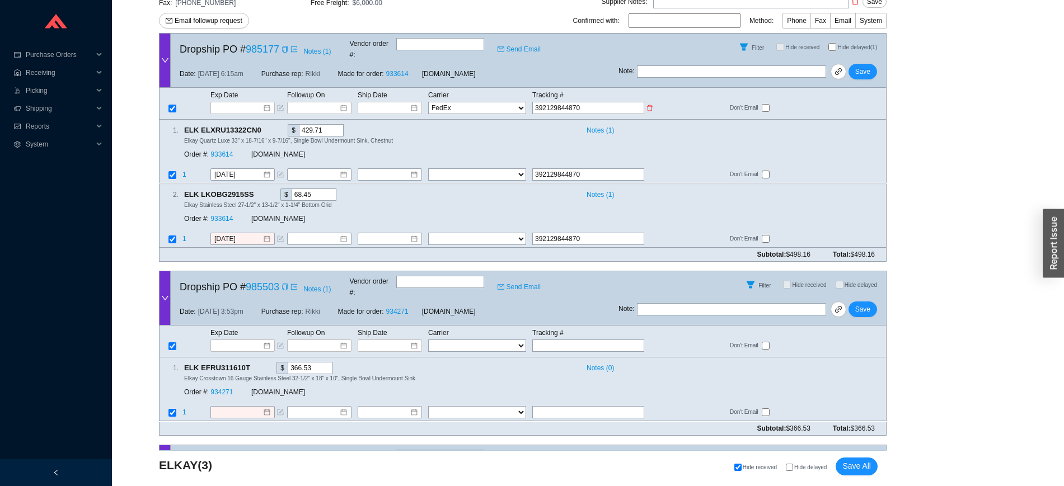
select select "1"
click at [647, 172] on icon "delete" at bounding box center [650, 175] width 7 height 7
select select
click at [388, 233] on input at bounding box center [386, 238] width 48 height 11
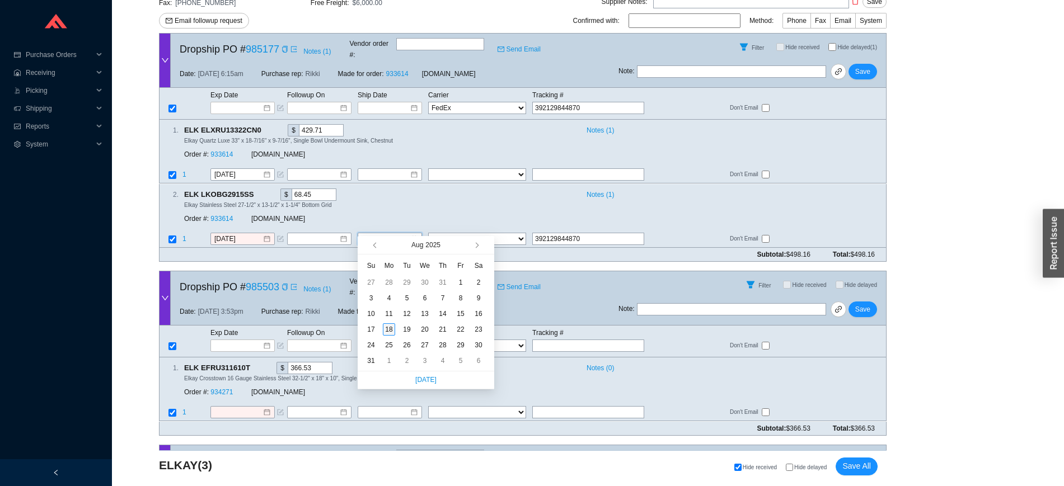
type input "[DATE]"
click at [387, 330] on div "18" at bounding box center [389, 330] width 12 height 12
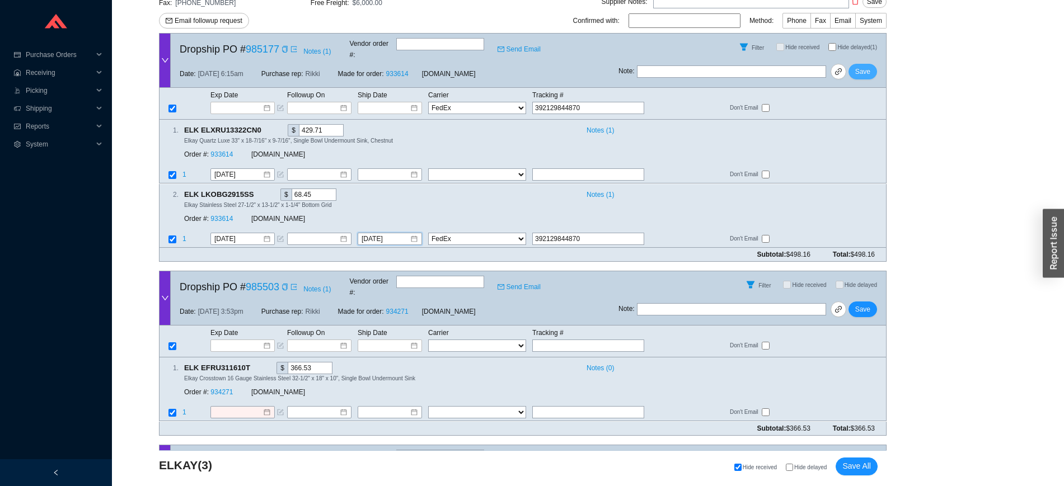
click at [864, 66] on span "Save" at bounding box center [862, 71] width 15 height 11
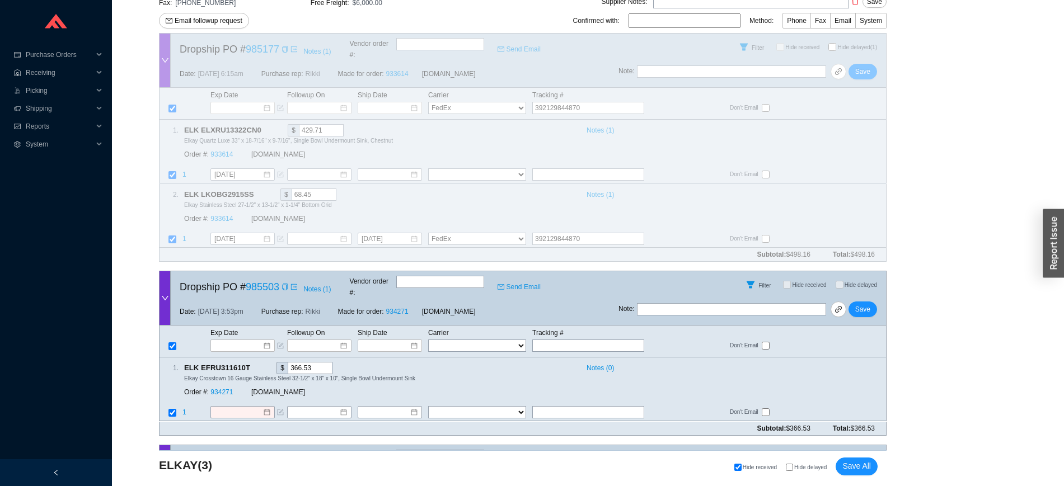
scroll to position [130, 0]
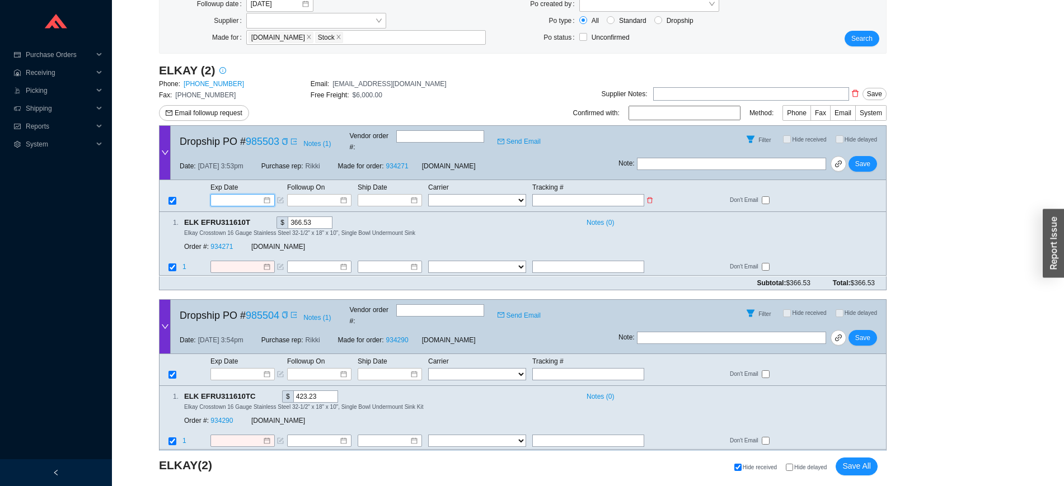
click at [236, 195] on input at bounding box center [239, 200] width 48 height 11
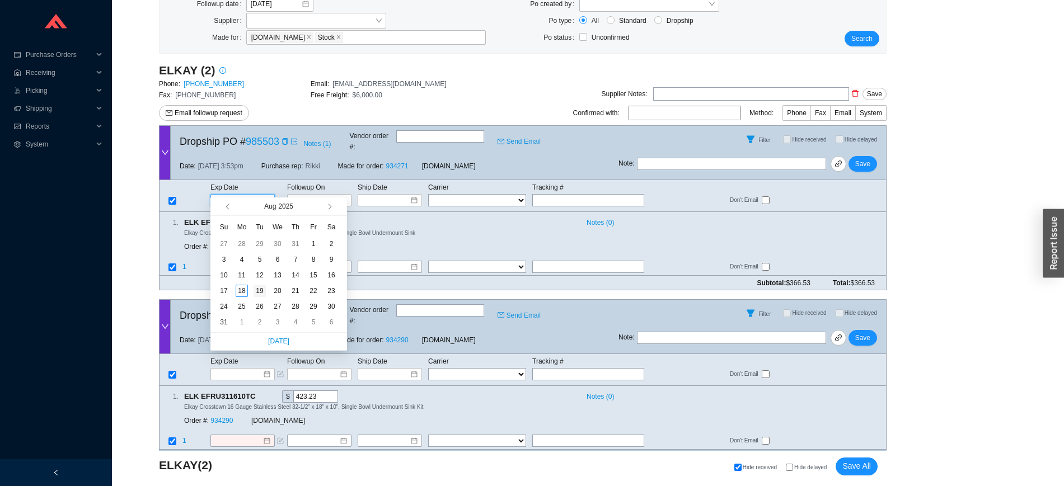
type input "8/19/2025"
click at [263, 289] on div "19" at bounding box center [260, 291] width 12 height 12
type input "8/19/2025"
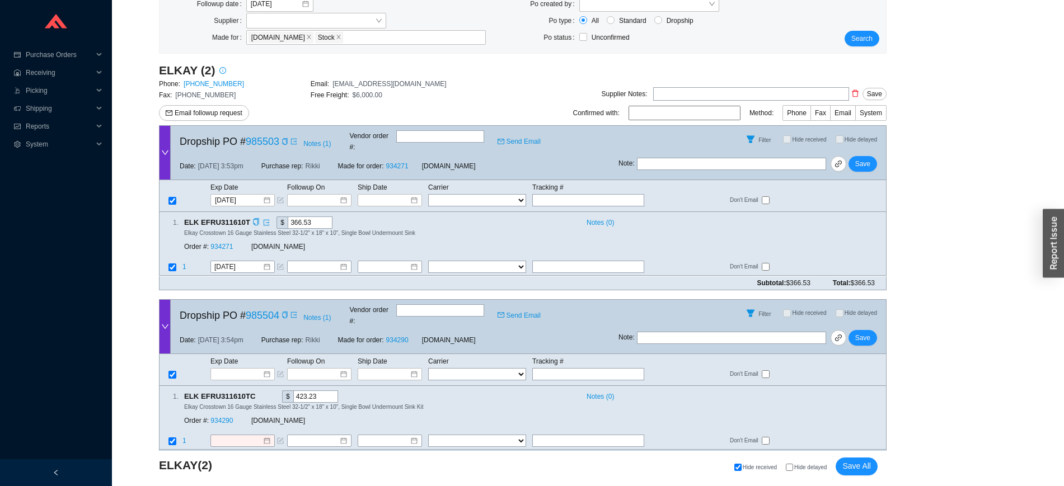
click at [229, 237] on div "Order #: 934271 QualityBath.com" at bounding box center [338, 247] width 308 height 20
click at [226, 244] on link "934271" at bounding box center [221, 248] width 22 height 8
click at [872, 156] on button "Save" at bounding box center [863, 164] width 29 height 16
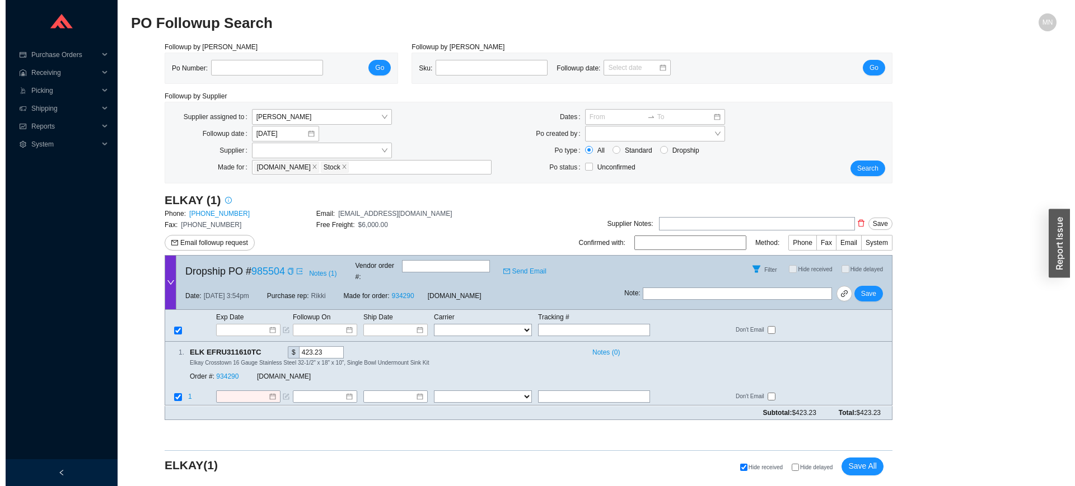
scroll to position [0, 0]
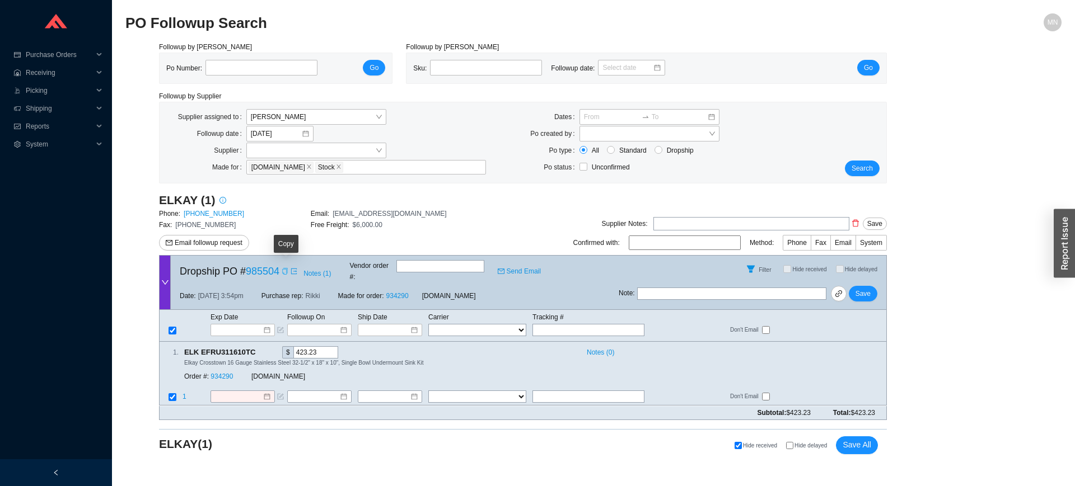
click at [285, 268] on icon "copy" at bounding box center [284, 271] width 5 height 7
click at [241, 325] on input at bounding box center [239, 330] width 48 height 11
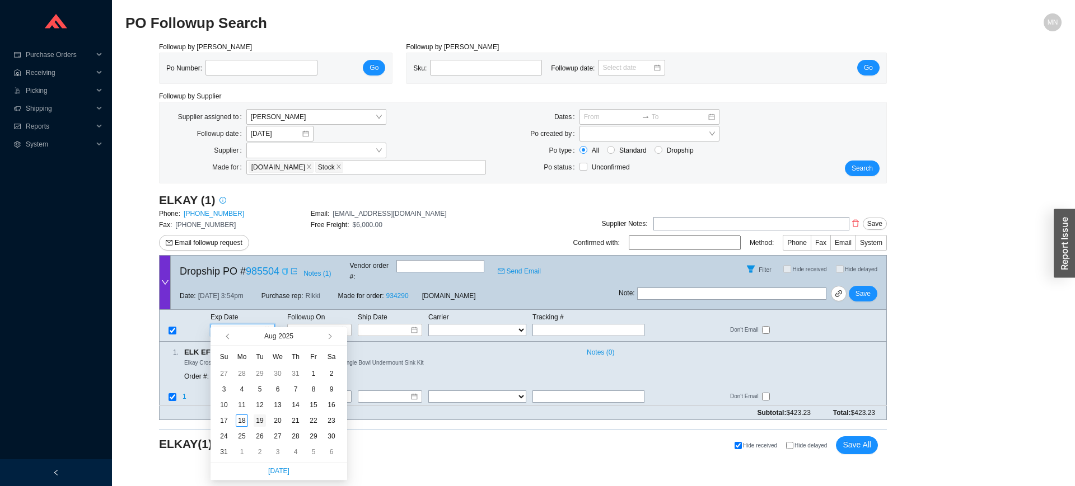
type input "8/19/2025"
click at [264, 416] on div "19" at bounding box center [260, 421] width 12 height 12
type input "8/19/2025"
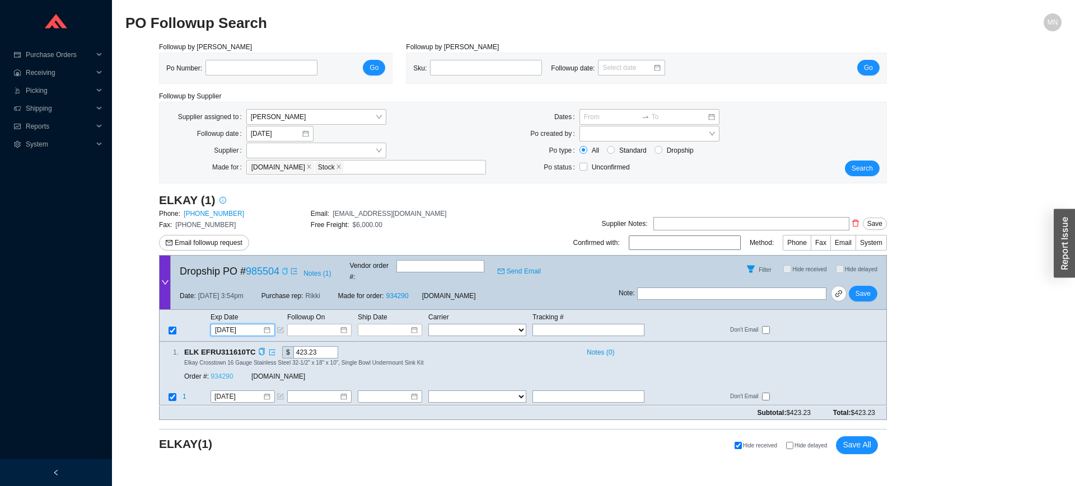
click at [228, 373] on link "934290" at bounding box center [221, 377] width 22 height 8
click at [863, 288] on span "Save" at bounding box center [862, 293] width 15 height 11
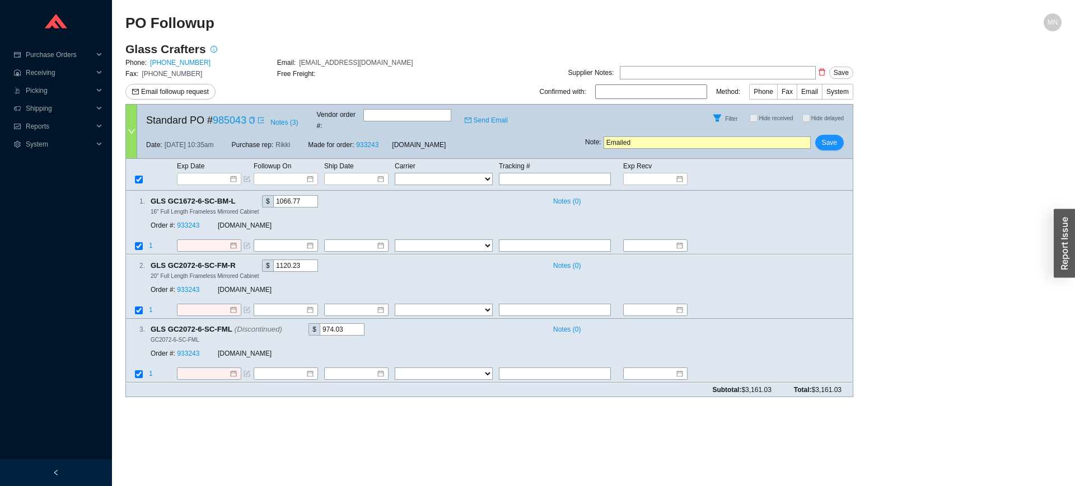
drag, startPoint x: 636, startPoint y: 133, endPoint x: 560, endPoint y: 130, distance: 75.6
click at [560, 130] on div "Standard PO # 985043 Notes ( 3 ) Vendor order # : Send Email Filter Hide receiv…" at bounding box center [489, 131] width 728 height 55
click at [207, 174] on input at bounding box center [205, 179] width 48 height 11
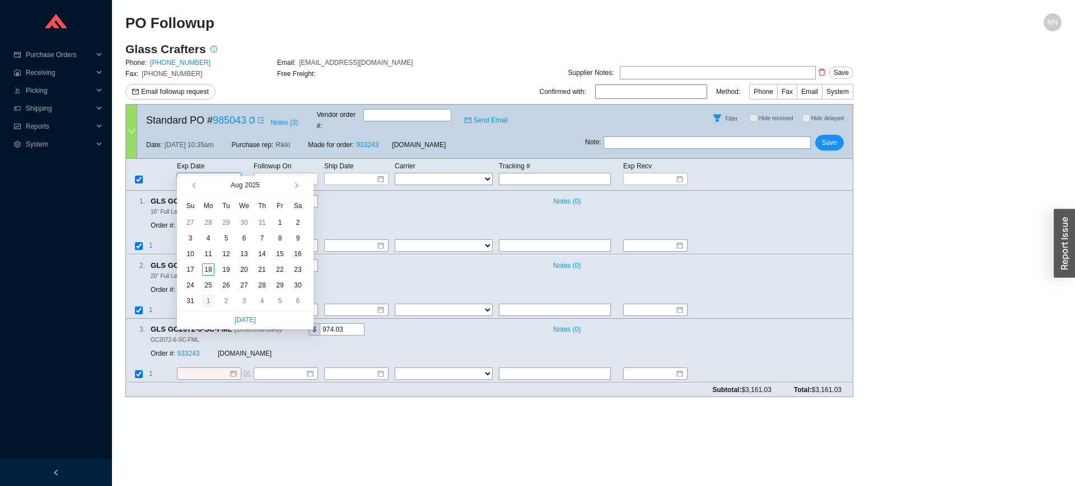
type input "[DATE]"
click at [207, 305] on div "1" at bounding box center [208, 301] width 12 height 12
type input "[DATE]"
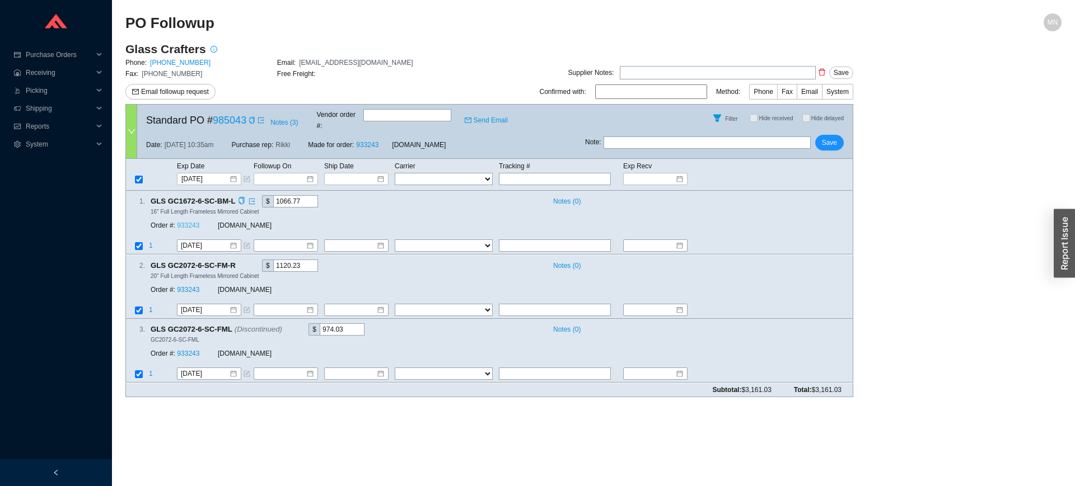
click at [189, 222] on link "933243" at bounding box center [188, 226] width 22 height 8
click at [830, 137] on span "Save" at bounding box center [829, 142] width 15 height 11
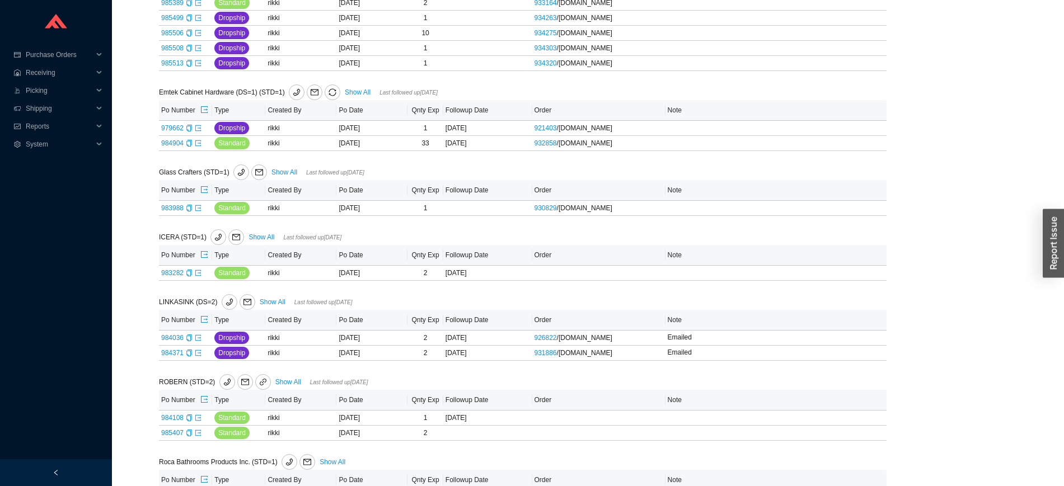
scroll to position [705, 0]
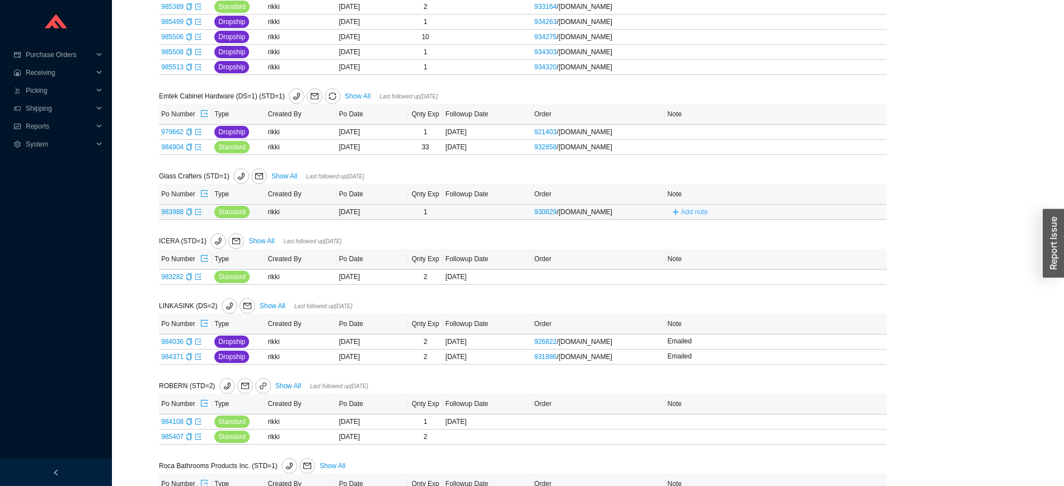
click at [698, 217] on span "Add note" at bounding box center [694, 212] width 27 height 11
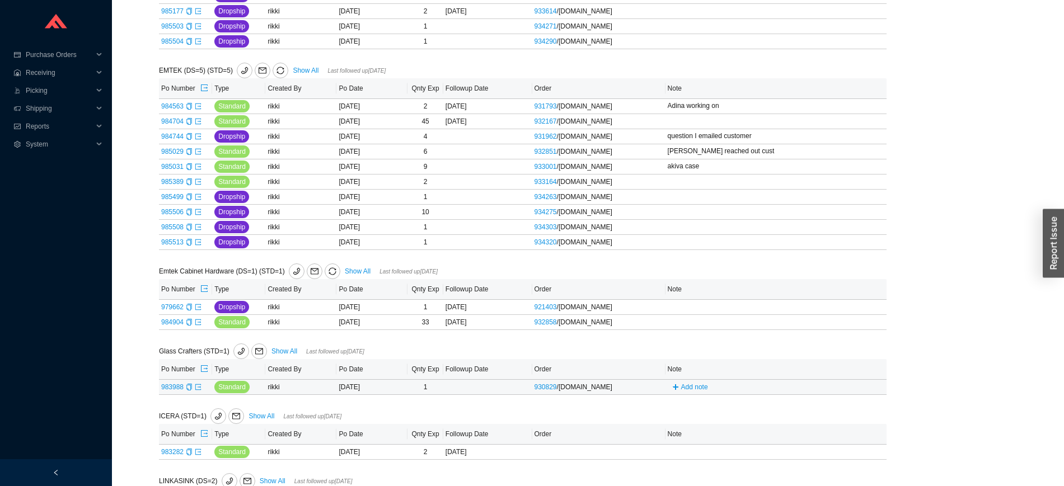
scroll to position [523, 0]
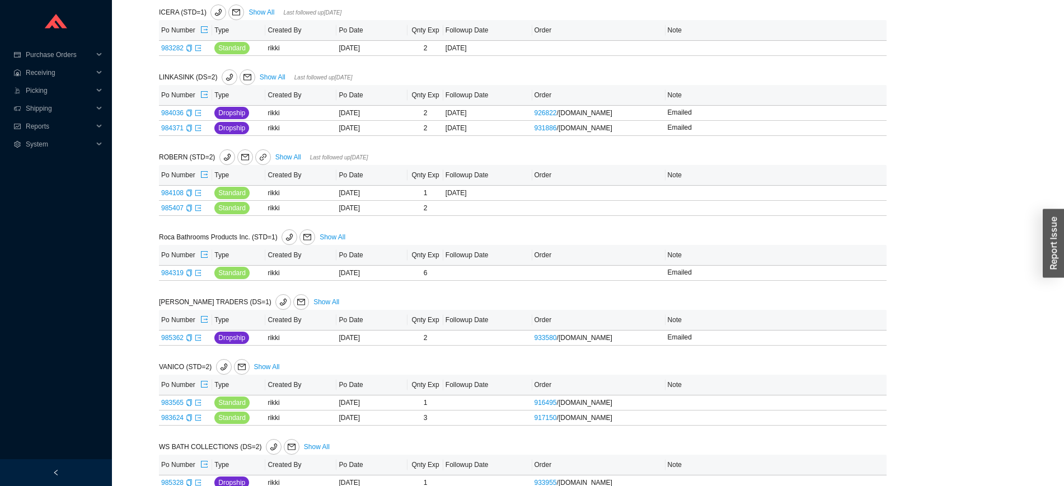
scroll to position [928, 0]
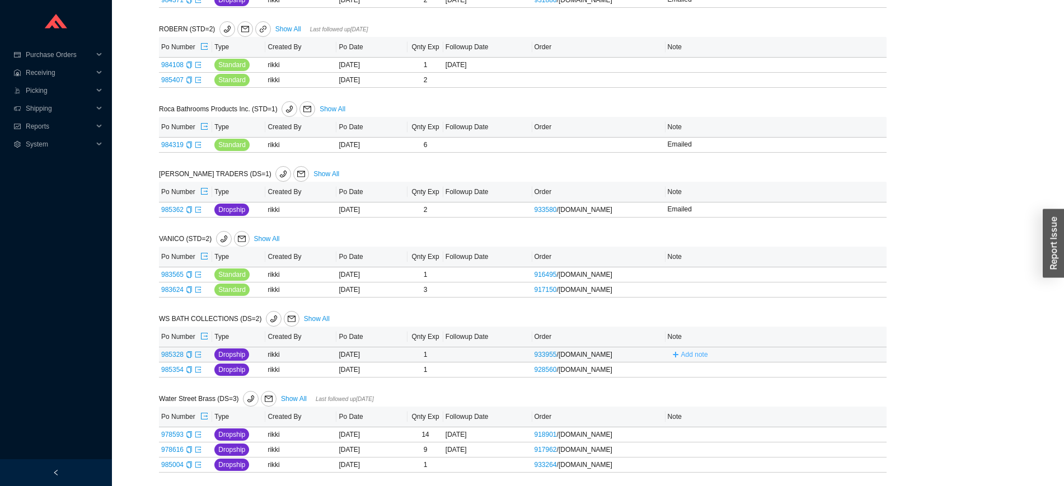
click at [673, 355] on icon "plus" at bounding box center [675, 354] width 5 height 1
type input "Emailed"
click at [838, 371] on span "Save" at bounding box center [831, 370] width 15 height 11
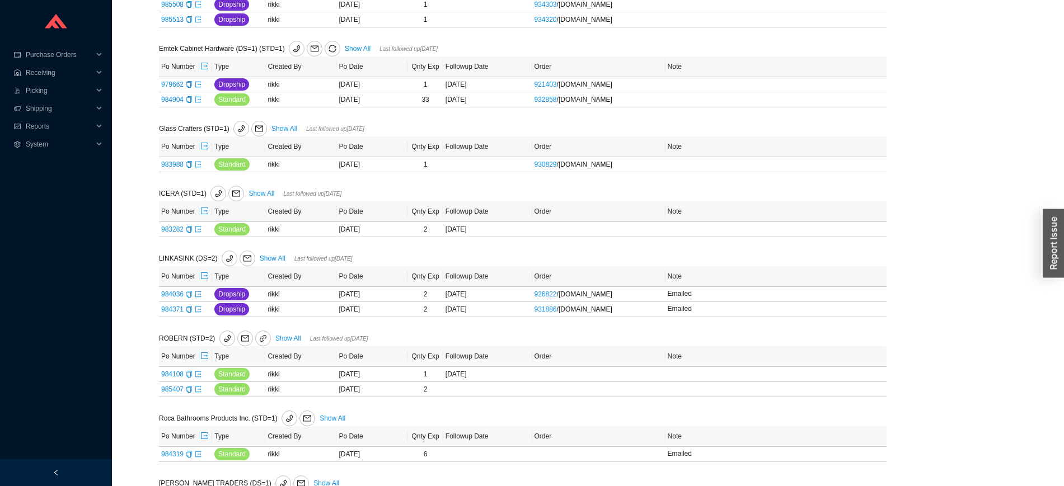
scroll to position [608, 0]
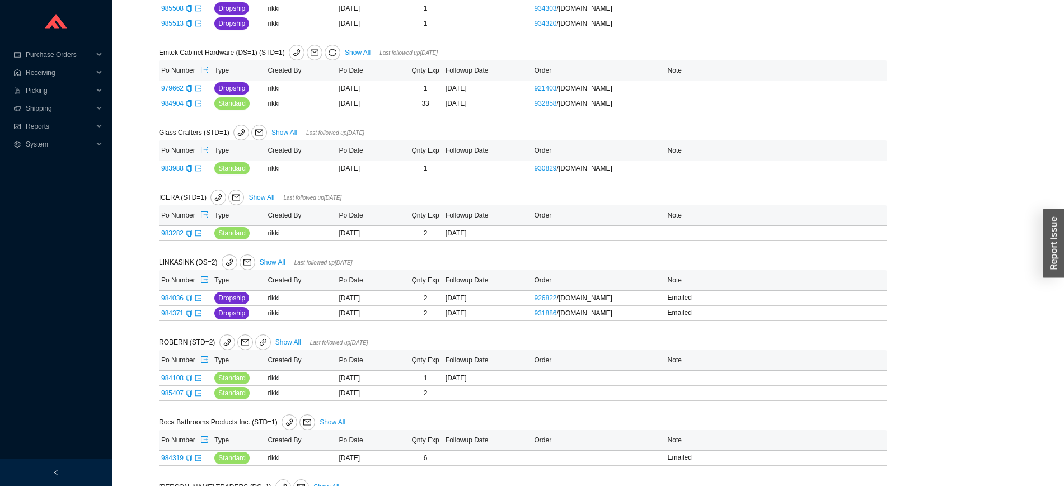
click at [1061, 300] on section "PO Followup Search MN Followup by PO Po Number: Go Followup by Sku Sku: Followu…" at bounding box center [588, 96] width 952 height 1408
